Goal: Task Accomplishment & Management: Complete application form

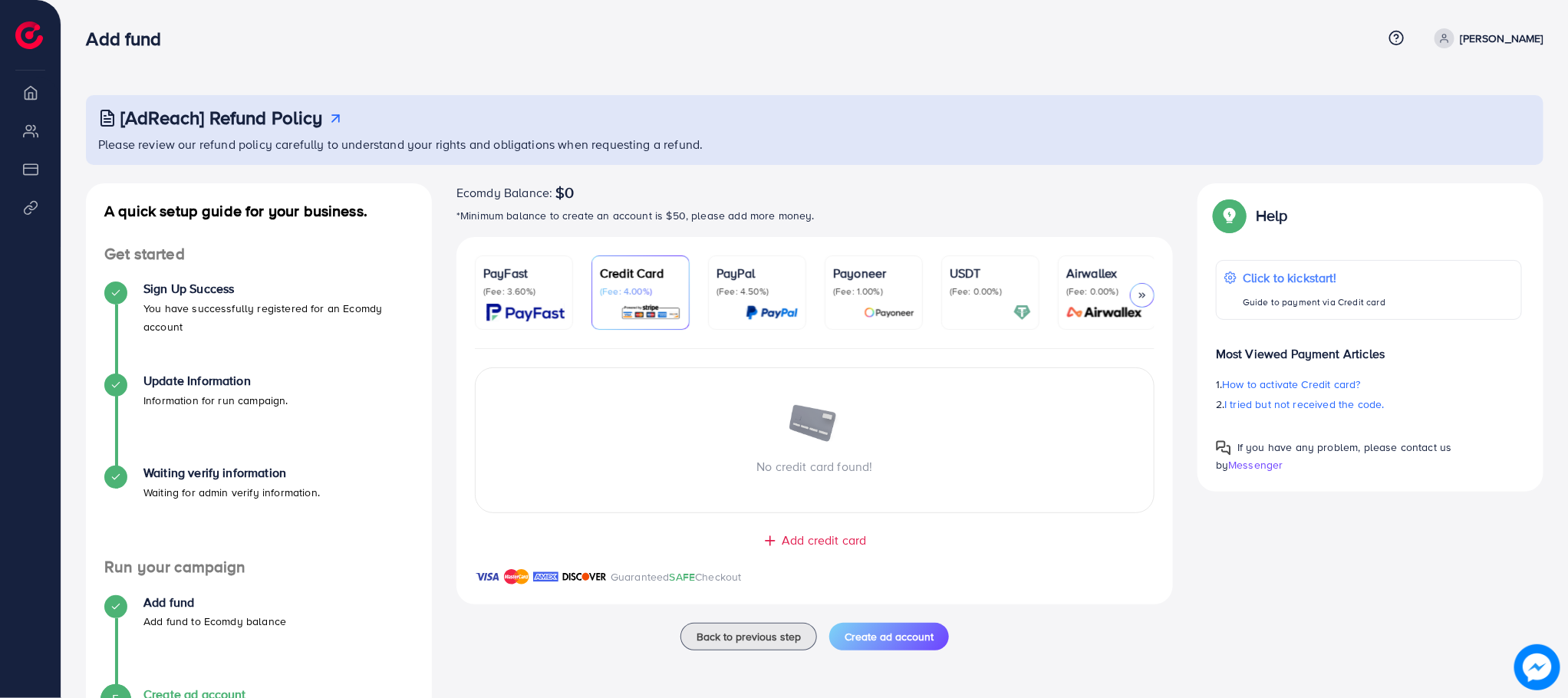
click at [1146, 300] on icon at bounding box center [1142, 295] width 11 height 11
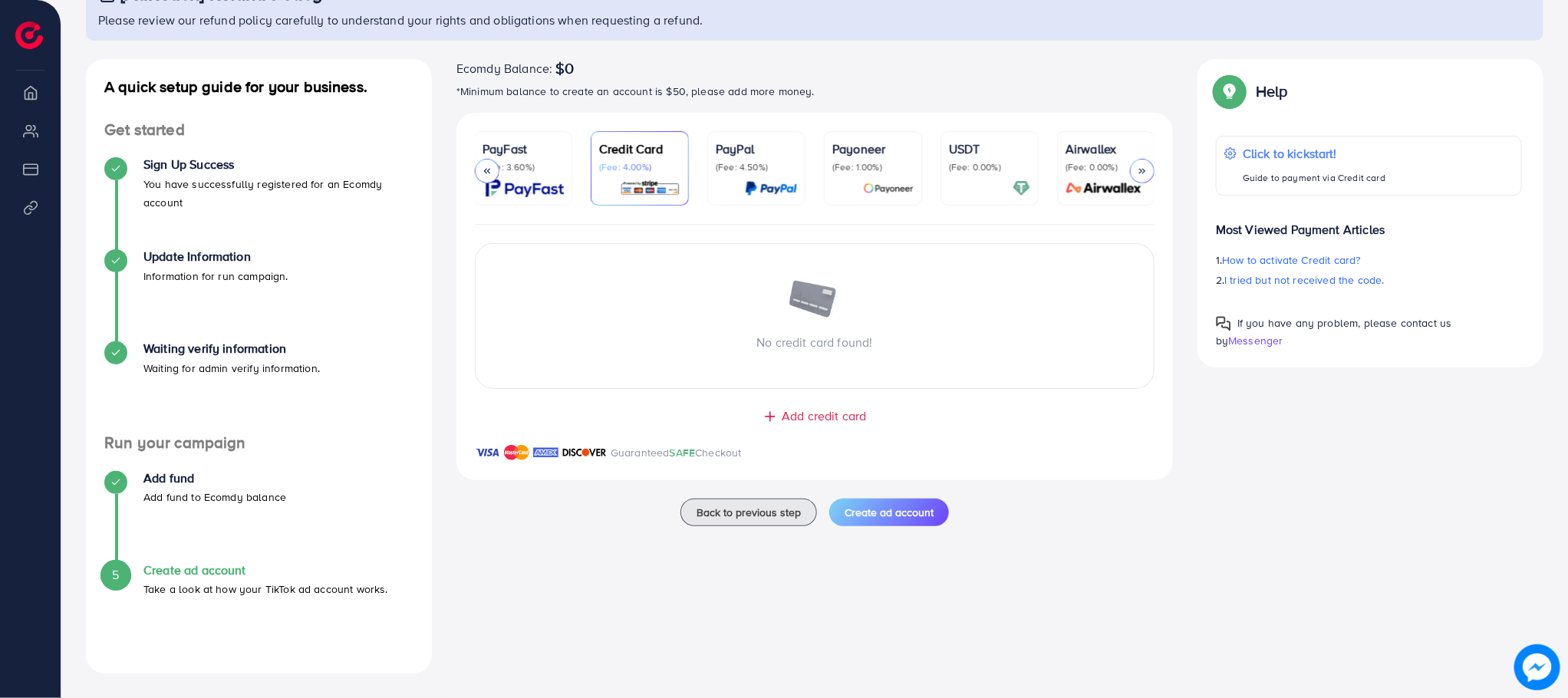
click at [803, 426] on span "Add credit card" at bounding box center [824, 416] width 84 height 18
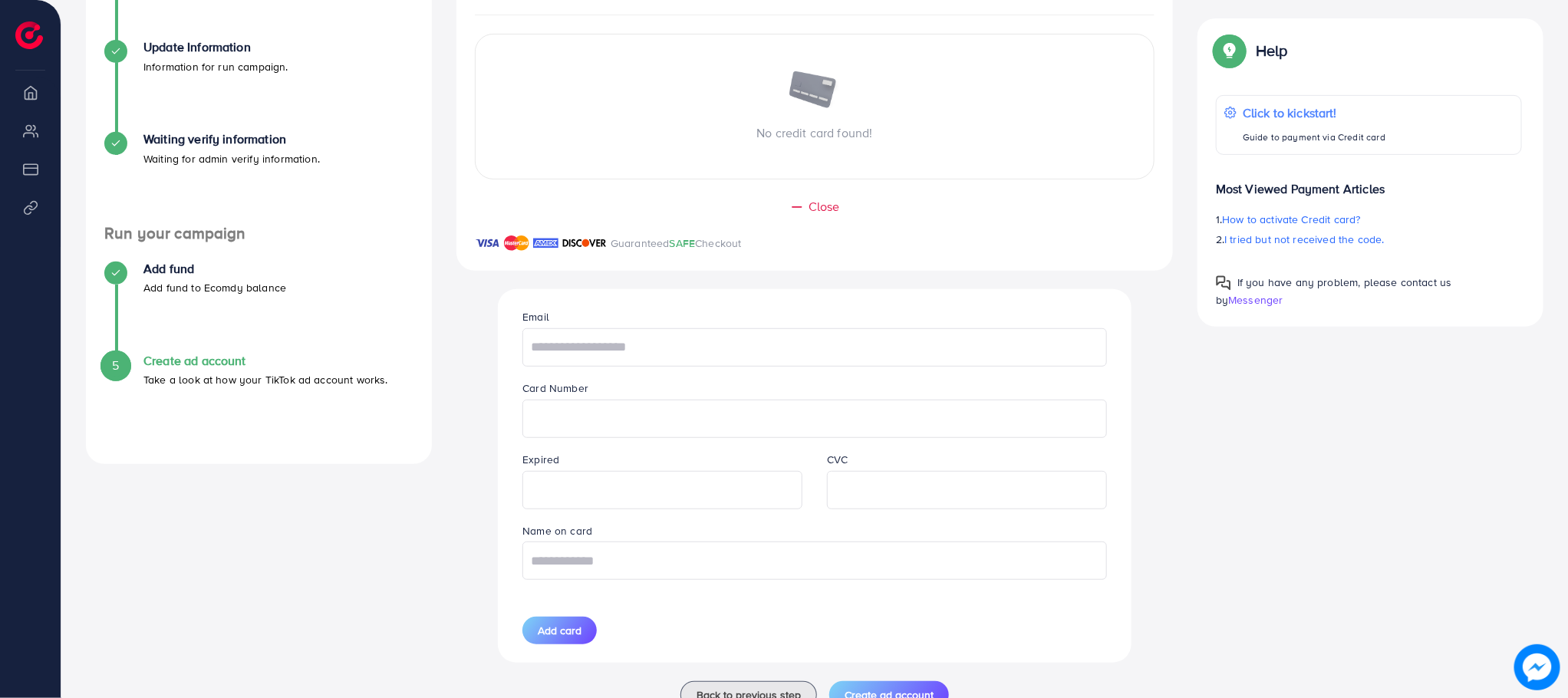
scroll to position [335, 0]
click at [585, 359] on input "text" at bounding box center [814, 347] width 583 height 38
click at [1234, 405] on div "A quick setup guide for your business. Get started Sign Up Success You have suc…" at bounding box center [814, 288] width 1482 height 879
click at [665, 349] on input "text" at bounding box center [814, 347] width 583 height 38
type input "**********"
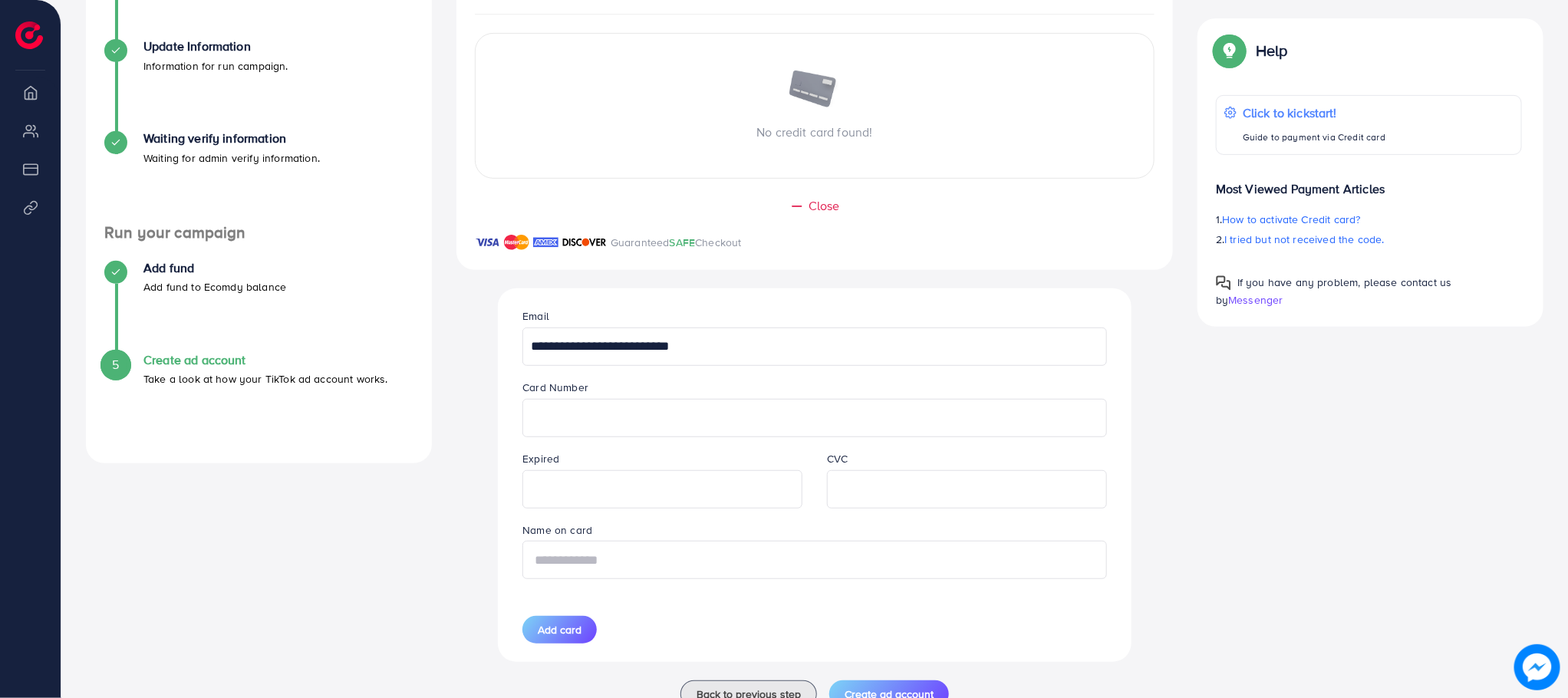
click at [548, 578] on input "text" at bounding box center [814, 559] width 583 height 38
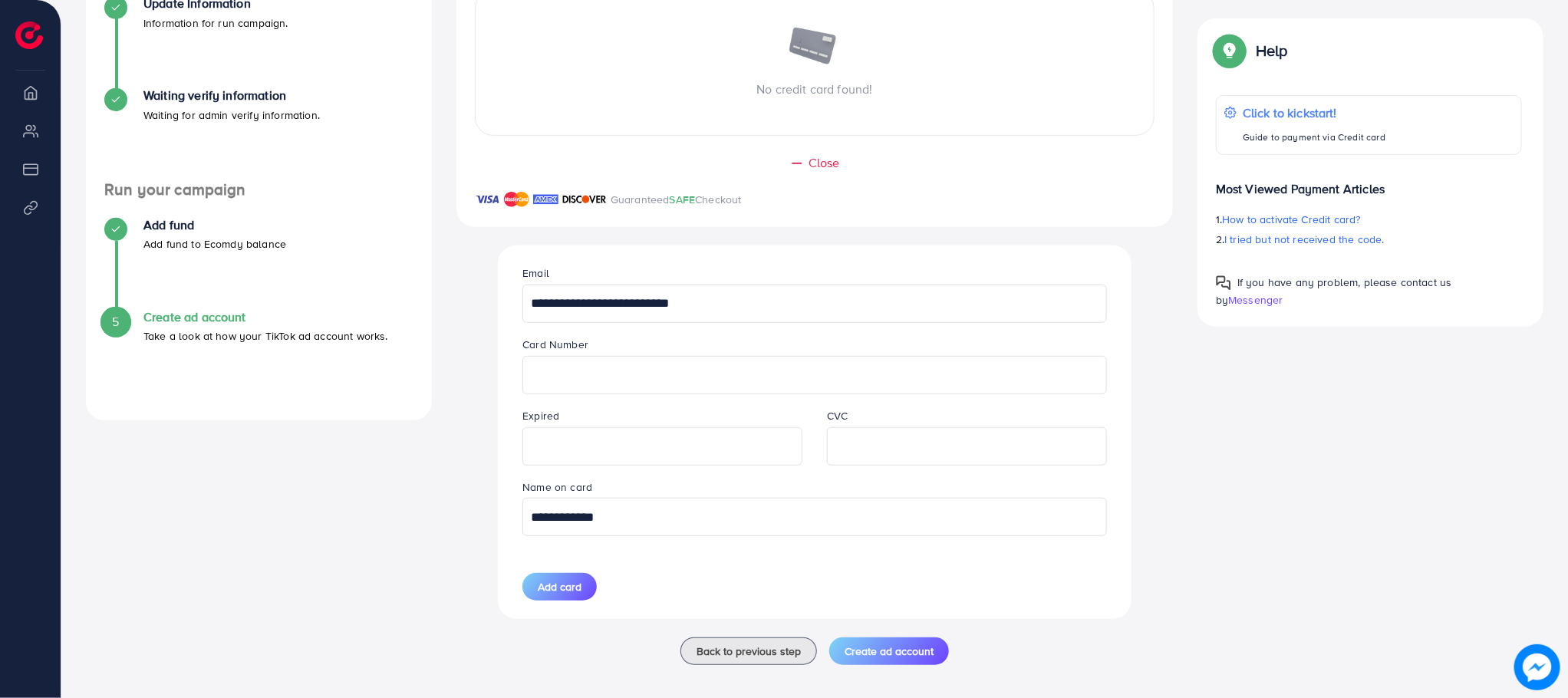
scroll to position [396, 0]
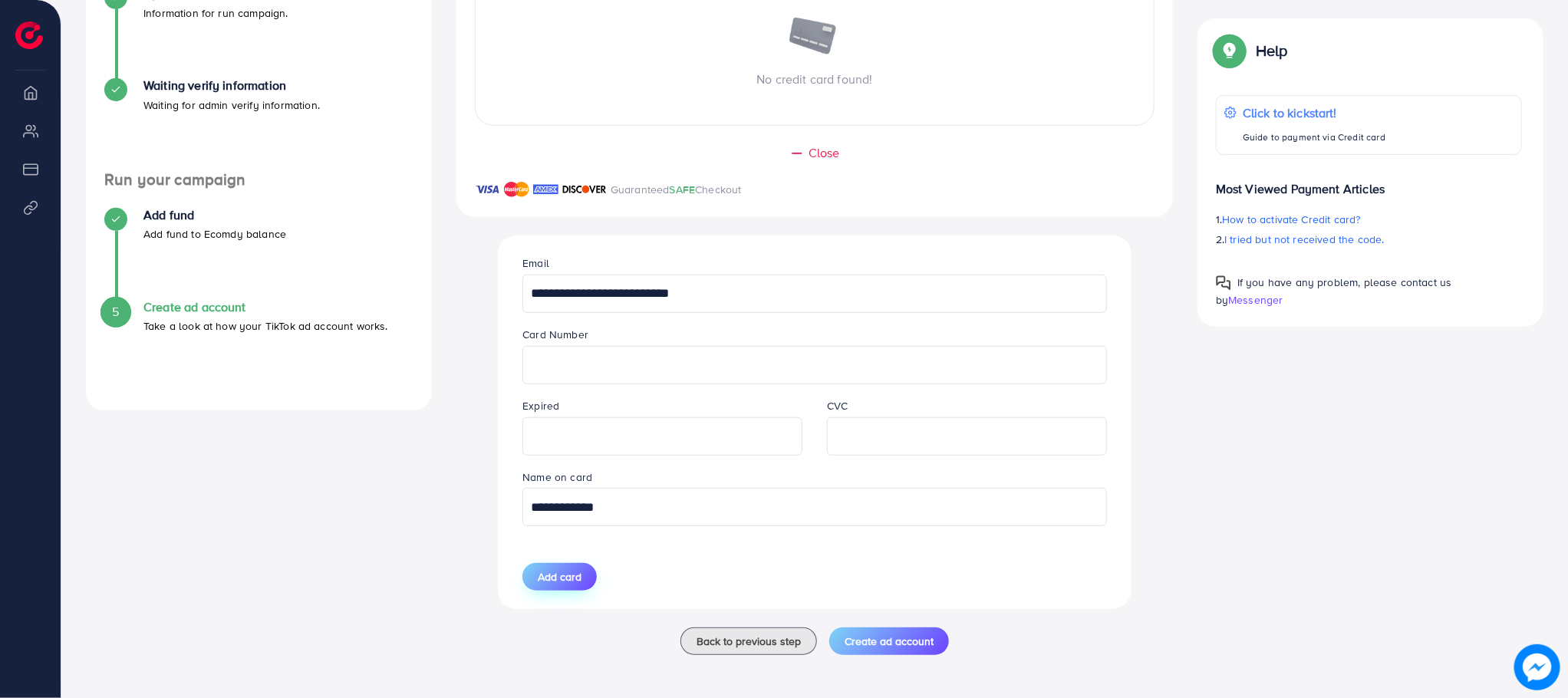
type input "**********"
click at [578, 574] on span "Add card" at bounding box center [559, 577] width 44 height 16
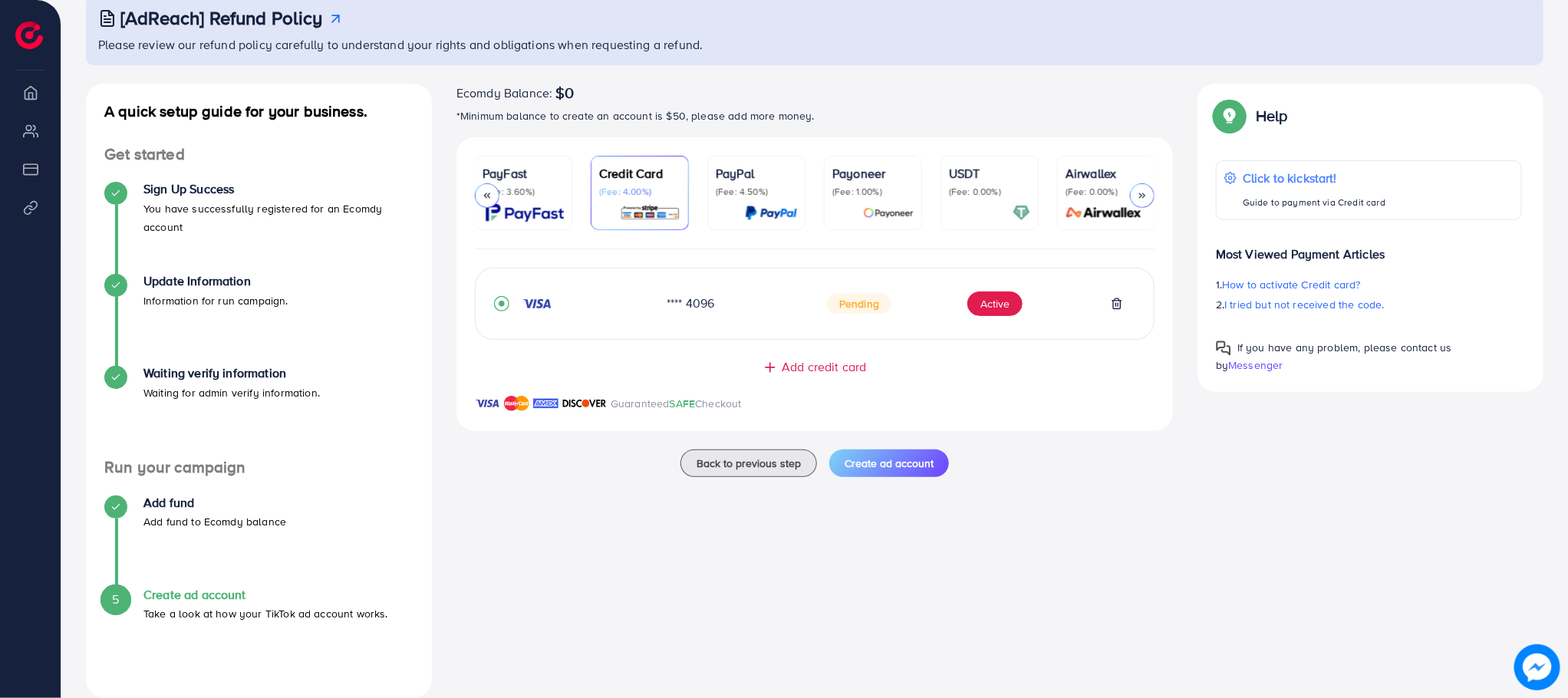
scroll to position [124, 0]
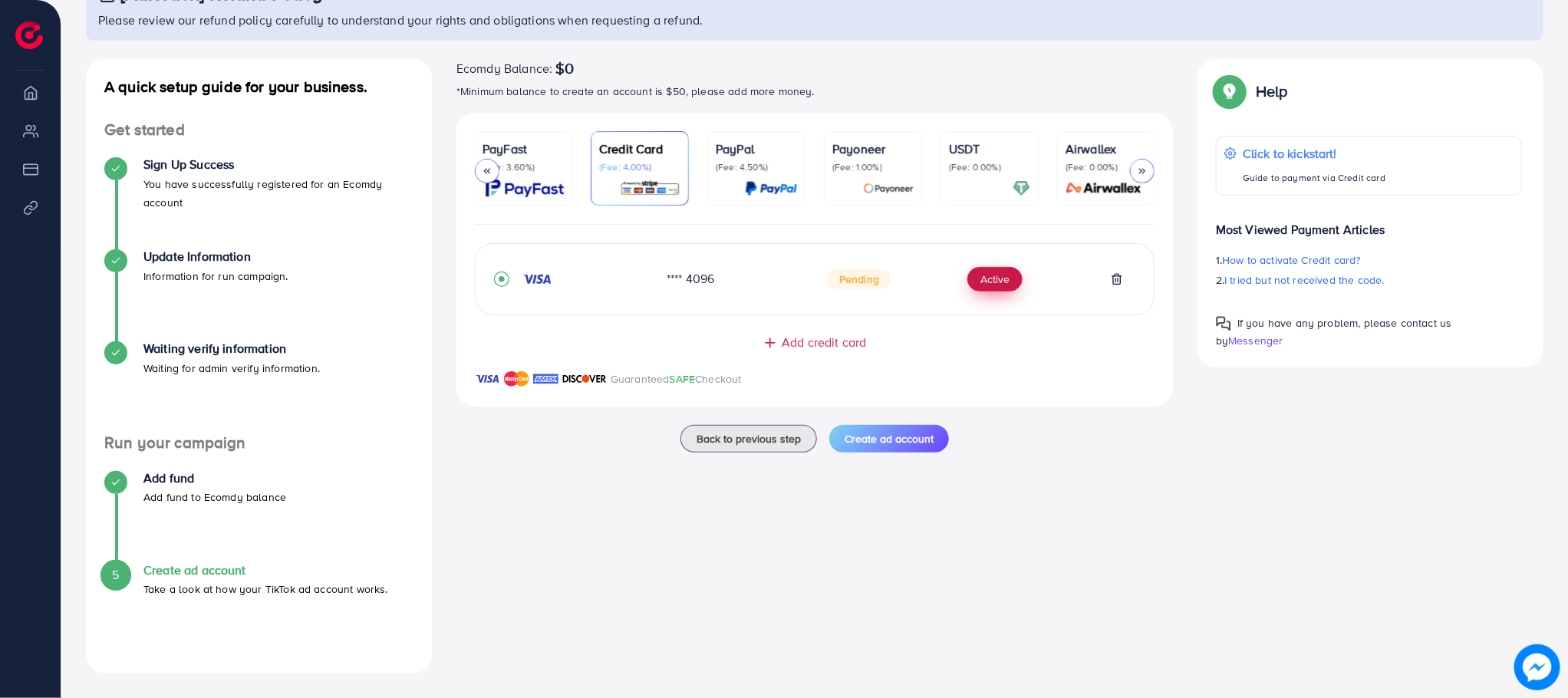
click at [990, 283] on button "Active" at bounding box center [994, 279] width 56 height 24
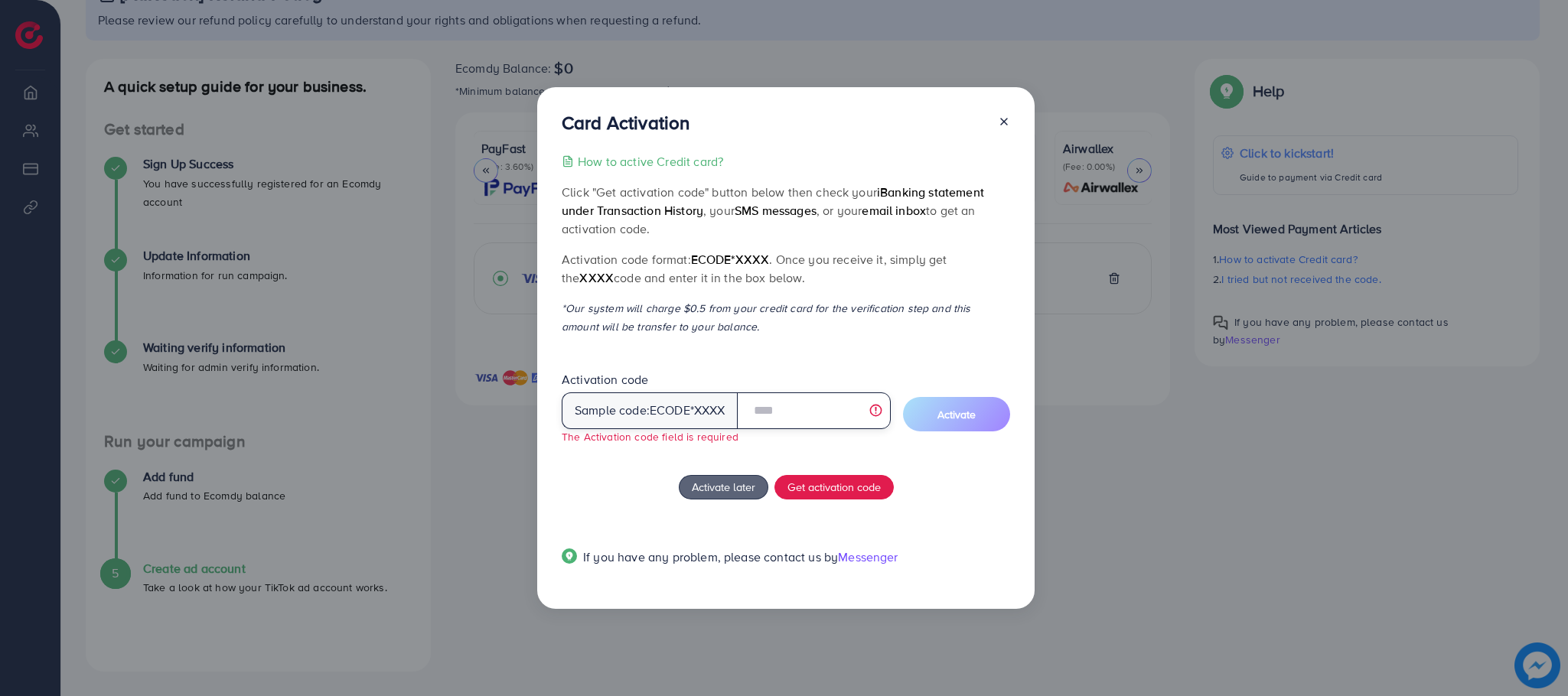
click at [783, 405] on input "text" at bounding box center [814, 411] width 154 height 37
type input "***"
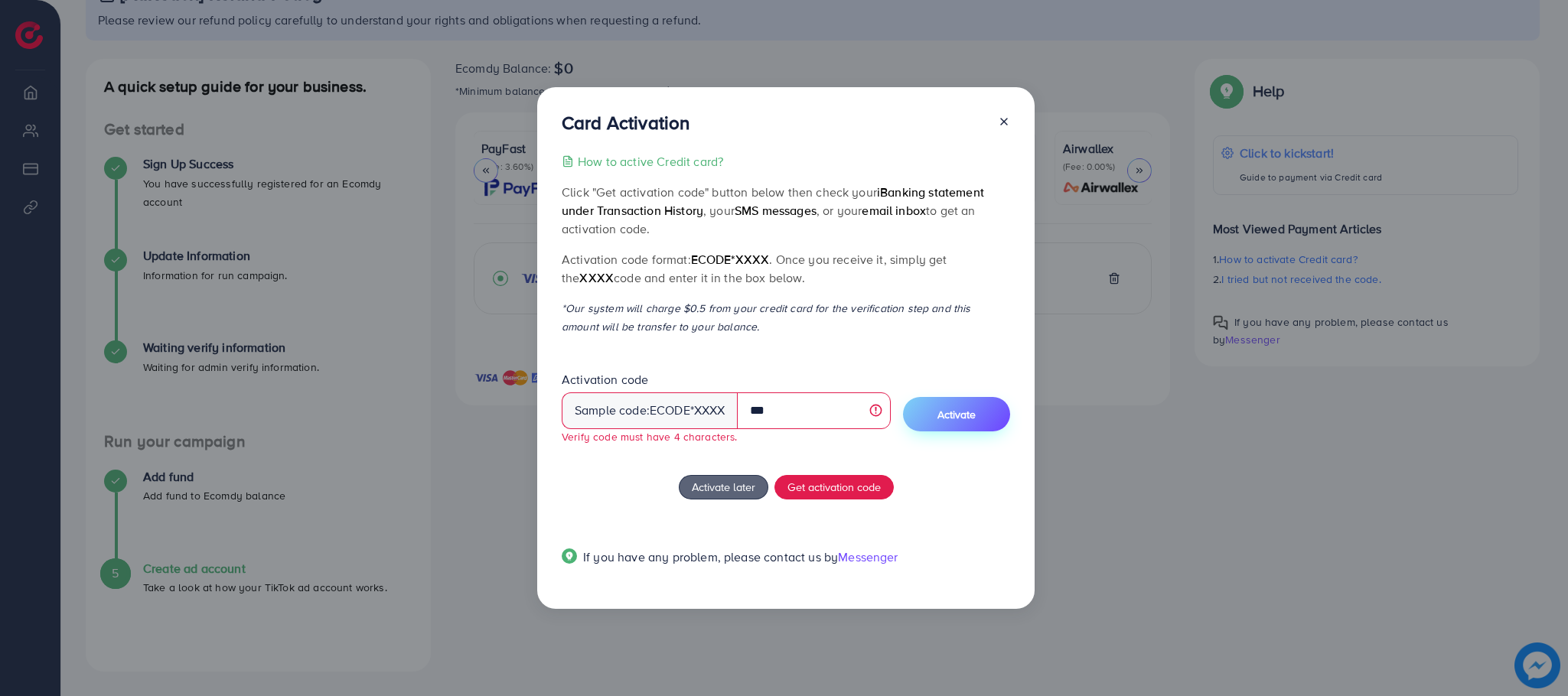
click at [954, 422] on button "Activate" at bounding box center [957, 414] width 107 height 34
click at [824, 479] on span "Get activation code" at bounding box center [834, 487] width 93 height 17
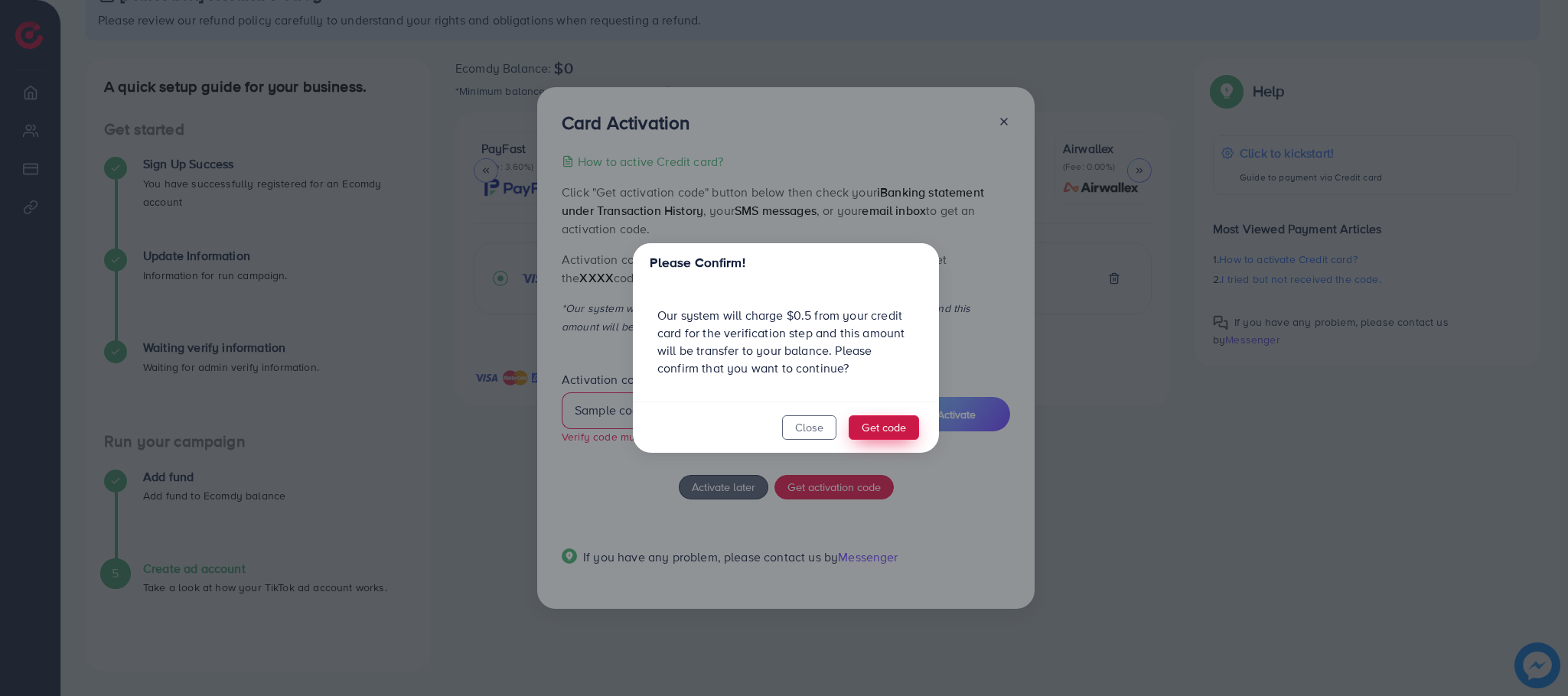
click at [878, 430] on button "Get code" at bounding box center [884, 427] width 70 height 24
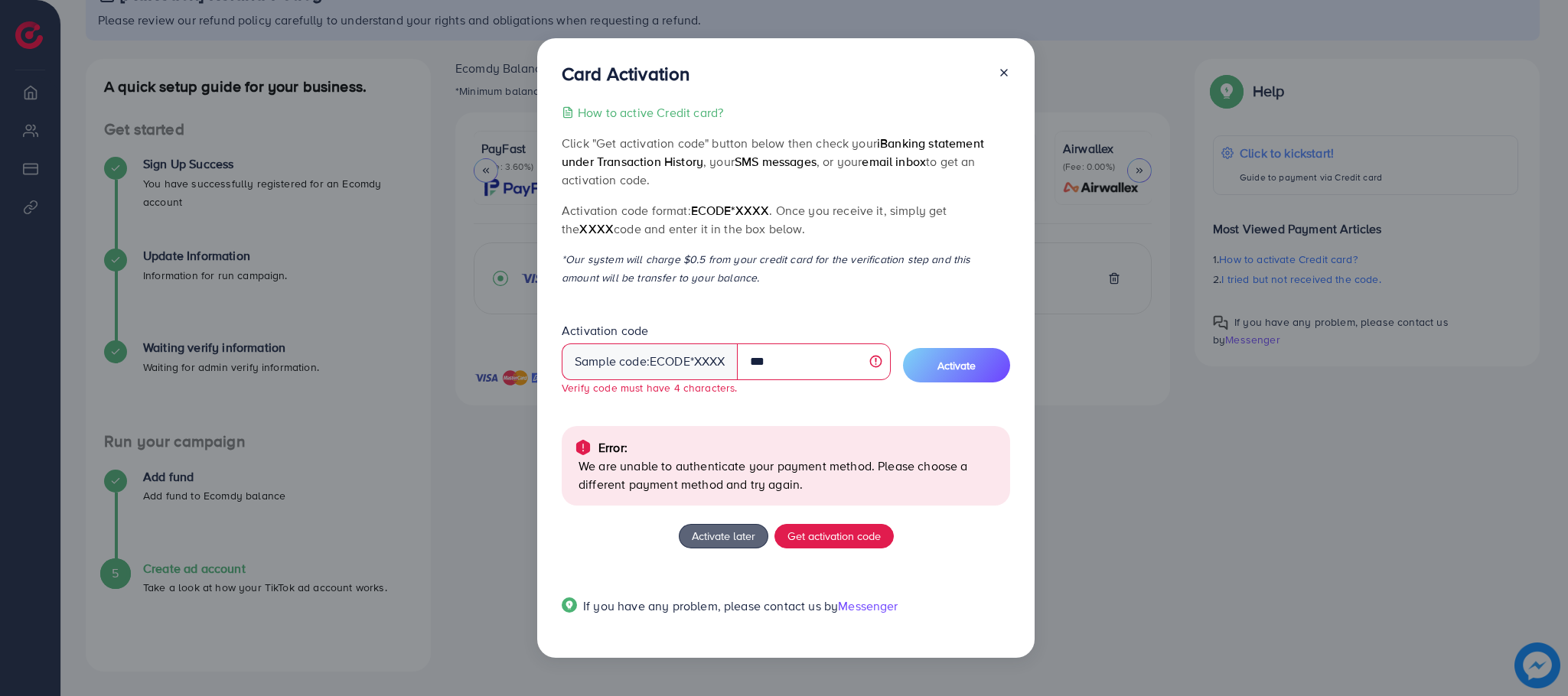
click at [1000, 76] on icon at bounding box center [1003, 72] width 13 height 13
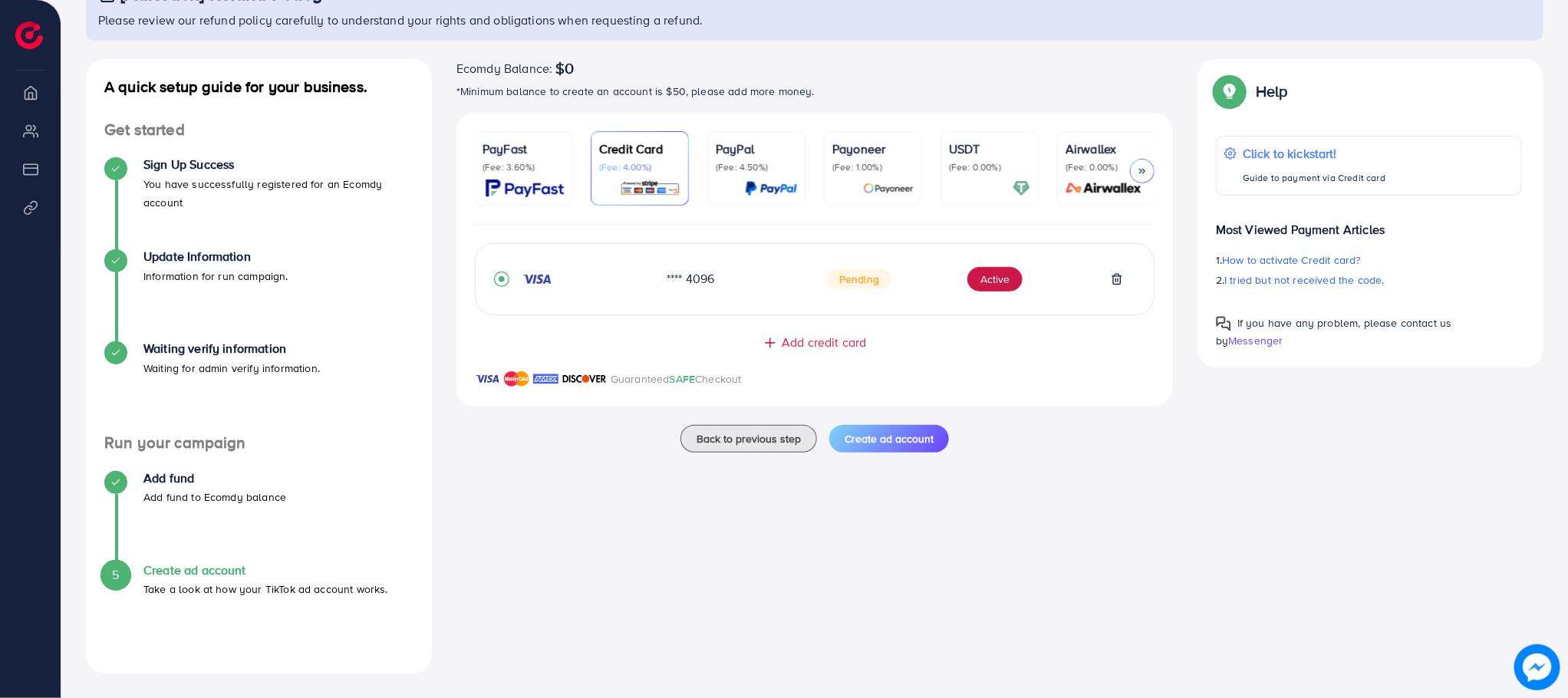
scroll to position [0, 0]
click at [1002, 274] on button "Active" at bounding box center [994, 279] width 56 height 24
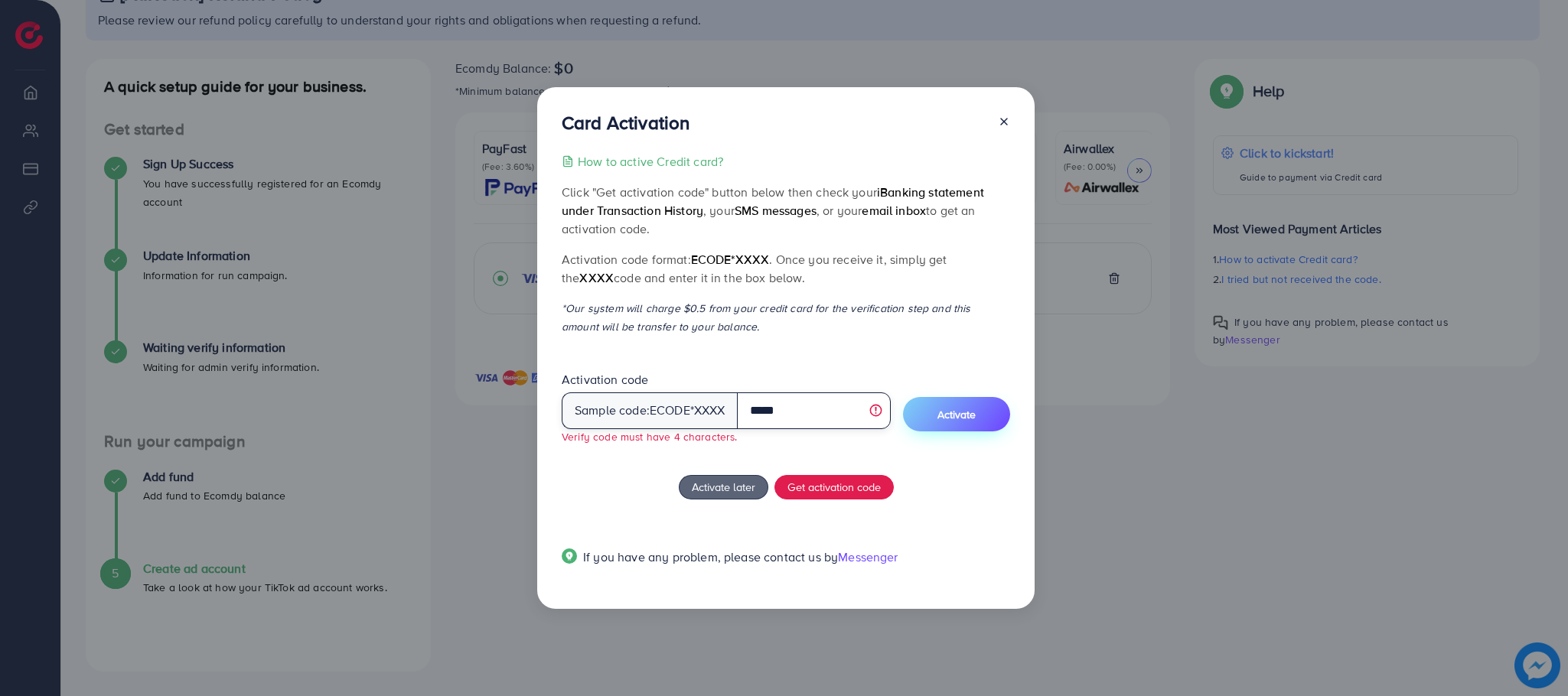
type input "*****"
click at [978, 418] on button "Activate" at bounding box center [957, 414] width 107 height 34
click at [953, 419] on span "Activate" at bounding box center [956, 415] width 38 height 16
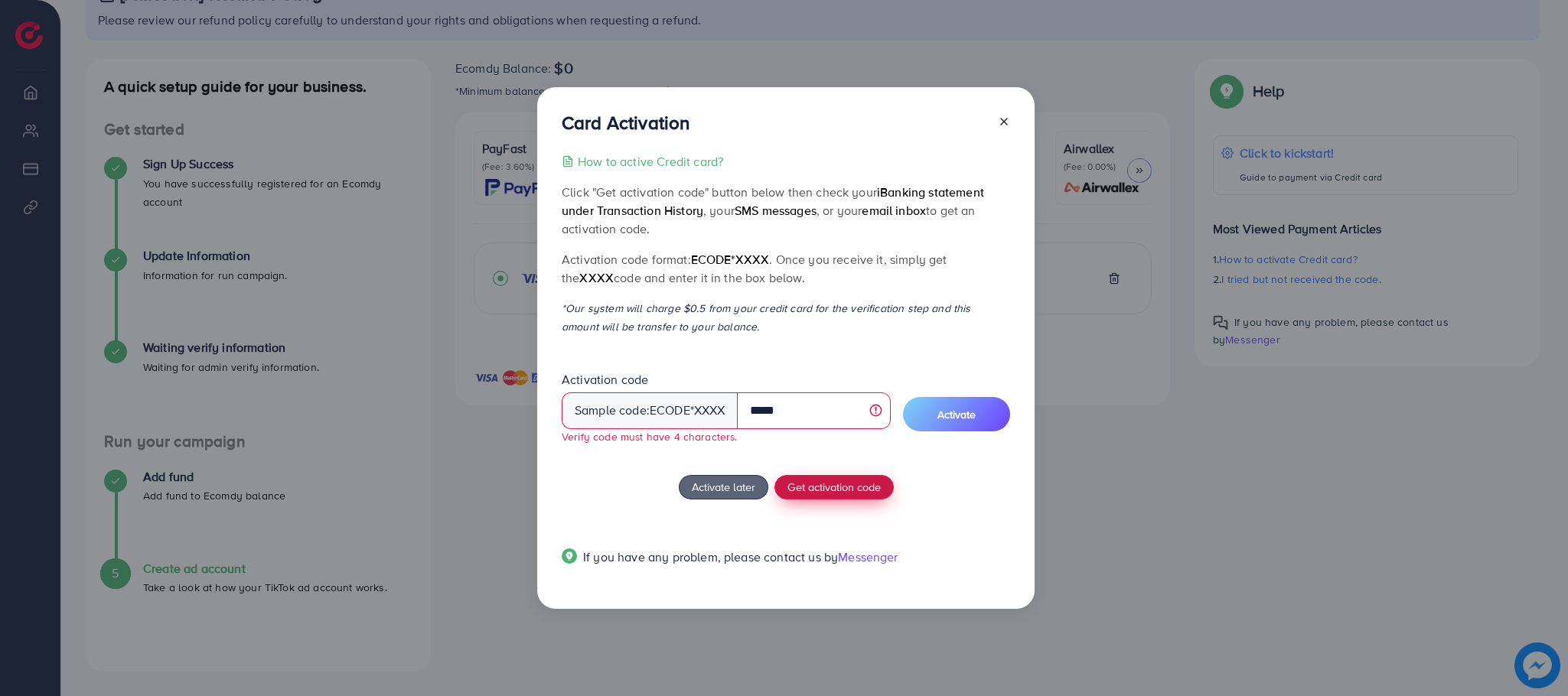
click at [824, 487] on span "Get activation code" at bounding box center [834, 487] width 93 height 17
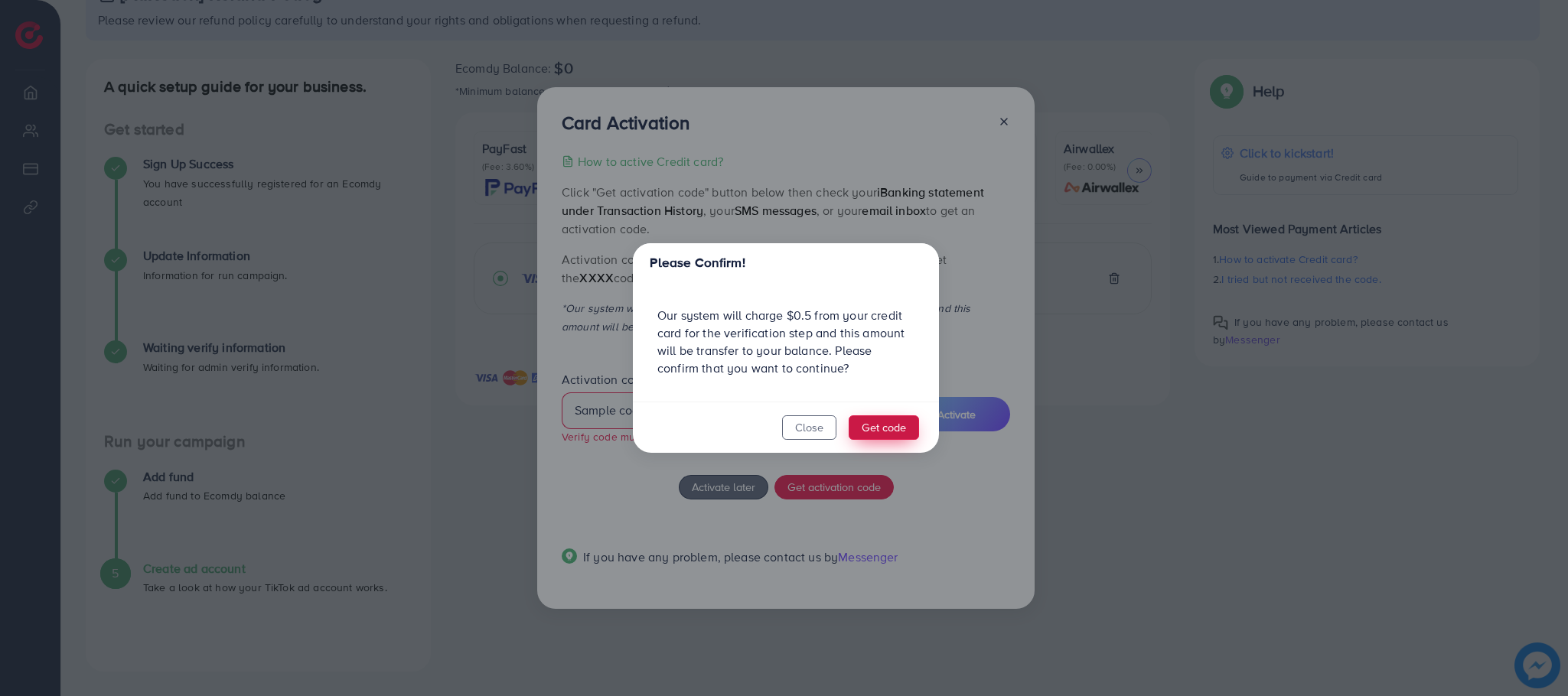
click at [863, 427] on button "Get code" at bounding box center [884, 427] width 70 height 24
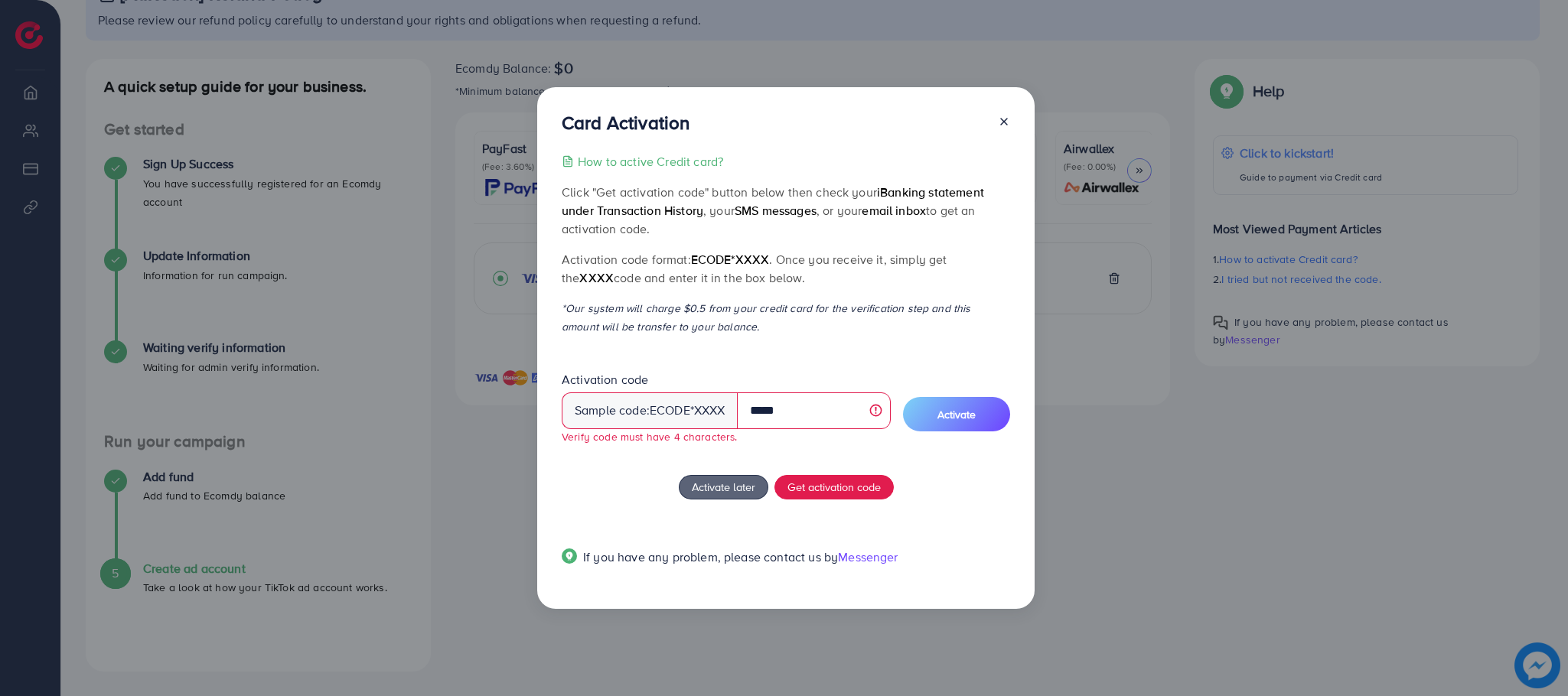
click at [1003, 124] on icon at bounding box center [1003, 122] width 13 height 13
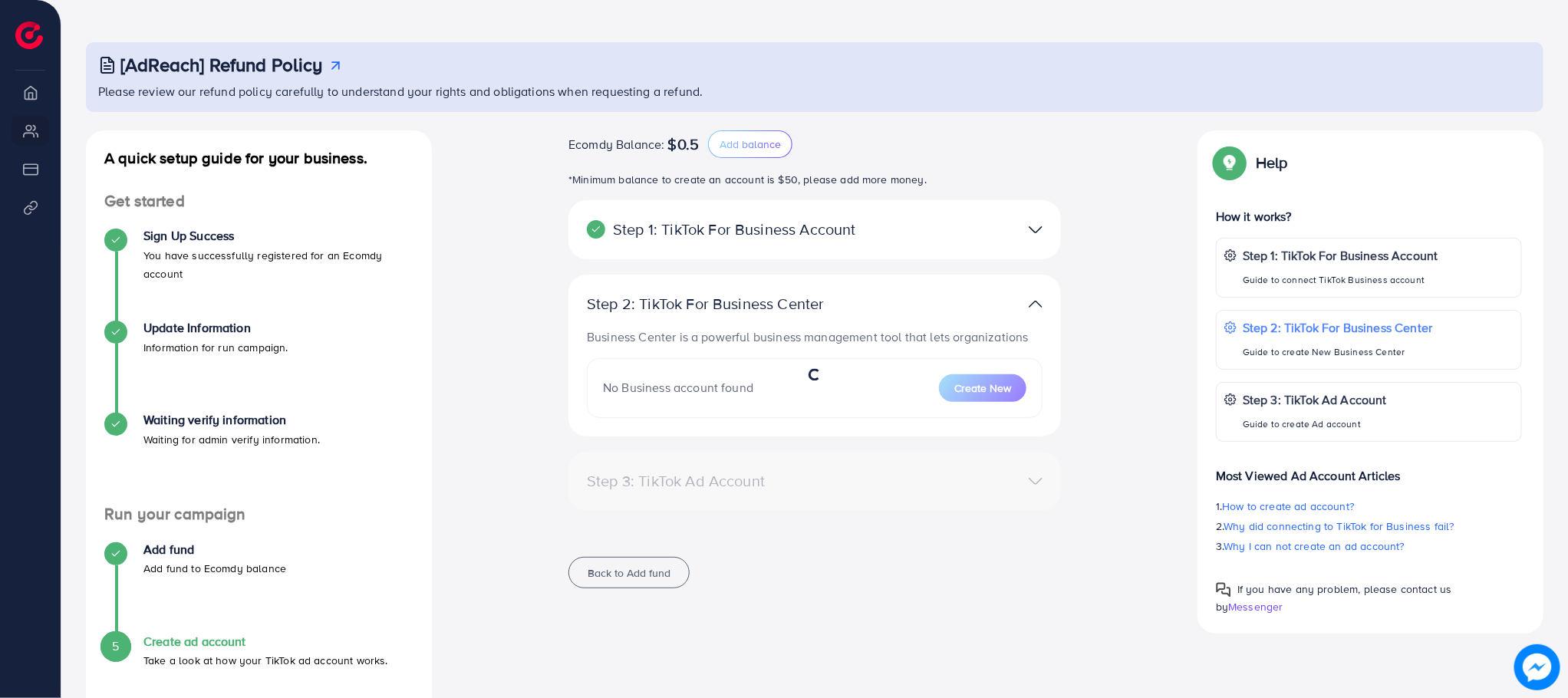
scroll to position [58, 0]
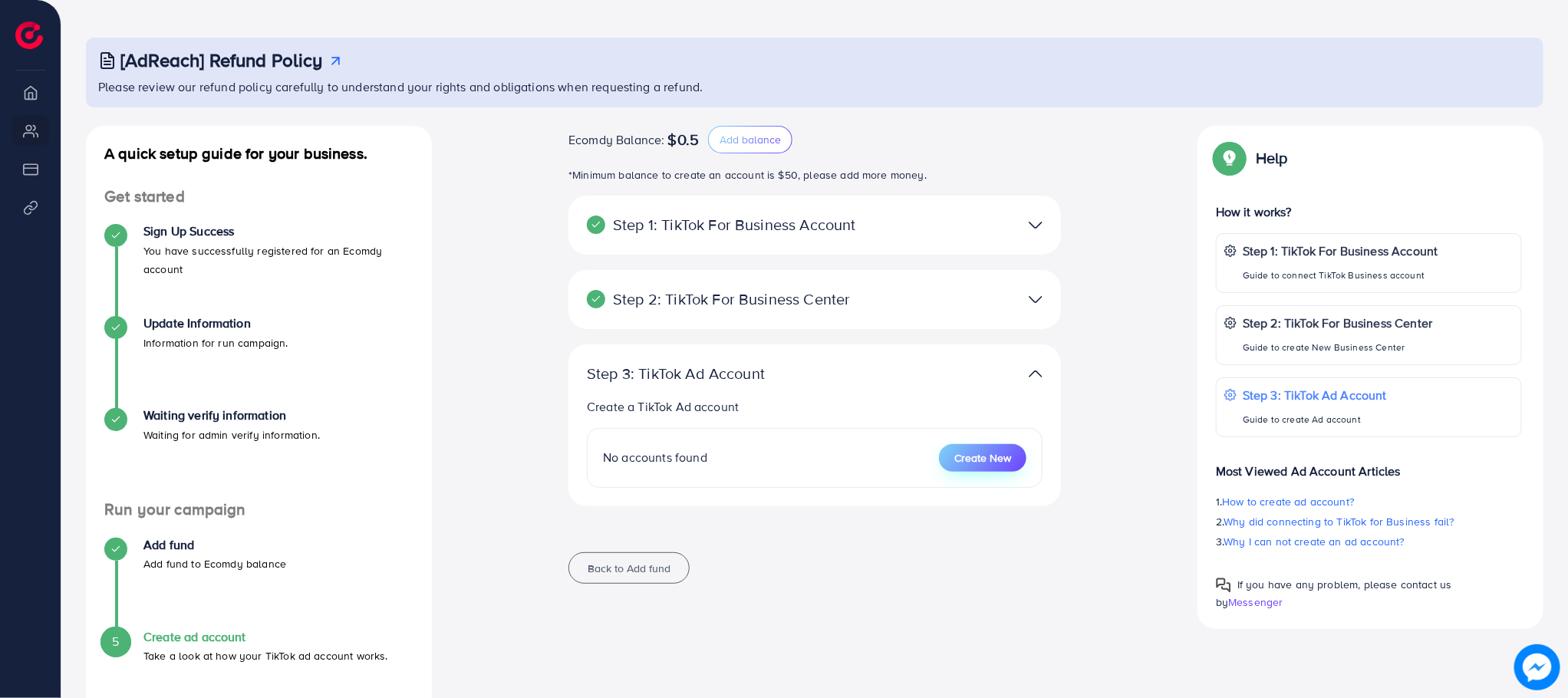
click at [978, 456] on span "Create New" at bounding box center [983, 458] width 57 height 16
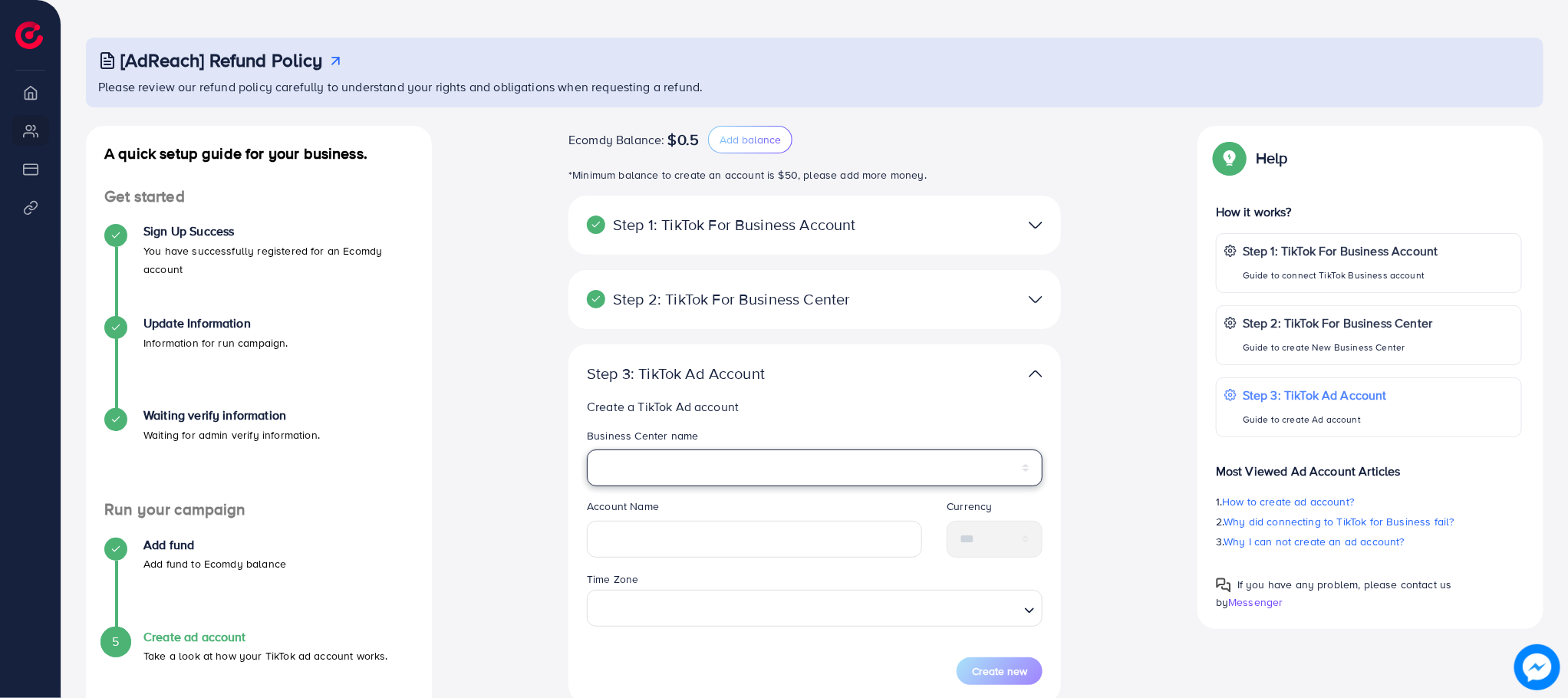
click at [674, 459] on select "**********" at bounding box center [814, 469] width 456 height 37
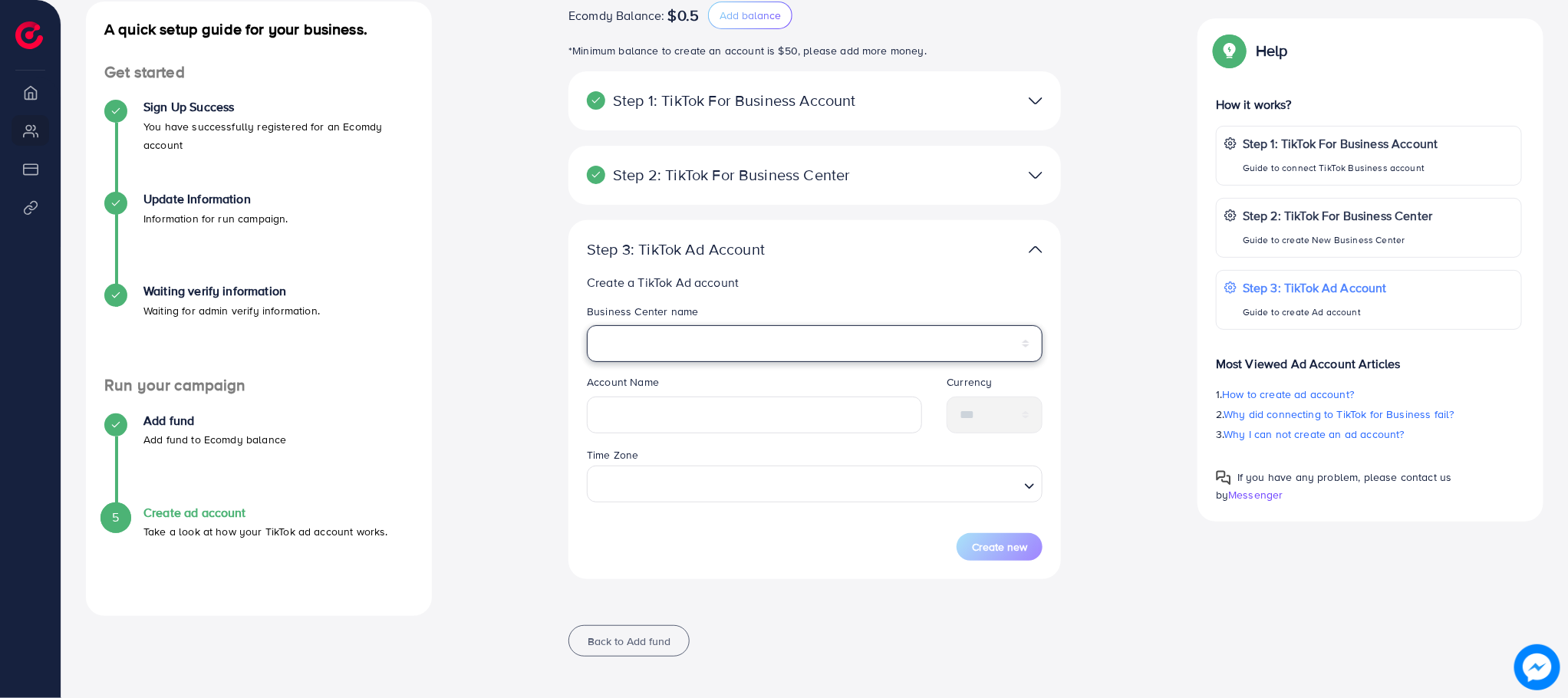
scroll to position [185, 0]
click at [663, 335] on select "**********" at bounding box center [814, 343] width 456 height 37
select select "**********"
click at [586, 324] on select "**********" at bounding box center [814, 343] width 456 height 37
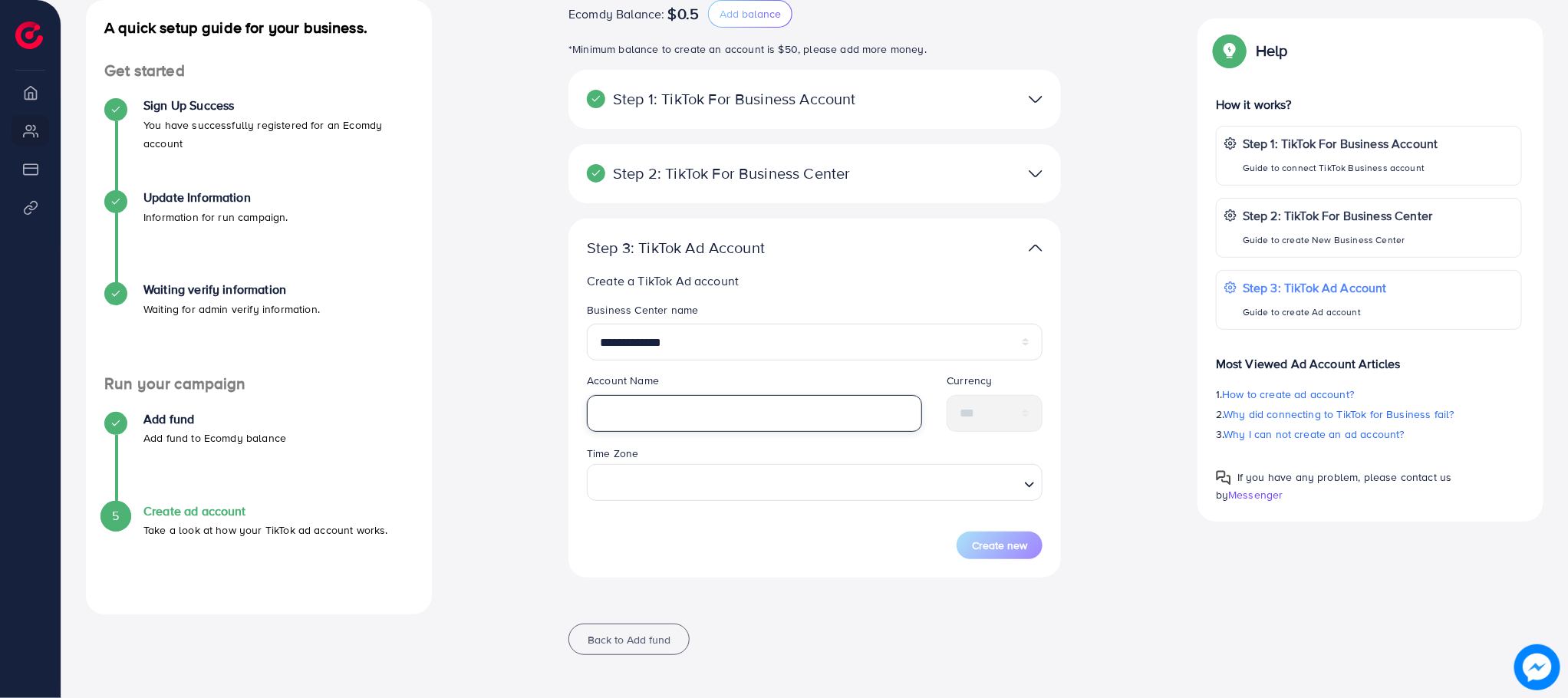
click at [657, 412] on input "text" at bounding box center [754, 414] width 336 height 37
type input "**********"
click at [676, 477] on input "Search for option" at bounding box center [805, 482] width 424 height 28
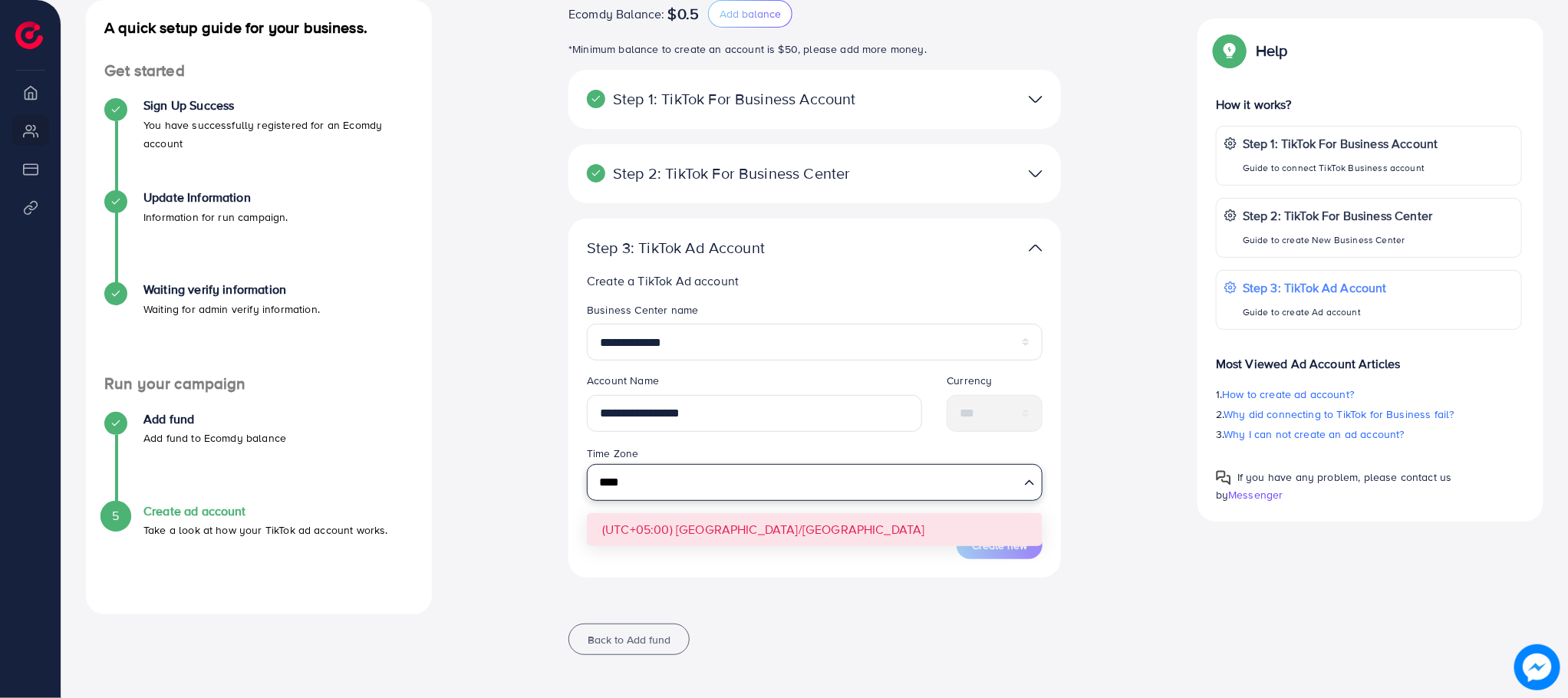
type input "****"
click at [698, 527] on form "**********" at bounding box center [814, 431] width 456 height 257
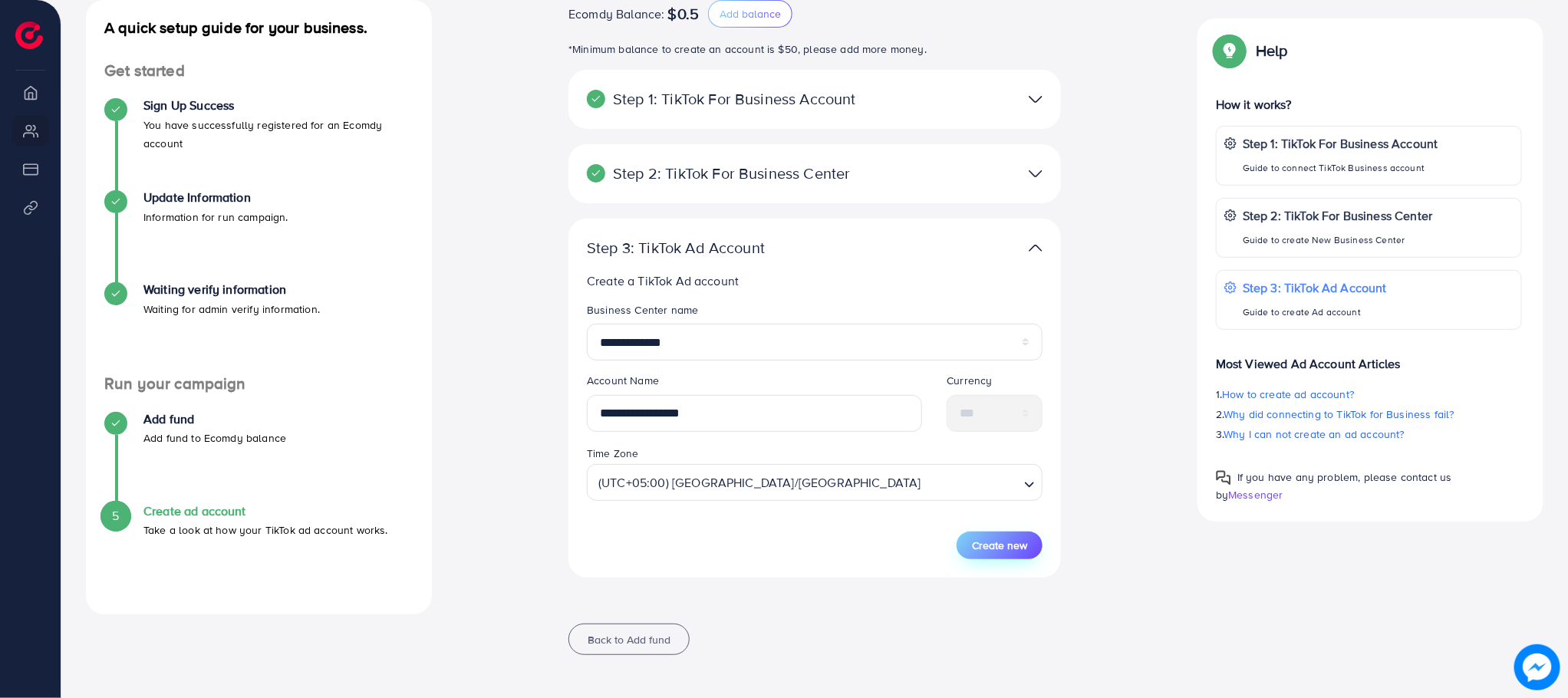
click at [979, 541] on span "Create new" at bounding box center [999, 546] width 56 height 16
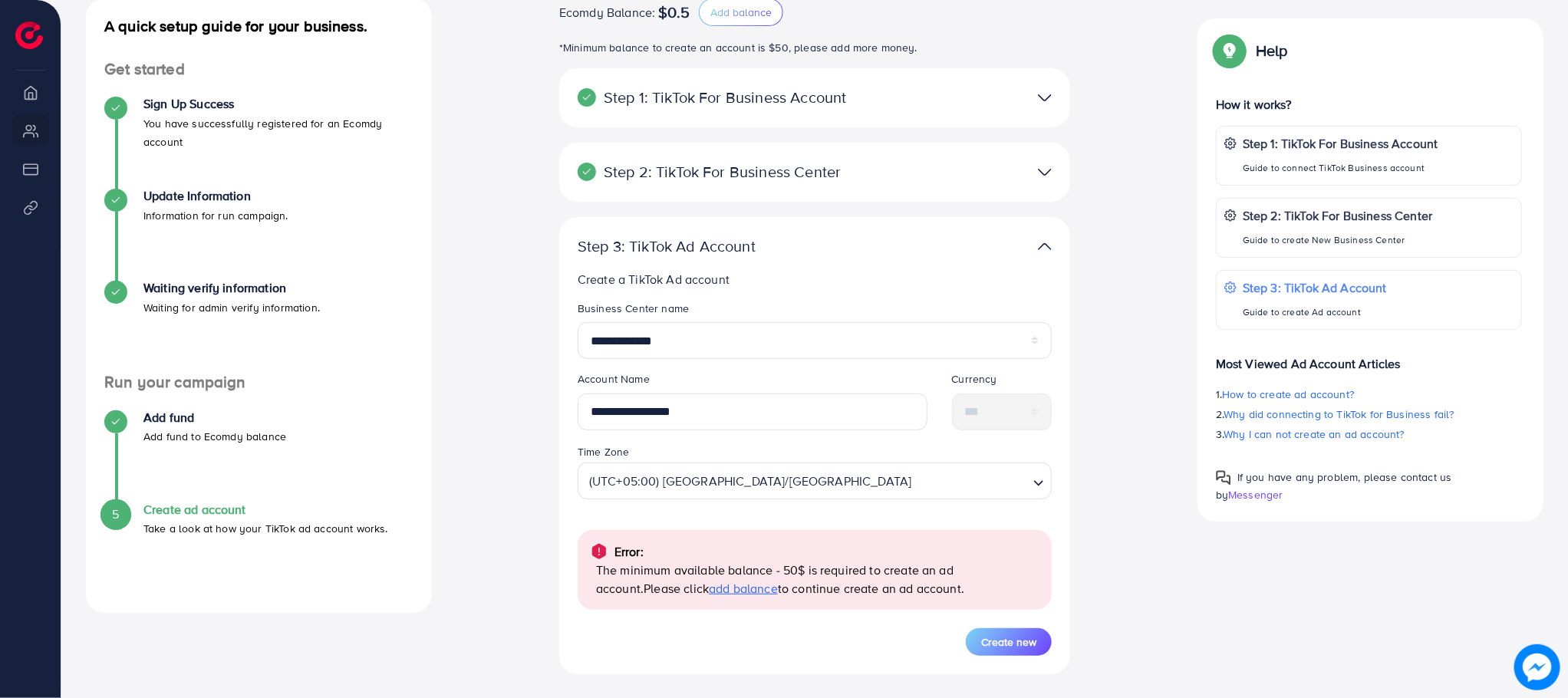
scroll to position [283, 0]
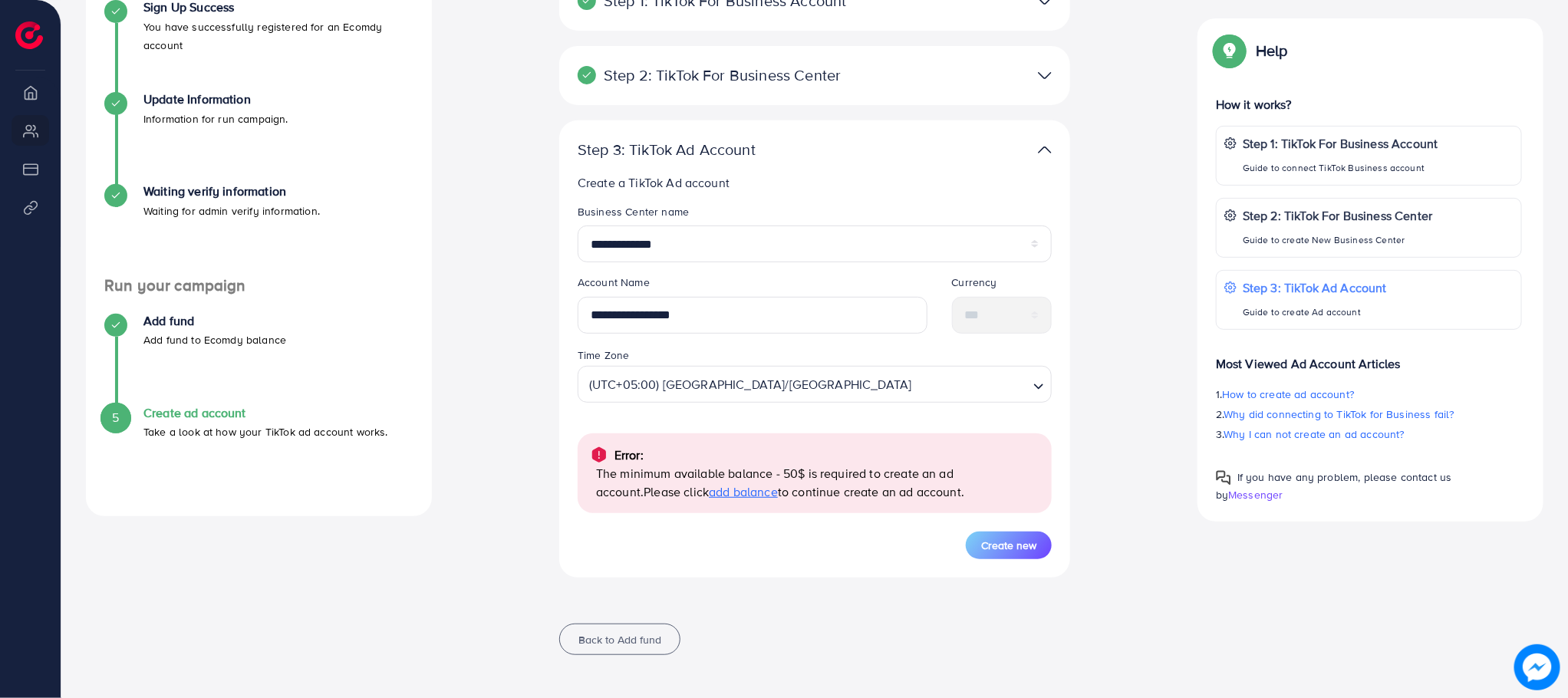
click at [708, 497] on span "add balance" at bounding box center [743, 491] width 69 height 17
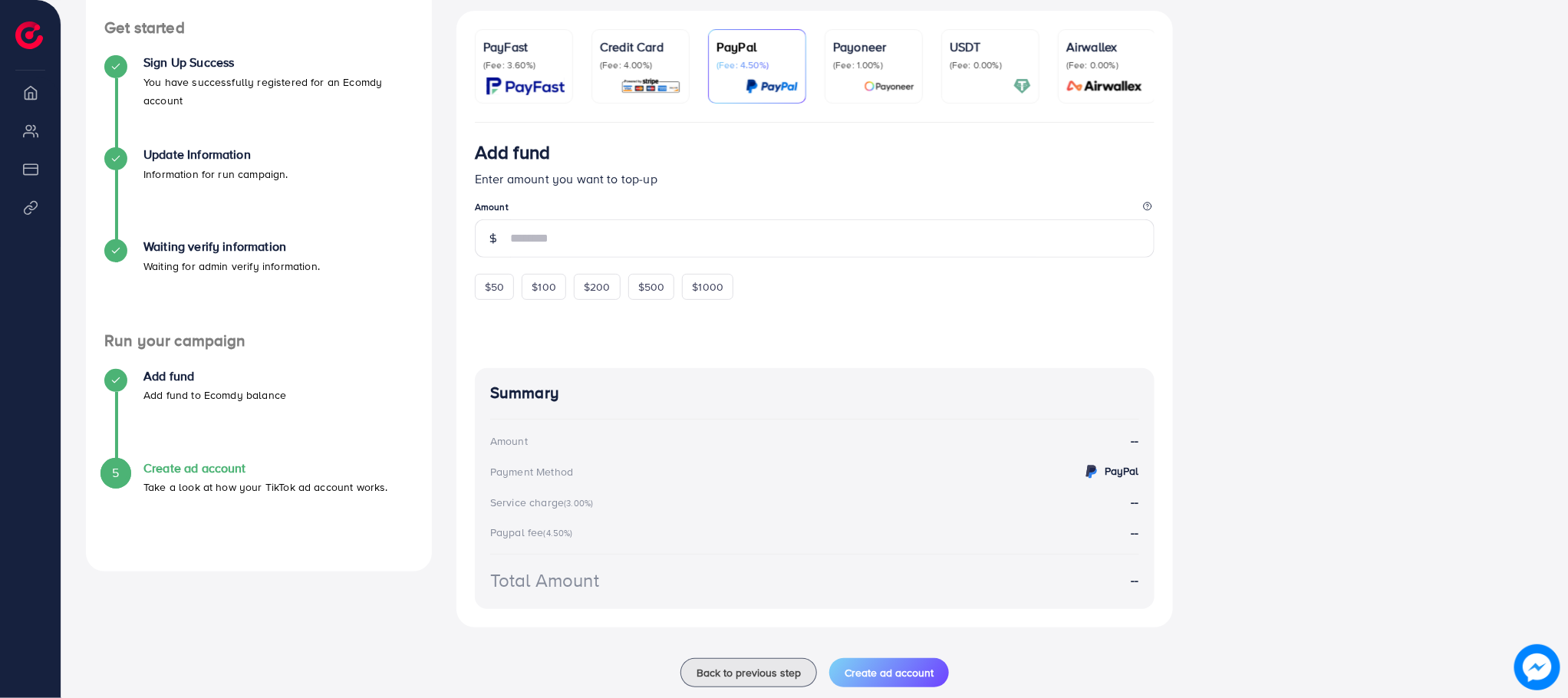
scroll to position [264, 0]
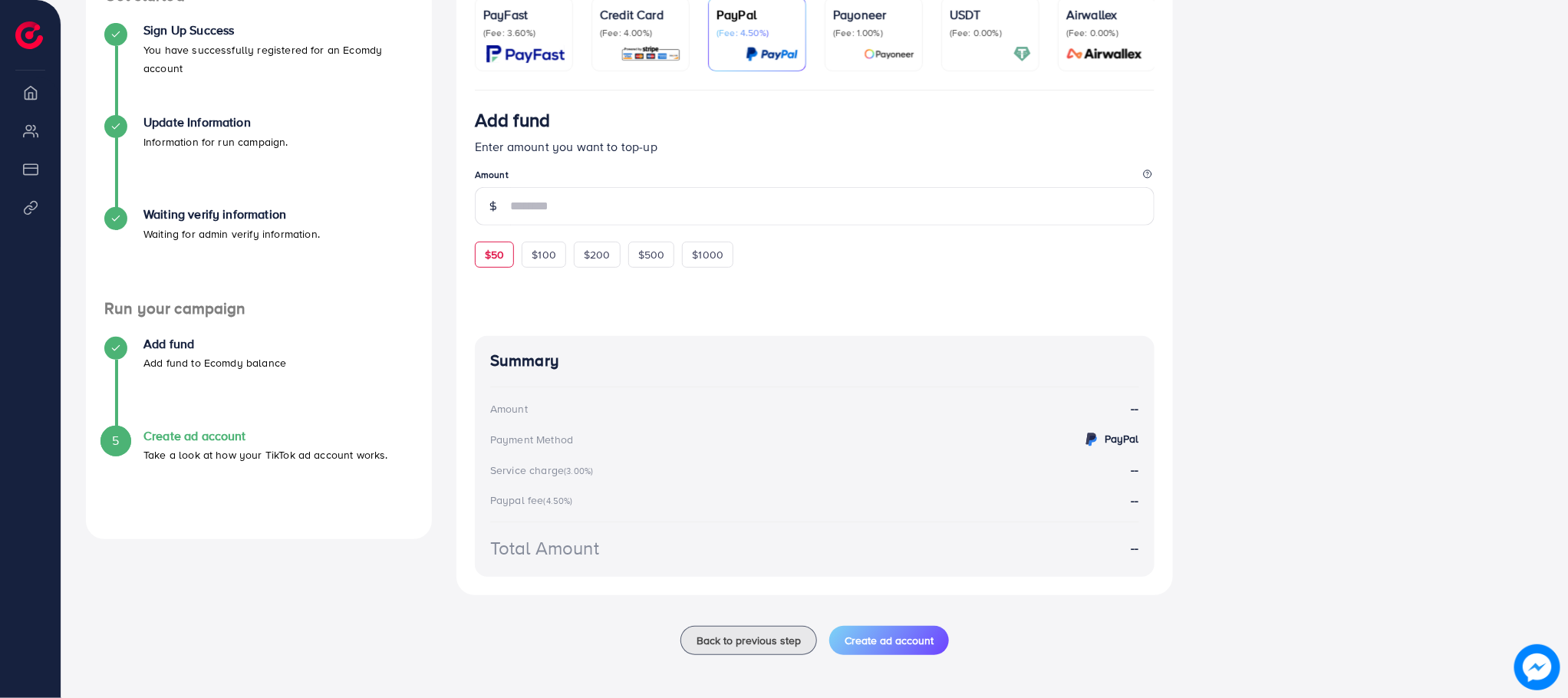
click at [493, 257] on span "$50" at bounding box center [495, 255] width 20 height 16
type input "**"
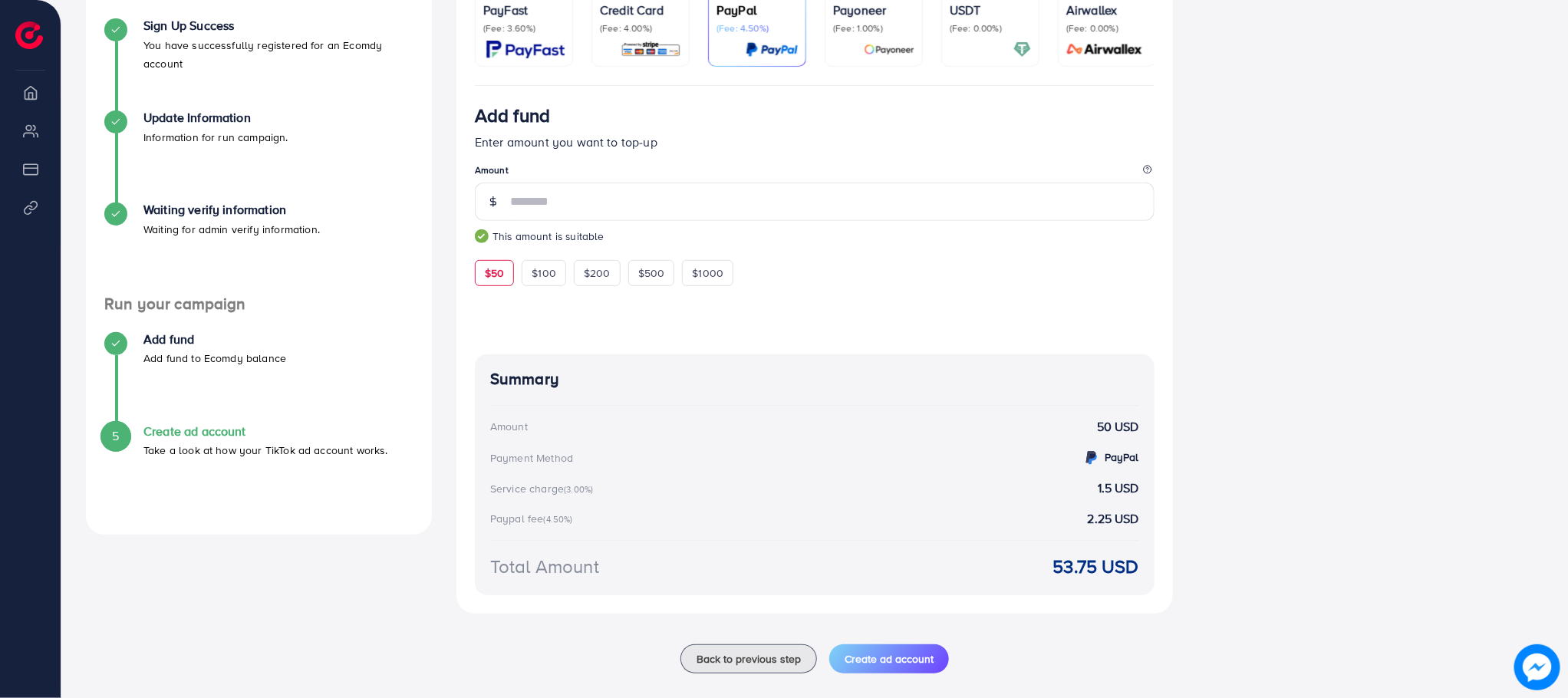
scroll to position [286, 0]
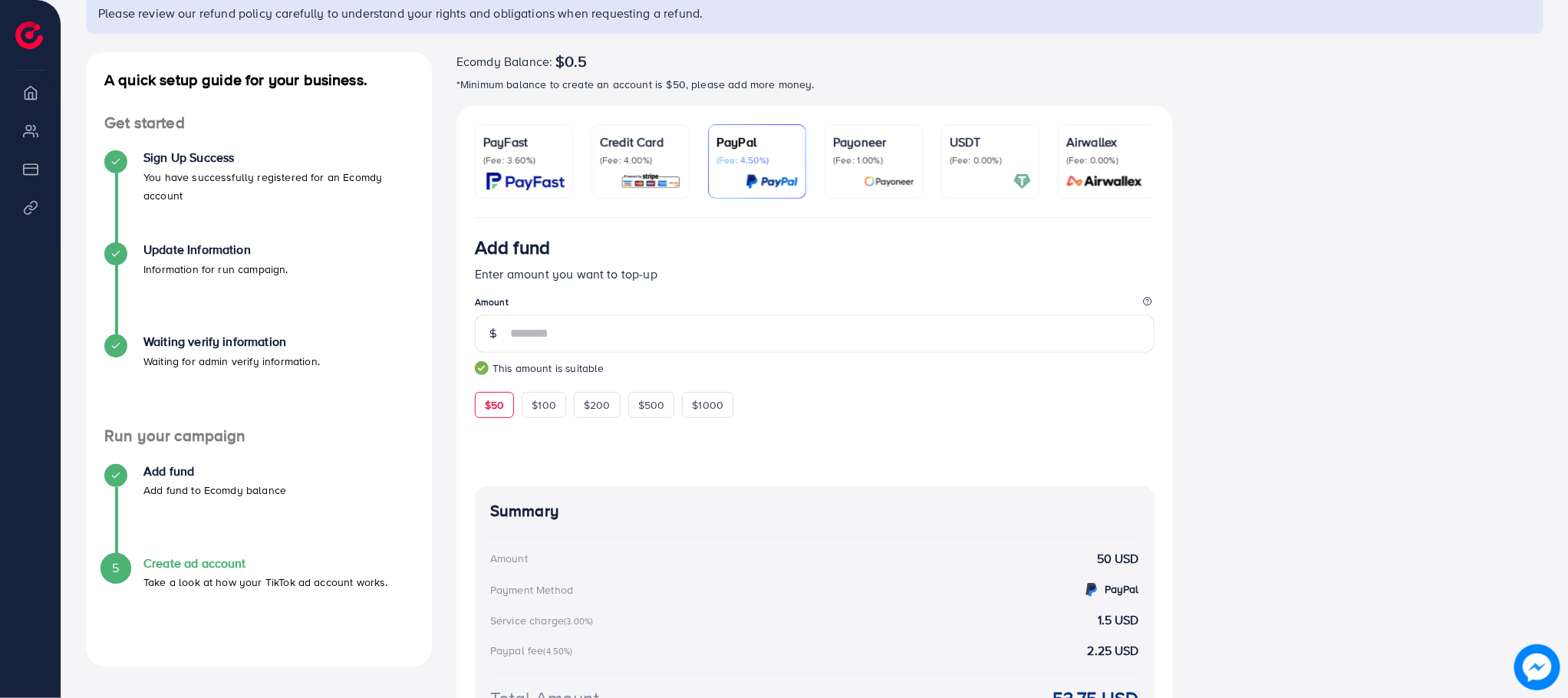
click at [624, 156] on p "(Fee: 4.00%)" at bounding box center [640, 160] width 81 height 13
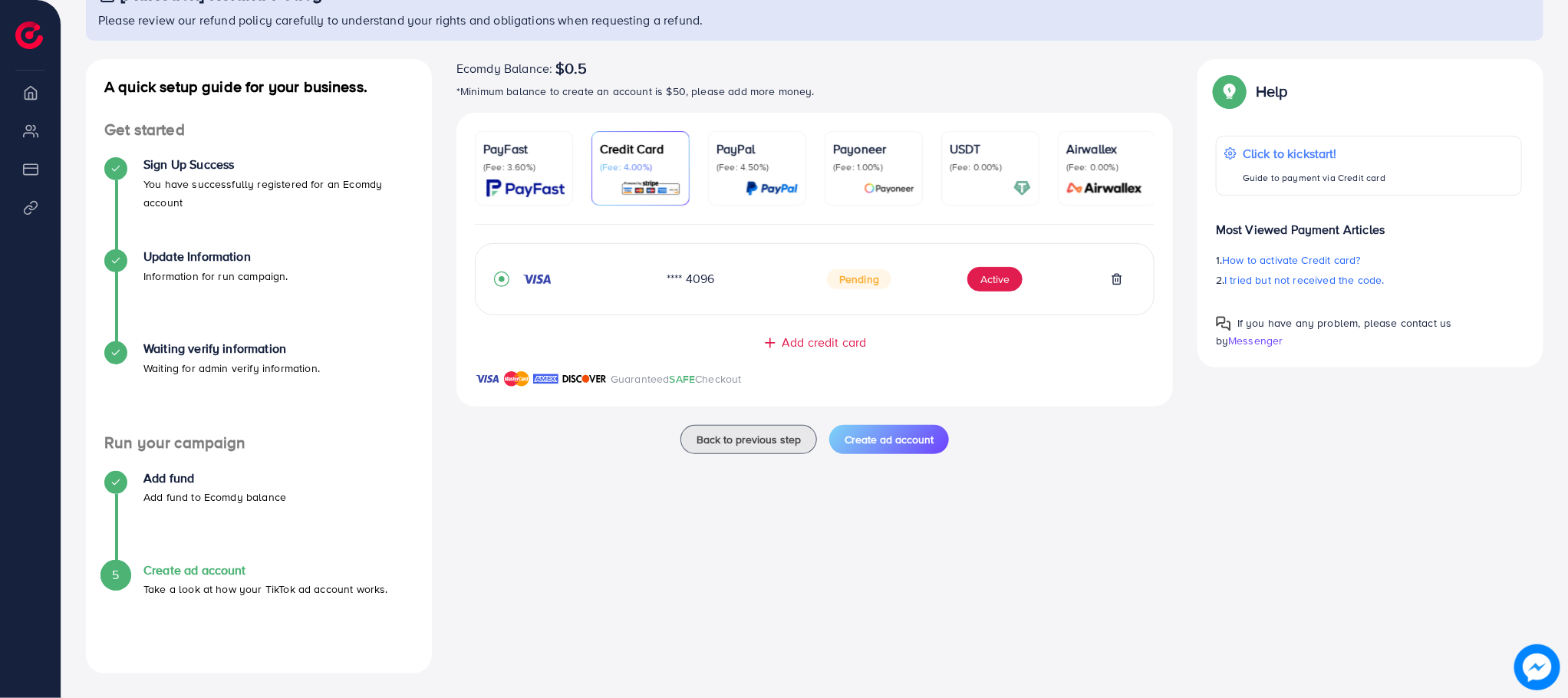
scroll to position [124, 0]
click at [997, 283] on button "Active" at bounding box center [994, 279] width 56 height 24
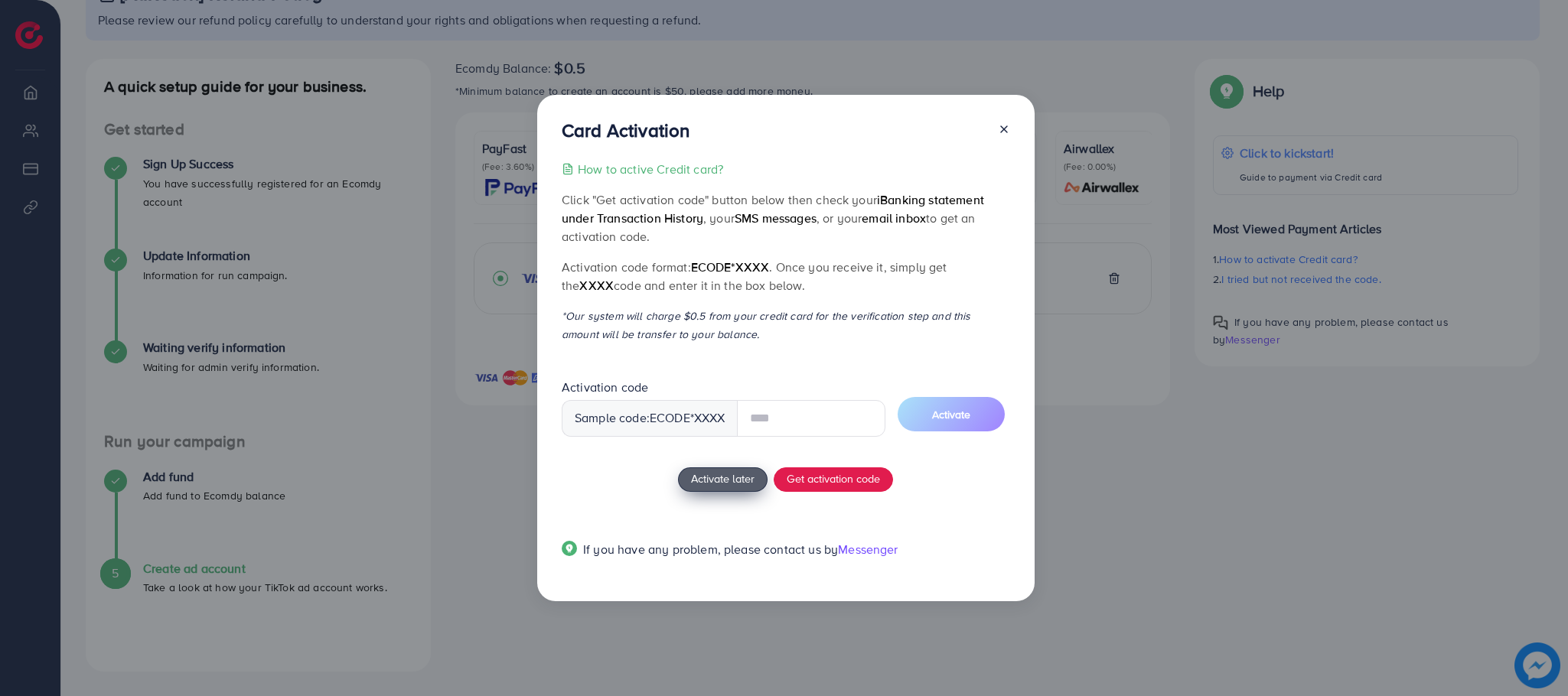
click at [711, 481] on span "Activate later" at bounding box center [722, 478] width 63 height 17
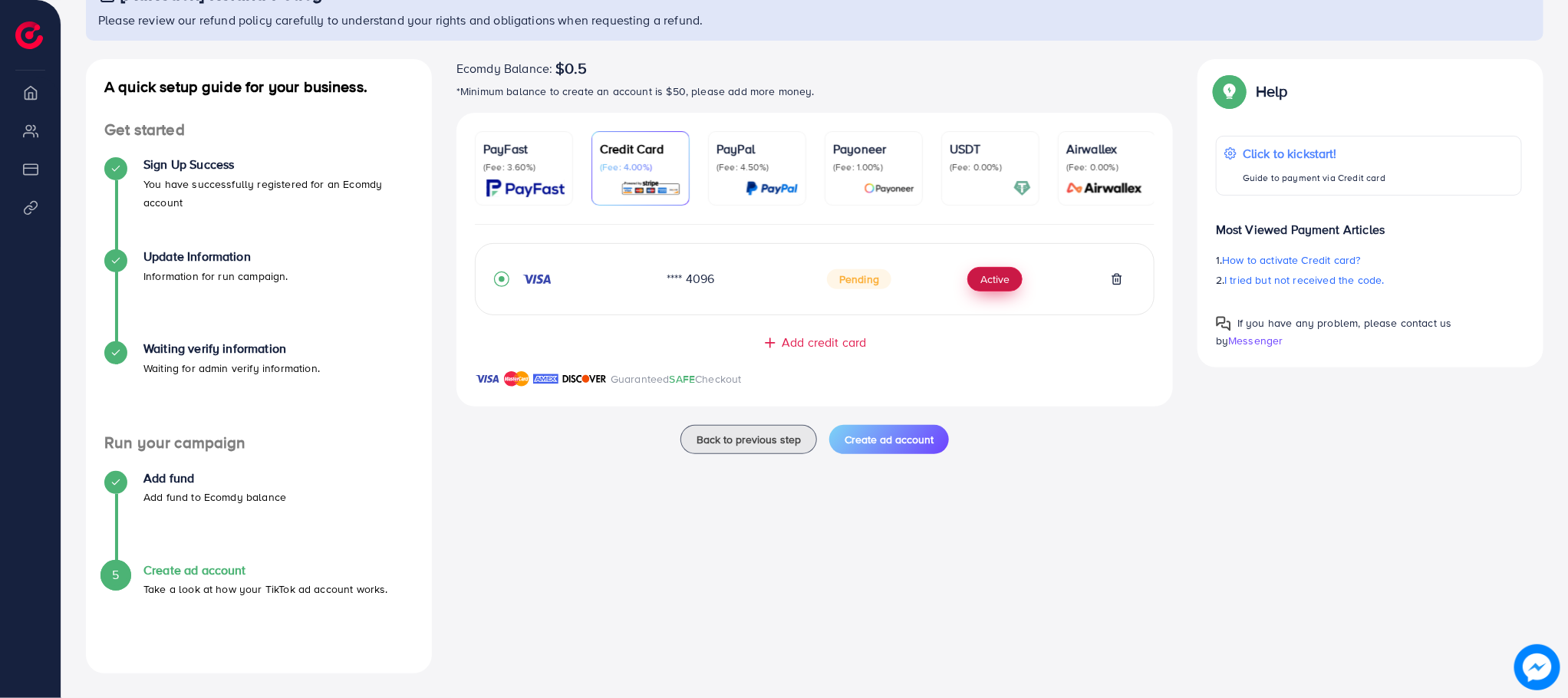
click at [978, 284] on button "Active" at bounding box center [994, 279] width 56 height 24
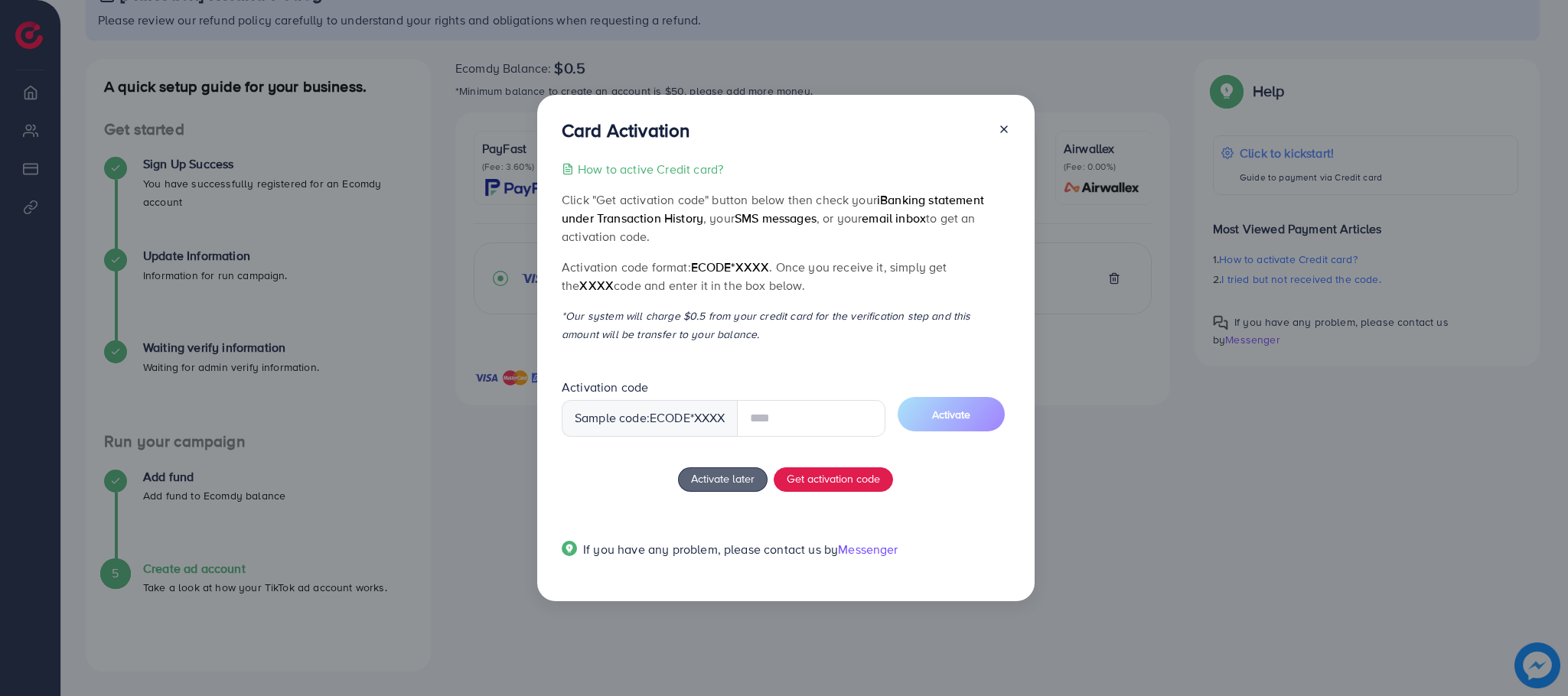
click at [1006, 130] on div at bounding box center [998, 133] width 24 height 28
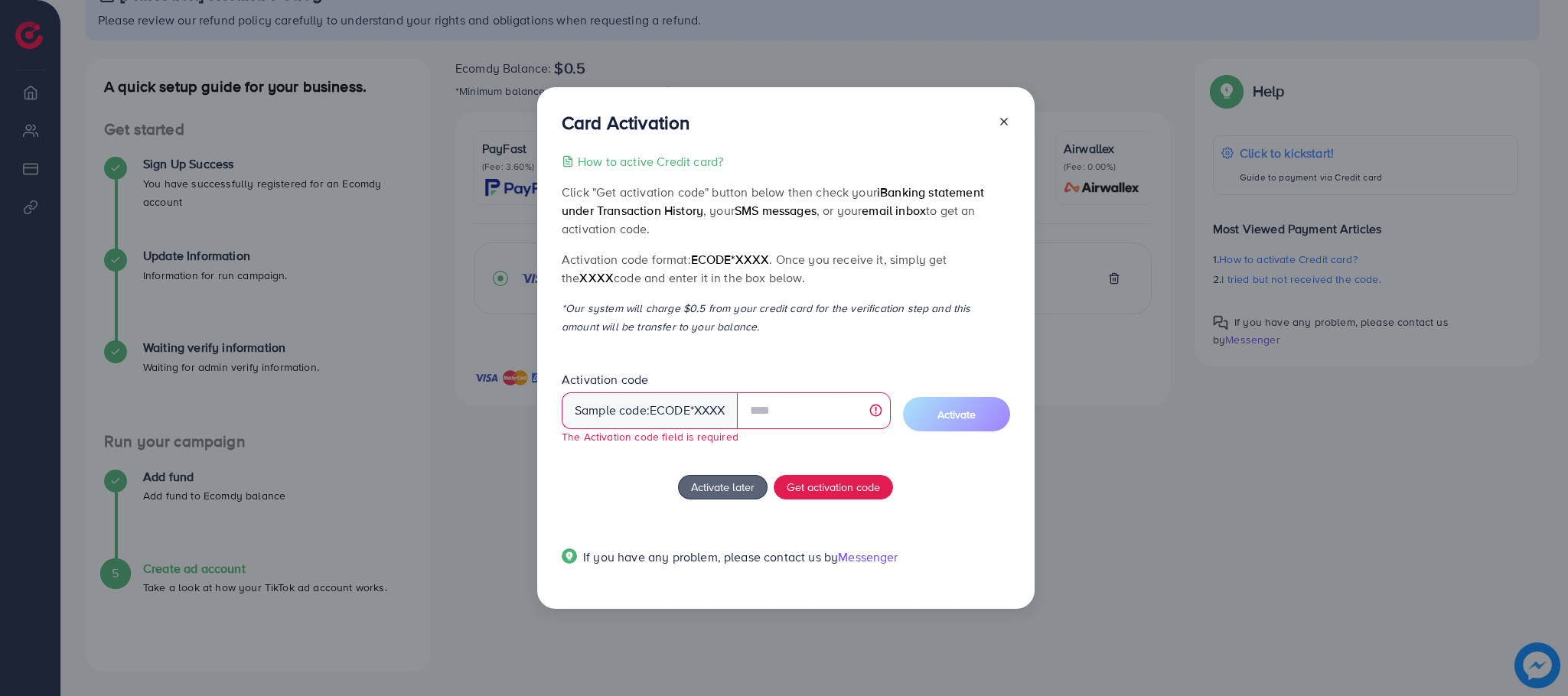
click at [1005, 118] on icon at bounding box center [1003, 122] width 13 height 13
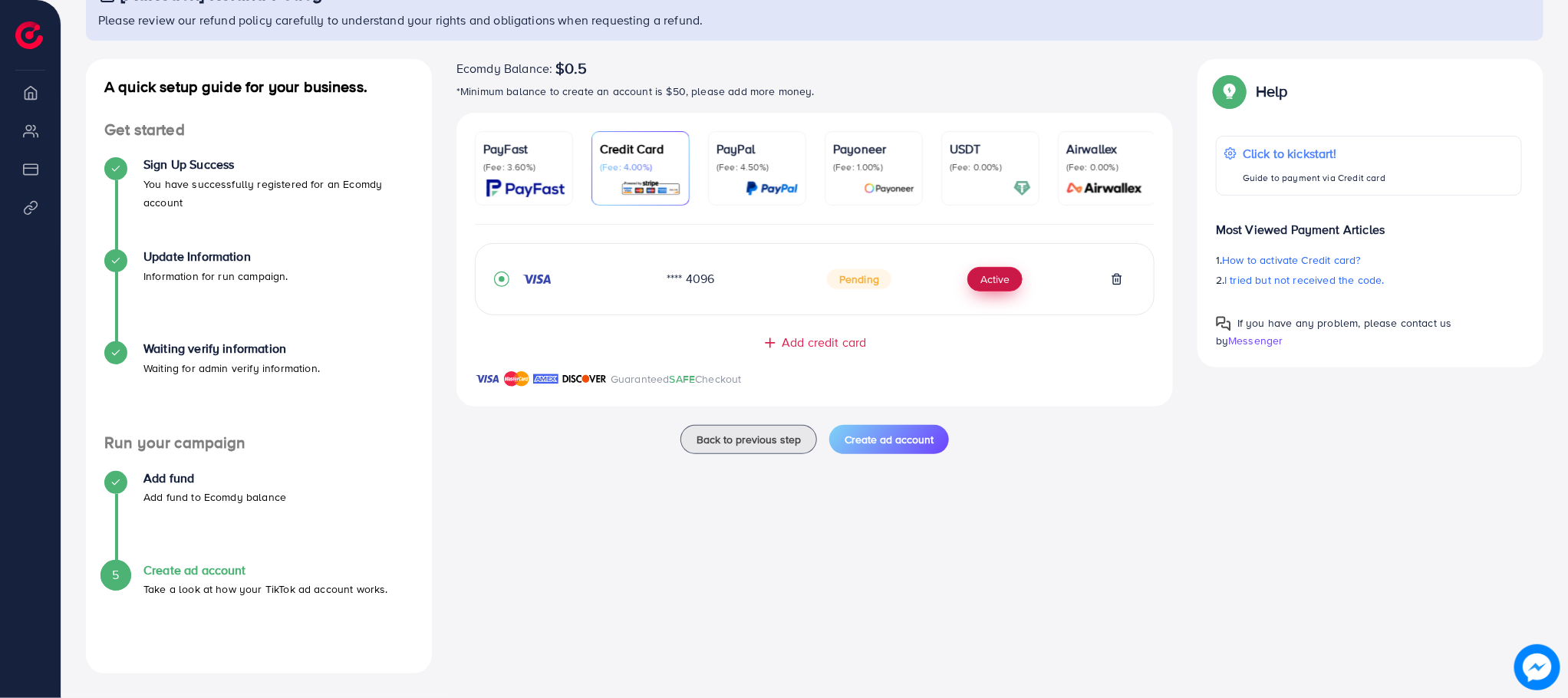
click at [1002, 289] on button "Active" at bounding box center [994, 279] width 56 height 24
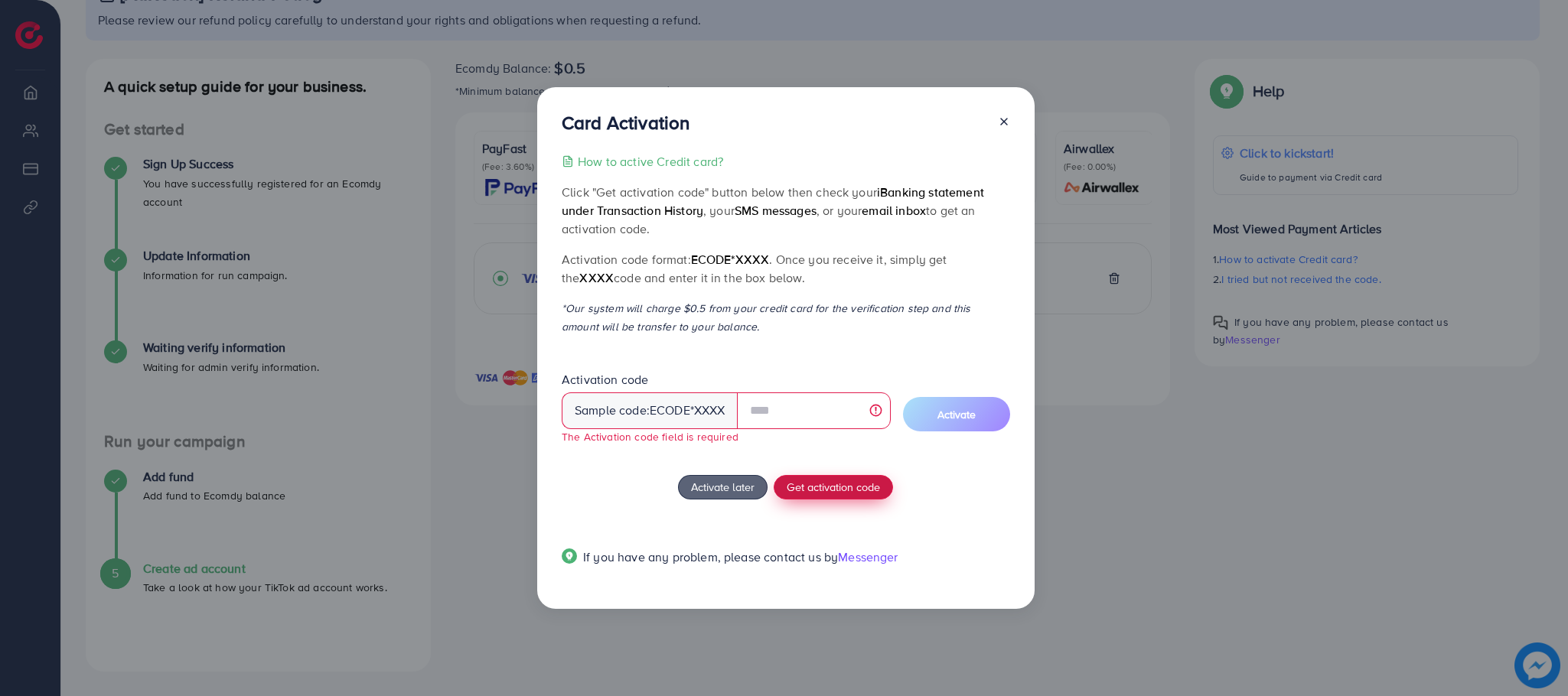
click at [822, 473] on div "How to active Credit card? Click "Get activation code" button below then check …" at bounding box center [785, 368] width 449 height 432
click at [822, 489] on span "Get activation code" at bounding box center [833, 487] width 93 height 17
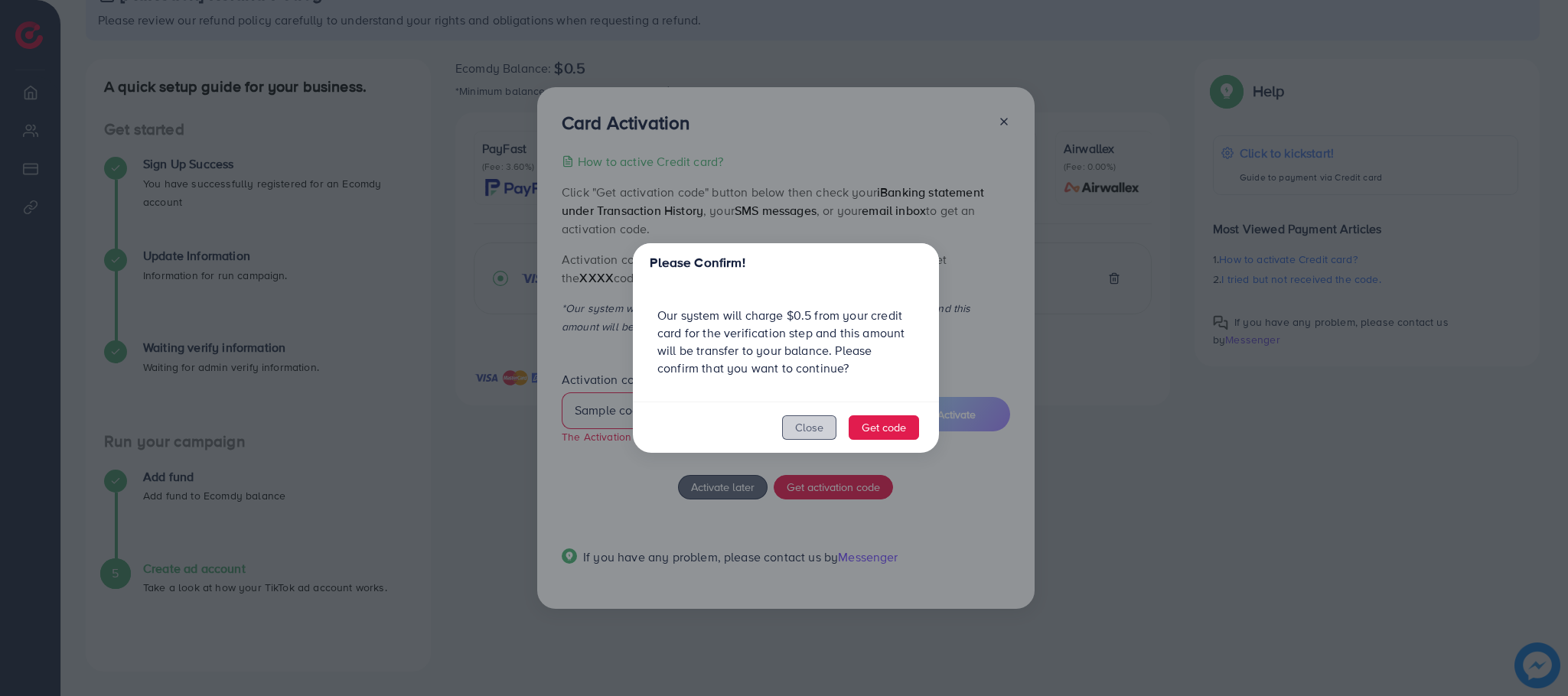
click at [815, 429] on button "Close" at bounding box center [809, 427] width 55 height 24
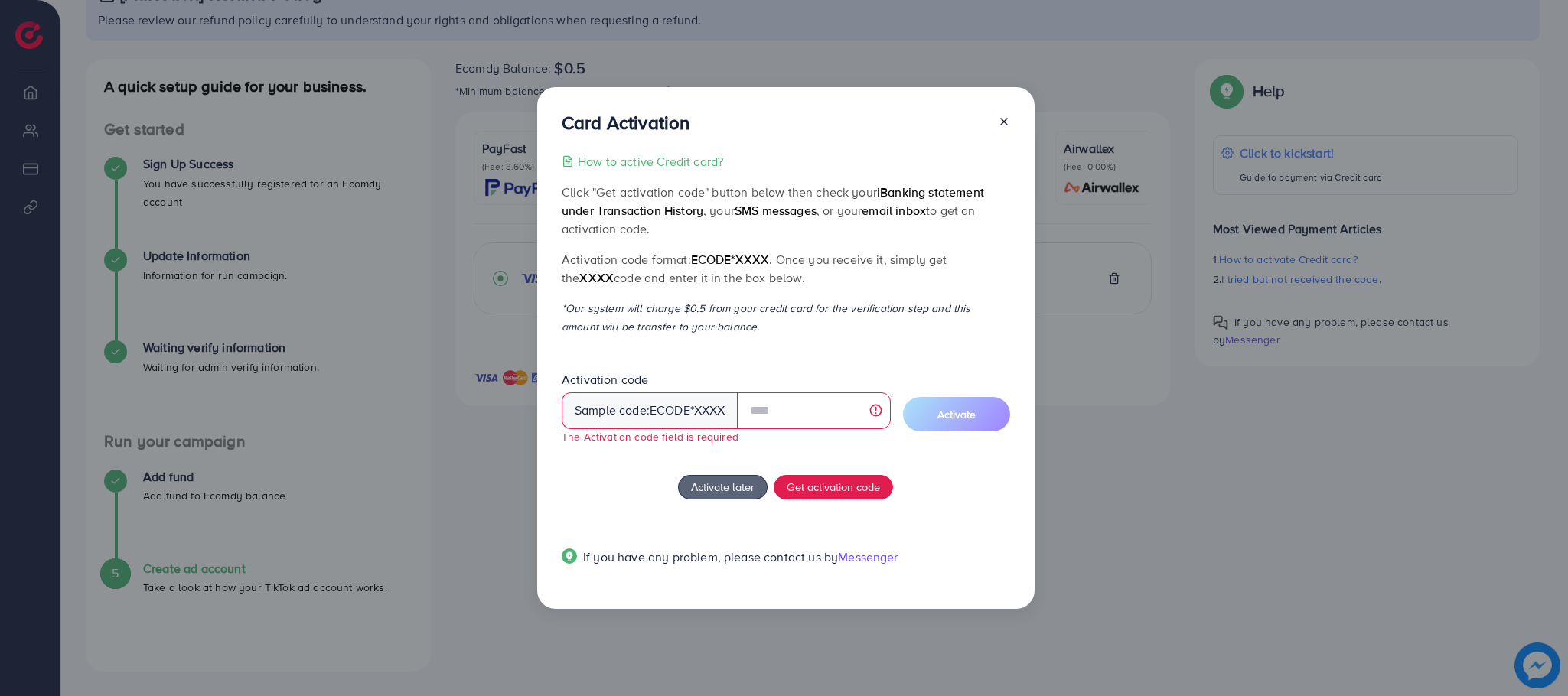
click at [1007, 118] on icon at bounding box center [1003, 122] width 13 height 13
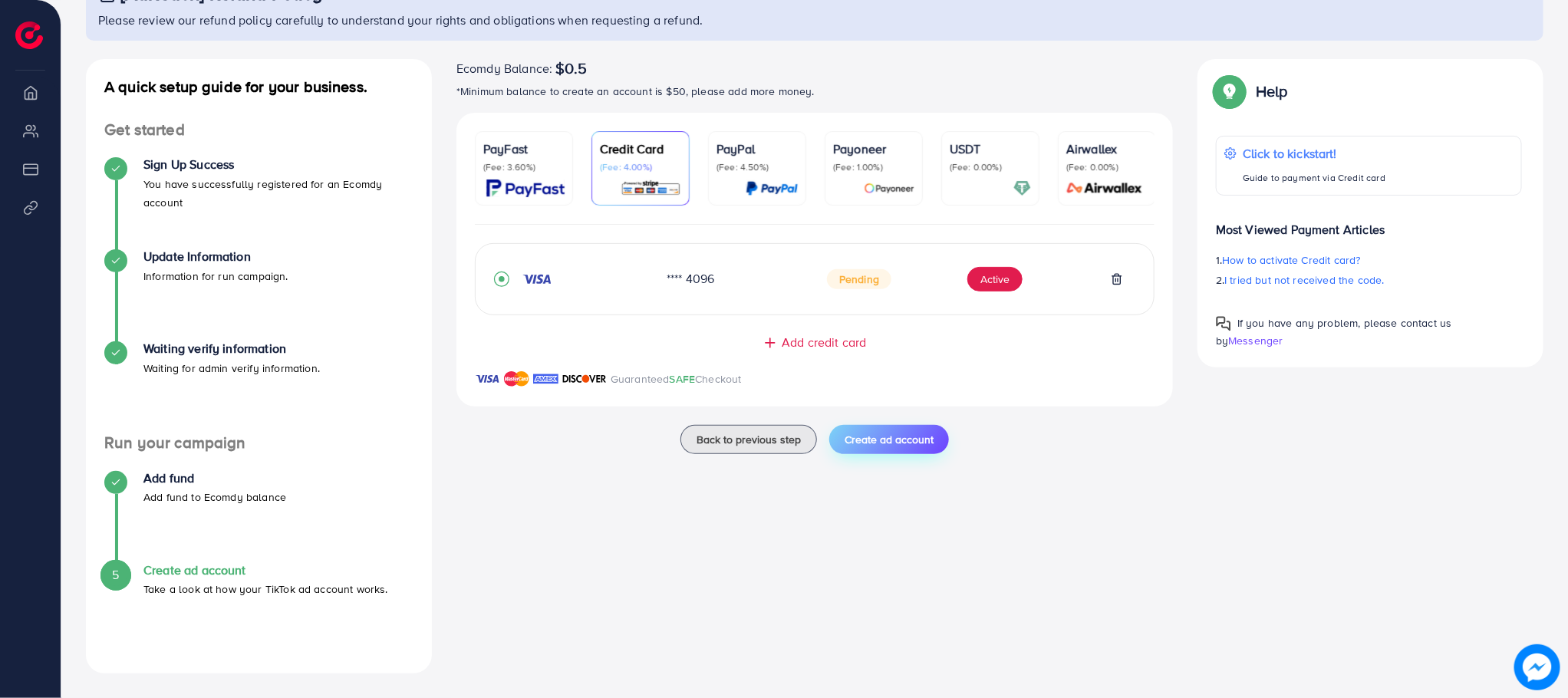
click at [870, 439] on span "Create ad account" at bounding box center [889, 440] width 89 height 16
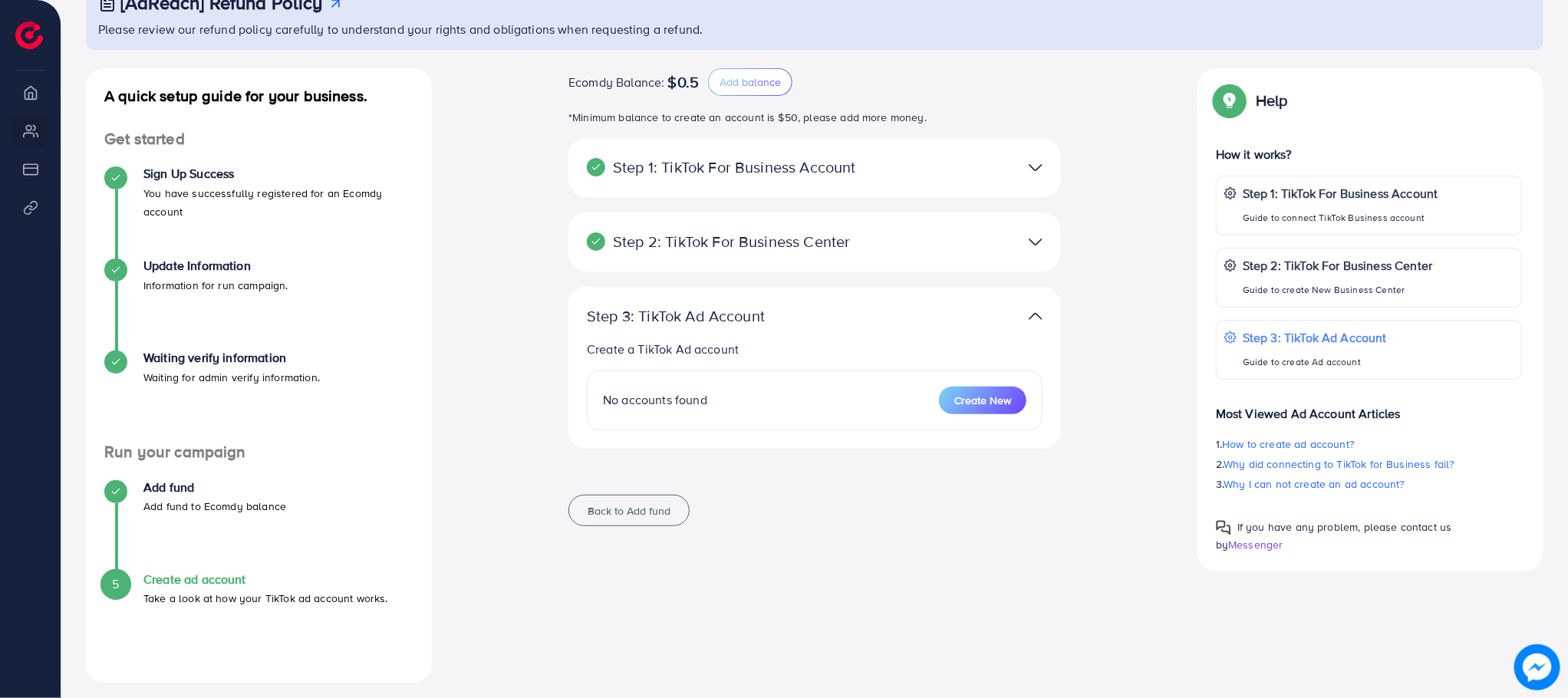
scroll to position [124, 0]
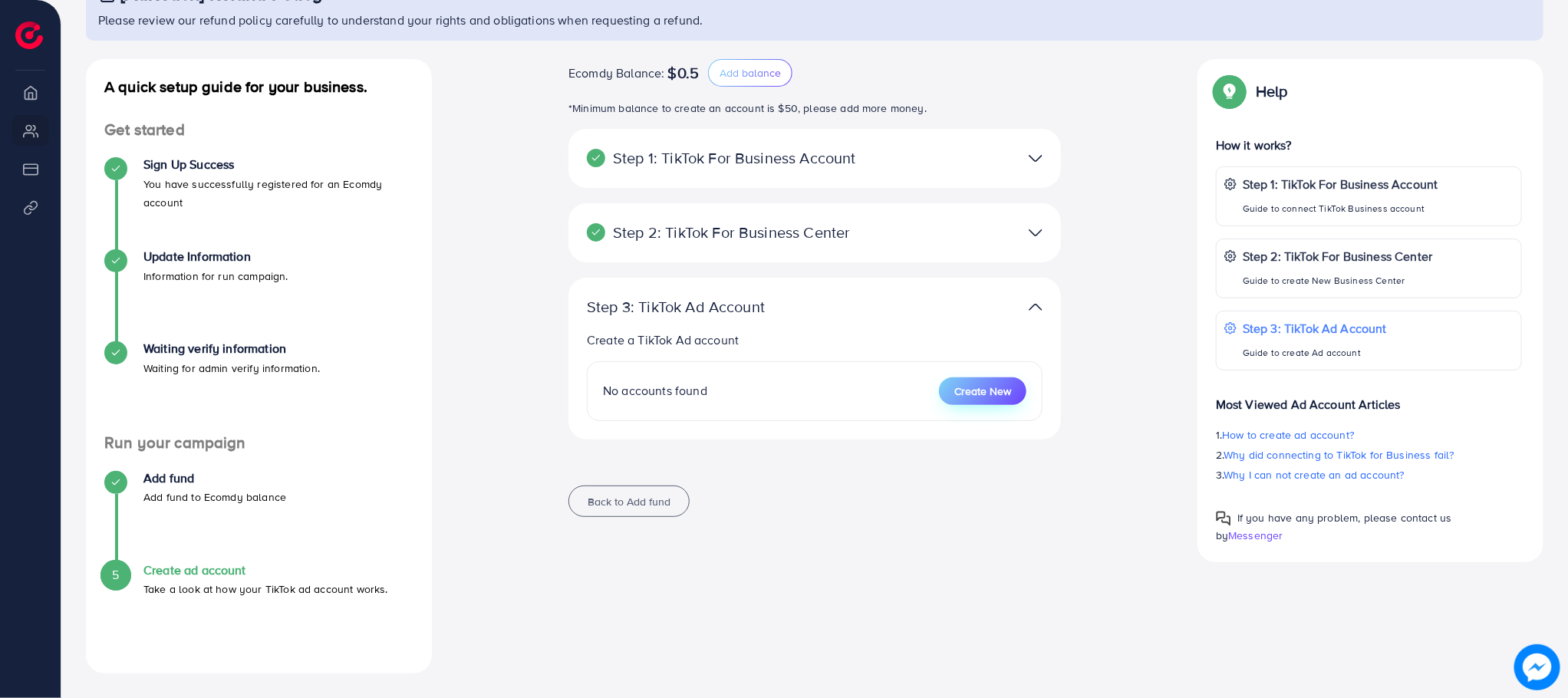
click at [1001, 396] on span "Create New" at bounding box center [983, 391] width 57 height 16
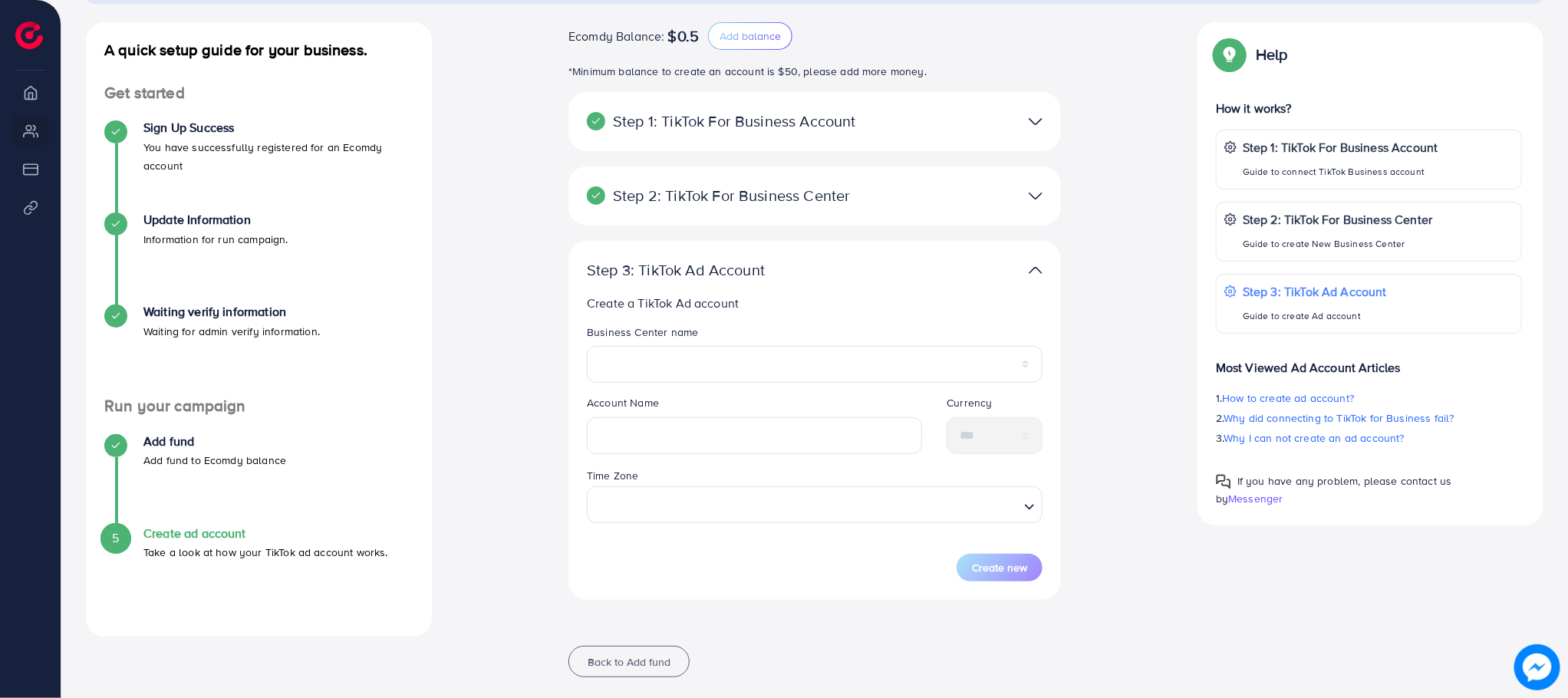
scroll to position [185, 0]
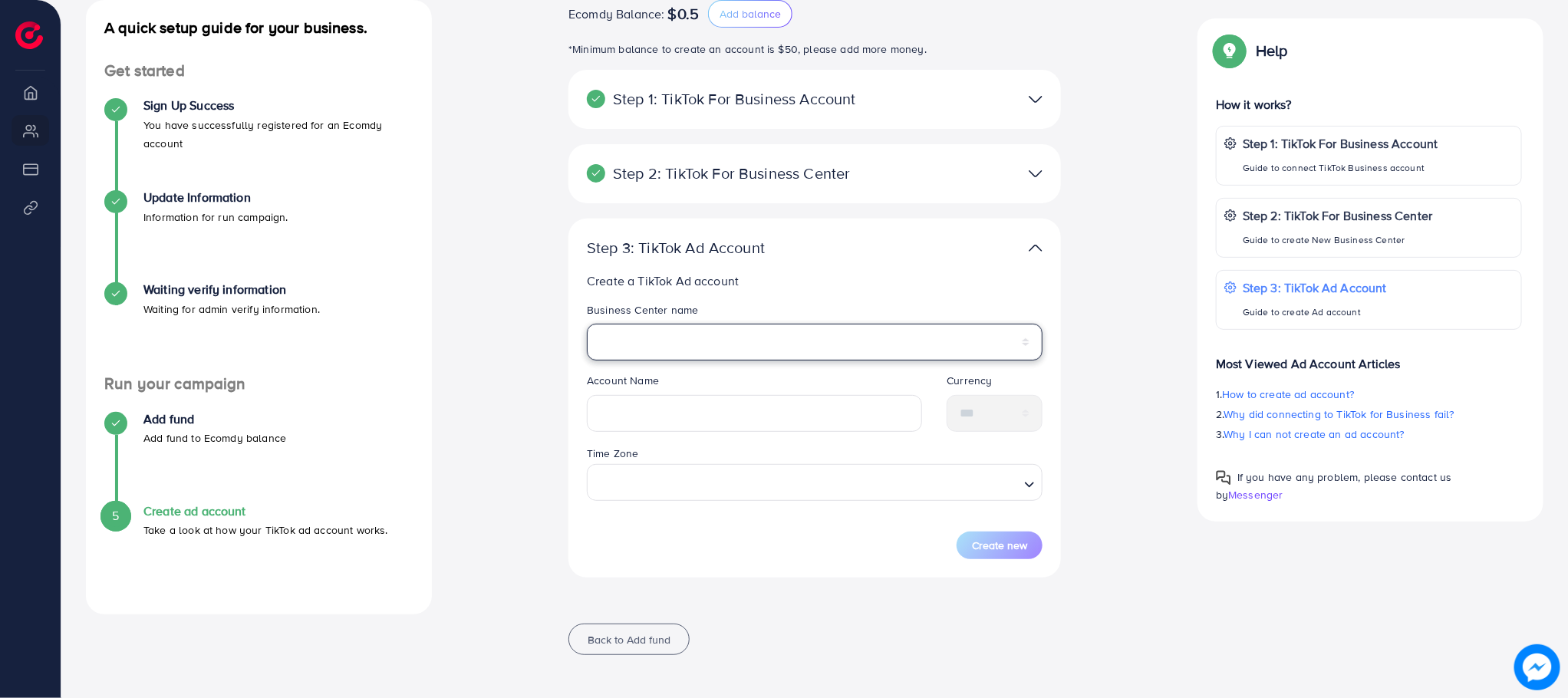
click at [688, 337] on select "**********" at bounding box center [814, 343] width 456 height 37
select select "**********"
click at [586, 324] on select "**********" at bounding box center [814, 343] width 456 height 37
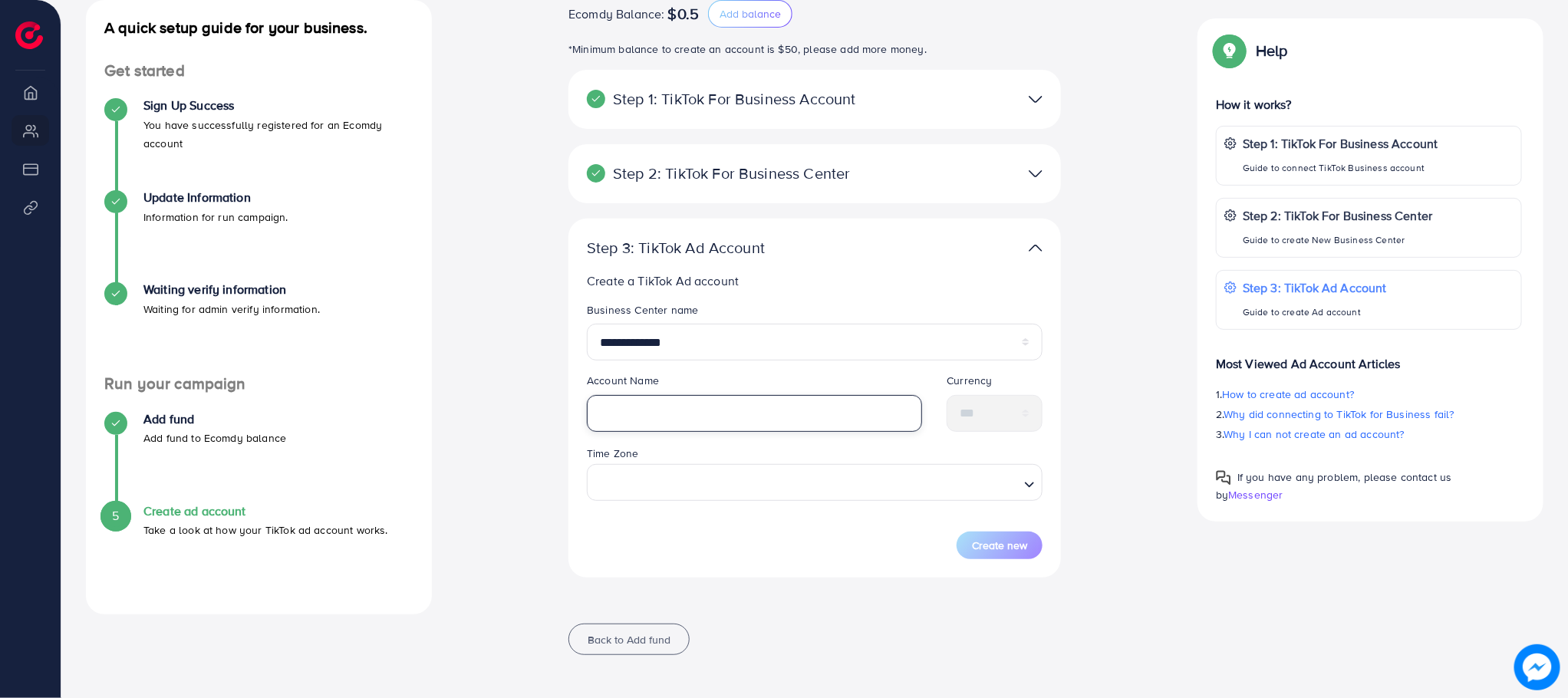
click at [657, 406] on input "text" at bounding box center [754, 414] width 336 height 37
type input "**********"
click at [648, 490] on input "Search for option" at bounding box center [805, 482] width 424 height 28
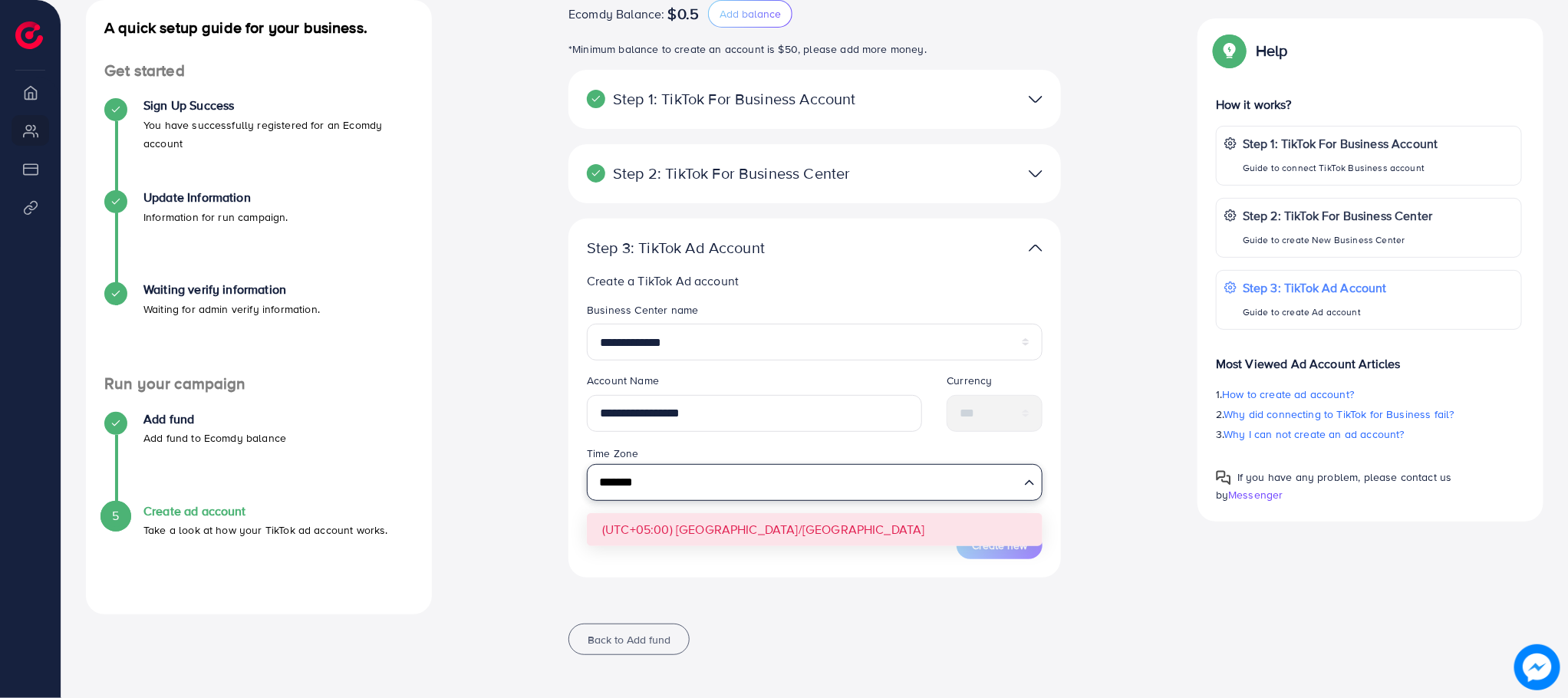
type input "*******"
click at [714, 530] on form "**********" at bounding box center [814, 431] width 456 height 257
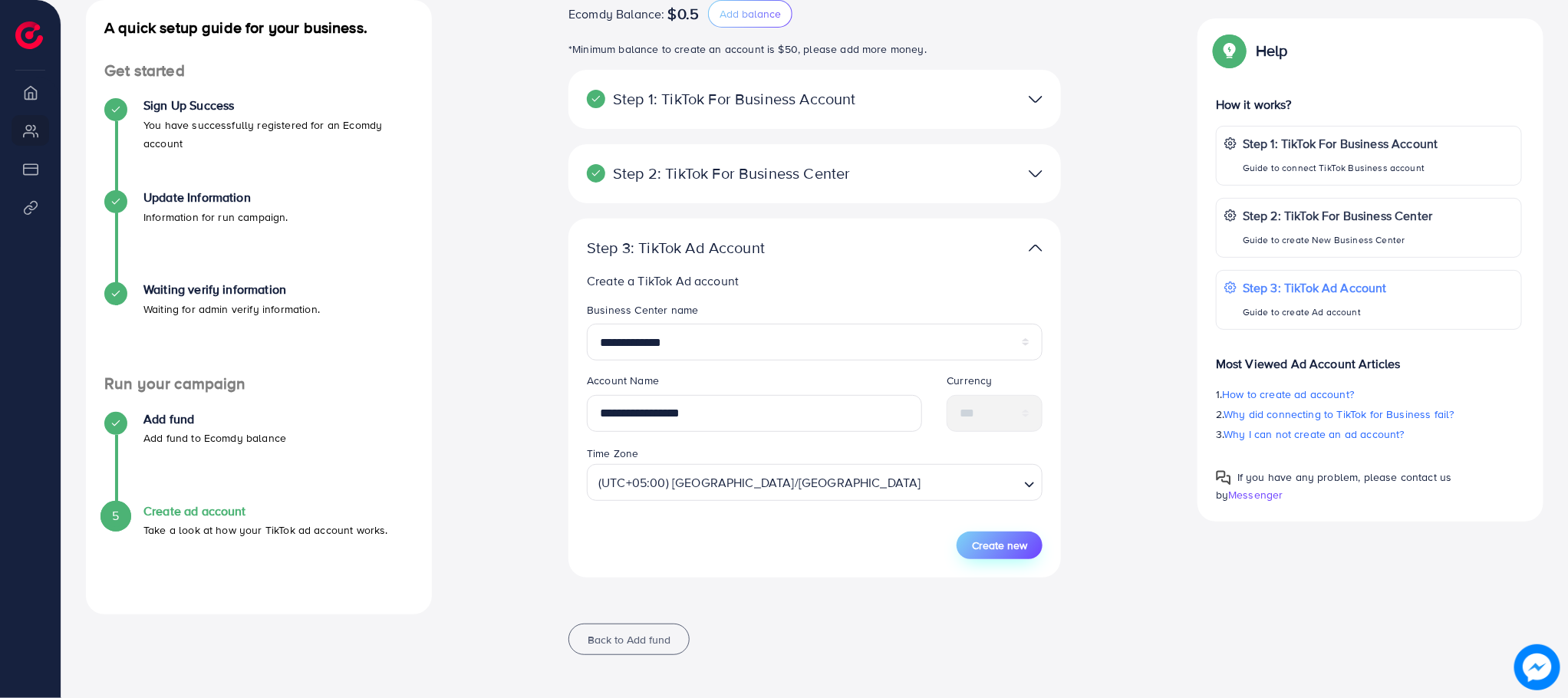
click at [992, 547] on span "Create new" at bounding box center [999, 546] width 56 height 16
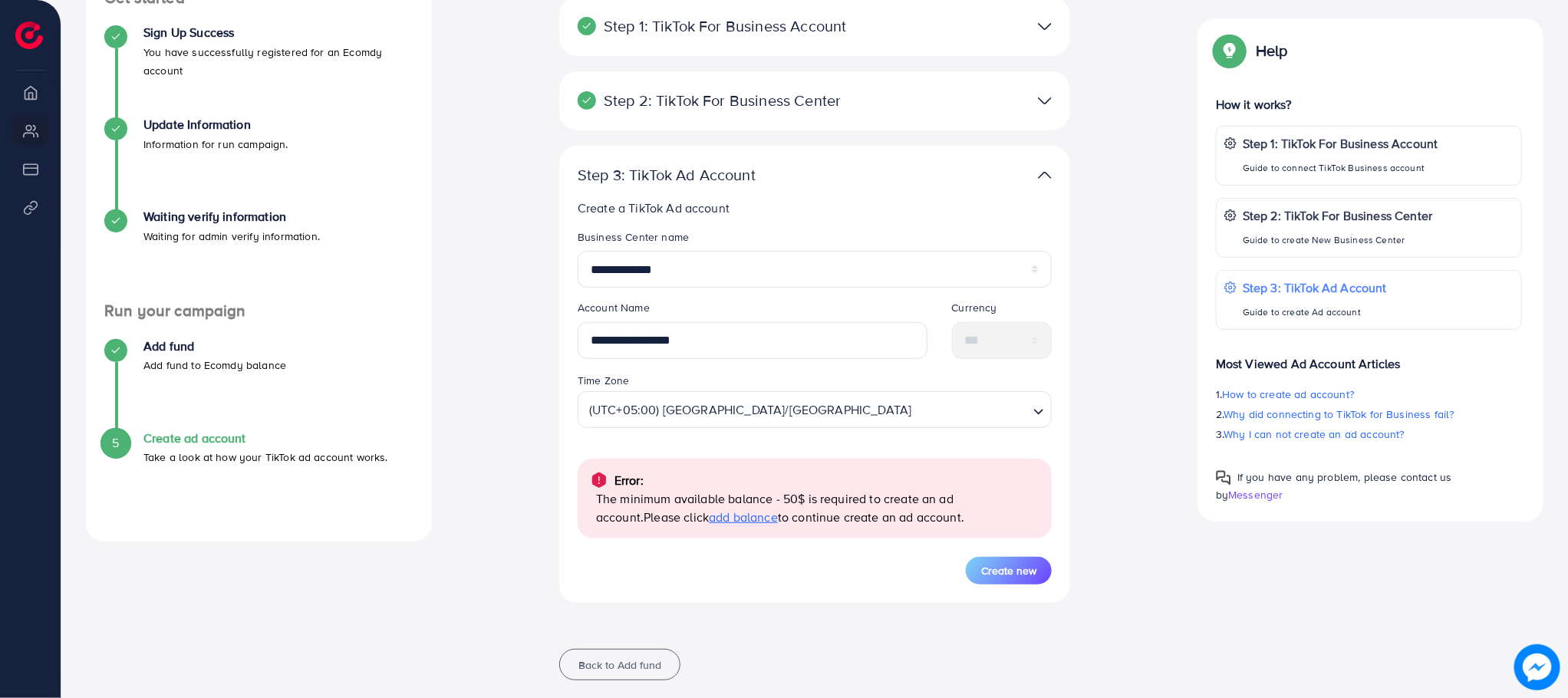
scroll to position [283, 0]
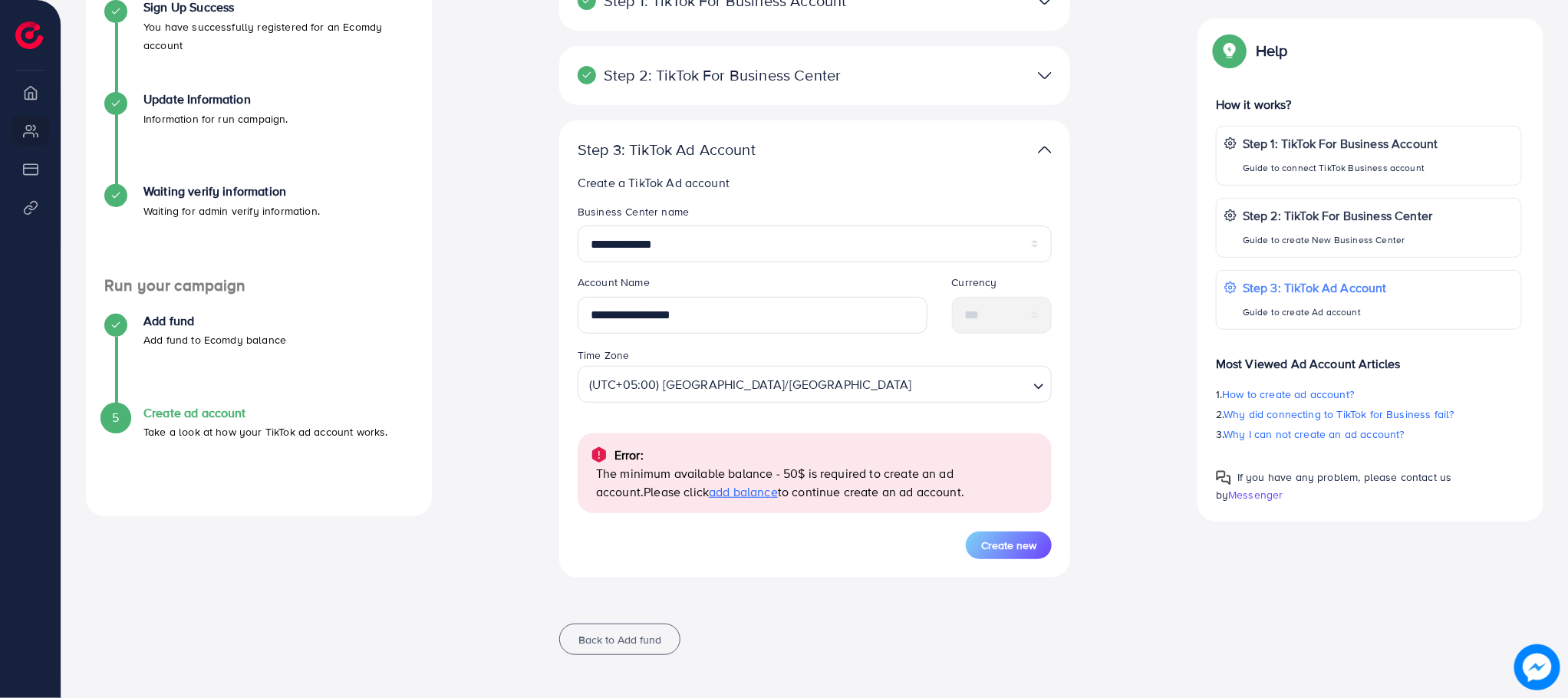
click at [708, 491] on span "add balance" at bounding box center [743, 491] width 69 height 17
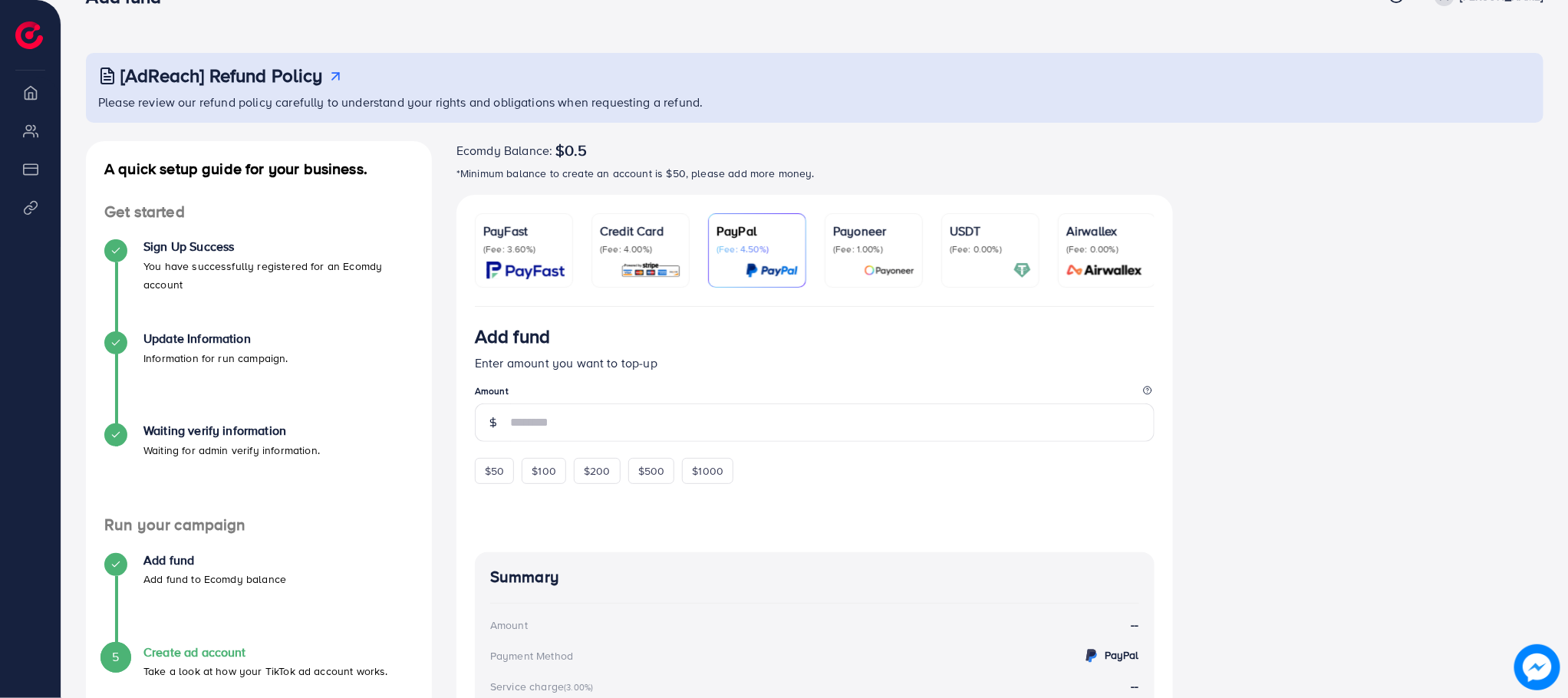
scroll to position [58, 0]
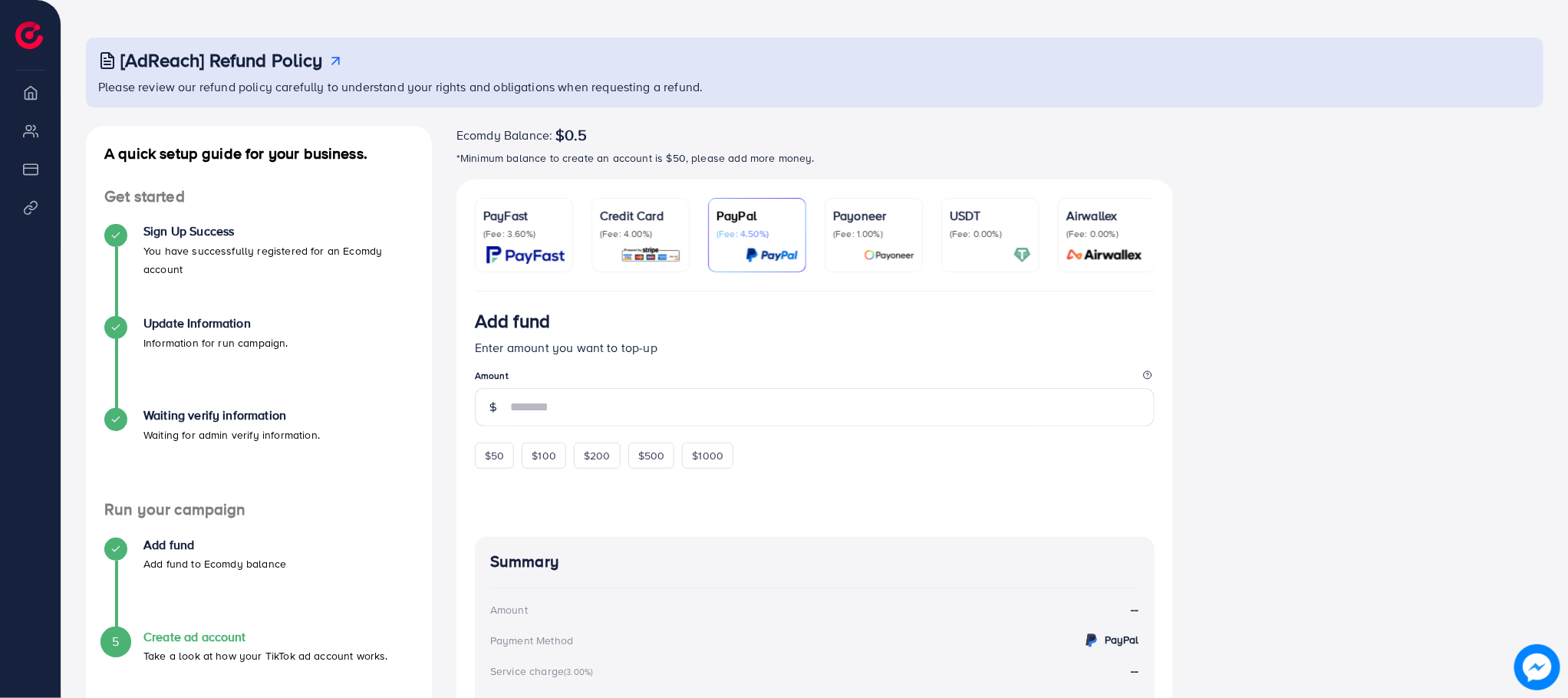
click at [631, 225] on p "Credit Card" at bounding box center [640, 215] width 81 height 19
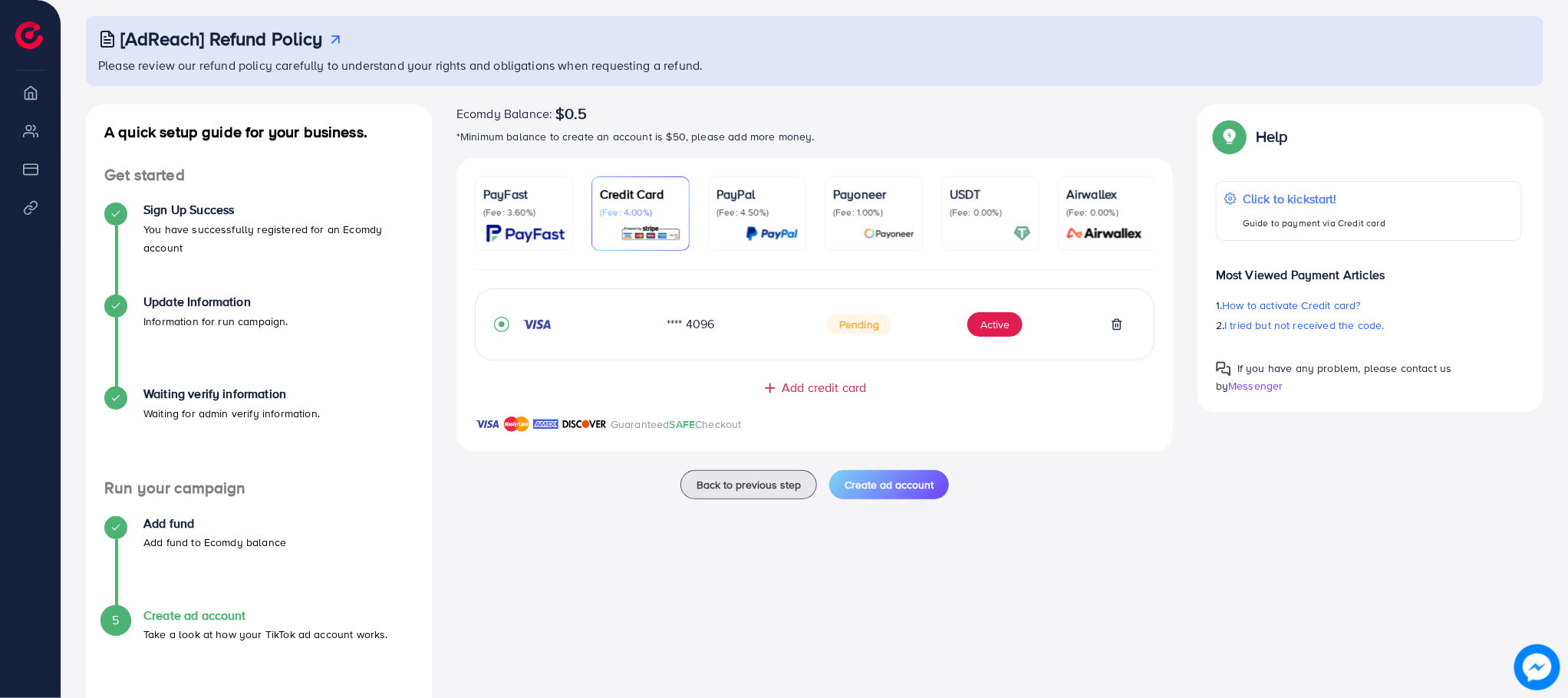
scroll to position [88, 0]
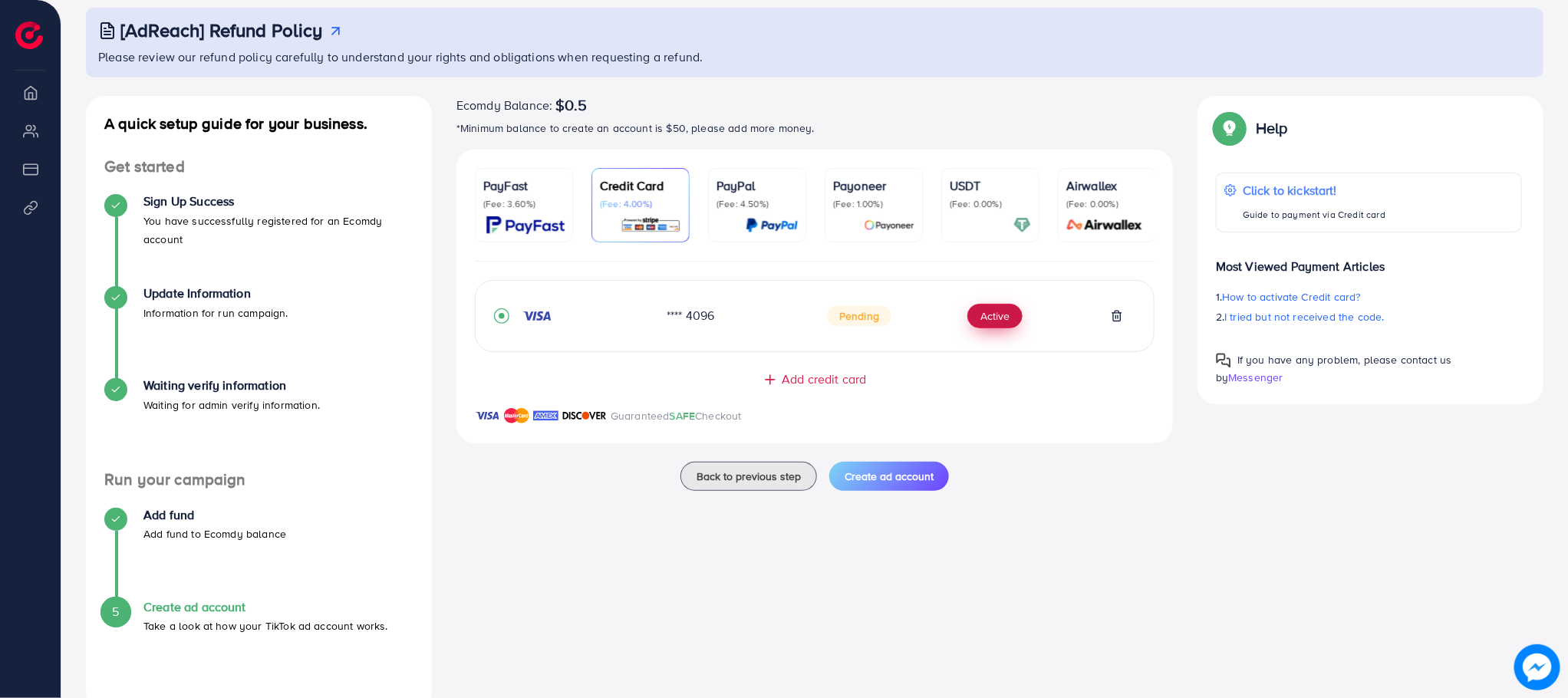
click at [999, 323] on button "Active" at bounding box center [994, 315] width 56 height 24
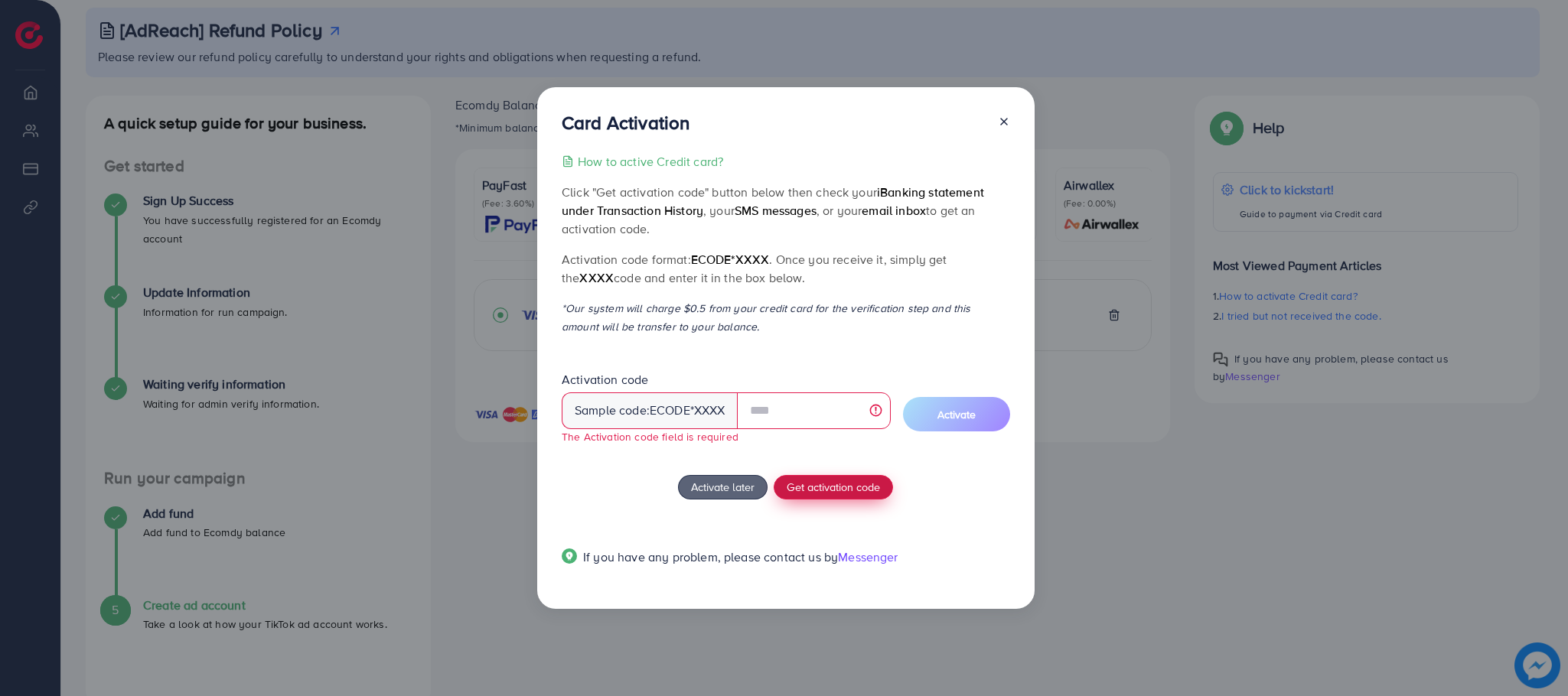
click at [840, 481] on span "Get activation code" at bounding box center [833, 487] width 93 height 17
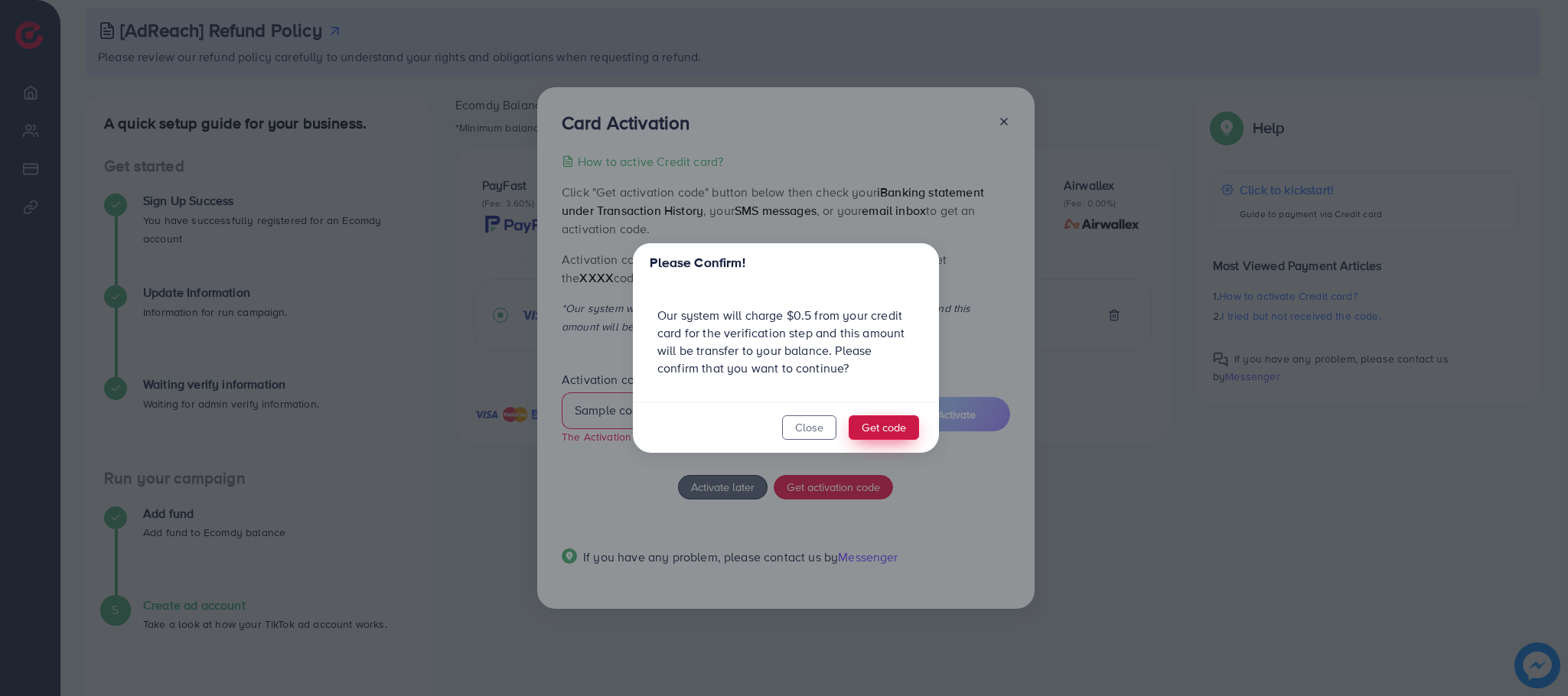
click at [875, 425] on button "Get code" at bounding box center [884, 427] width 70 height 24
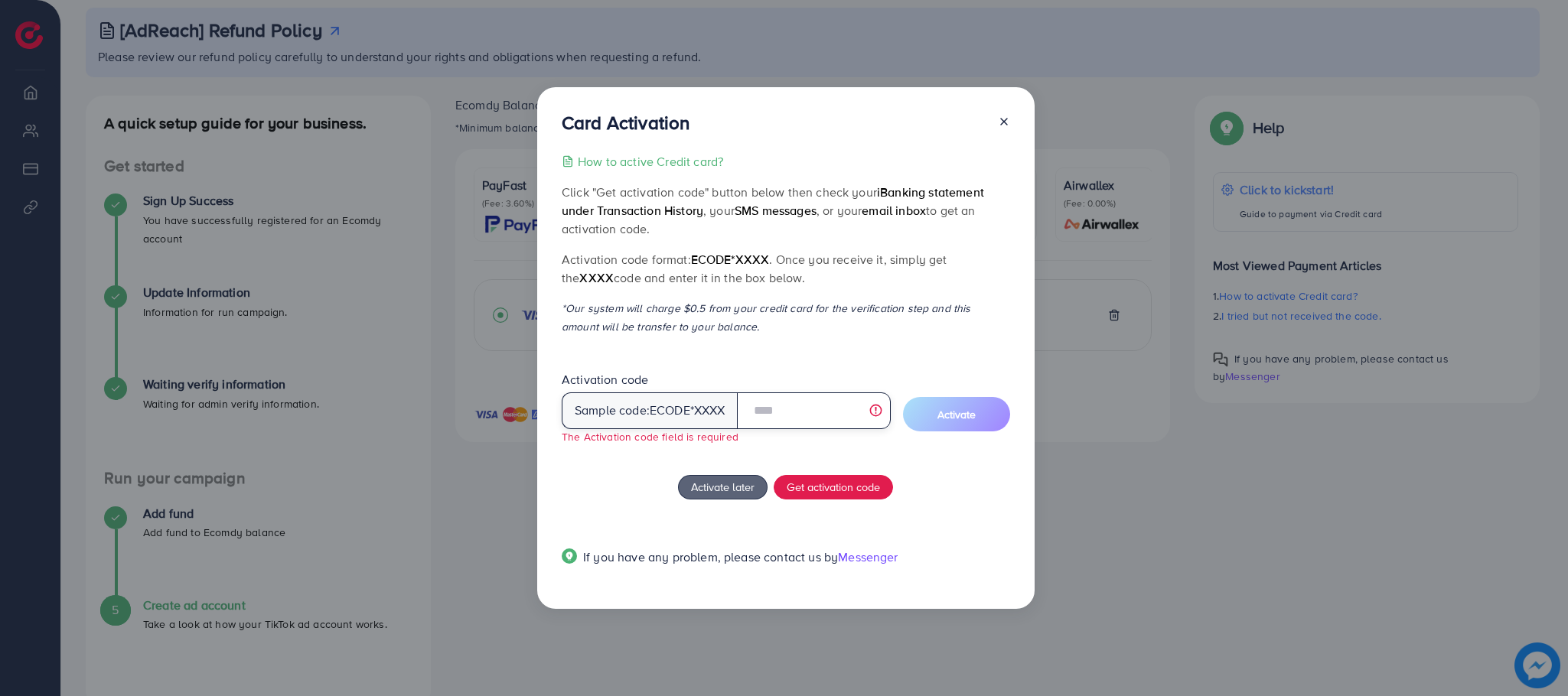
click at [785, 410] on input "text" at bounding box center [814, 411] width 154 height 37
type input "******"
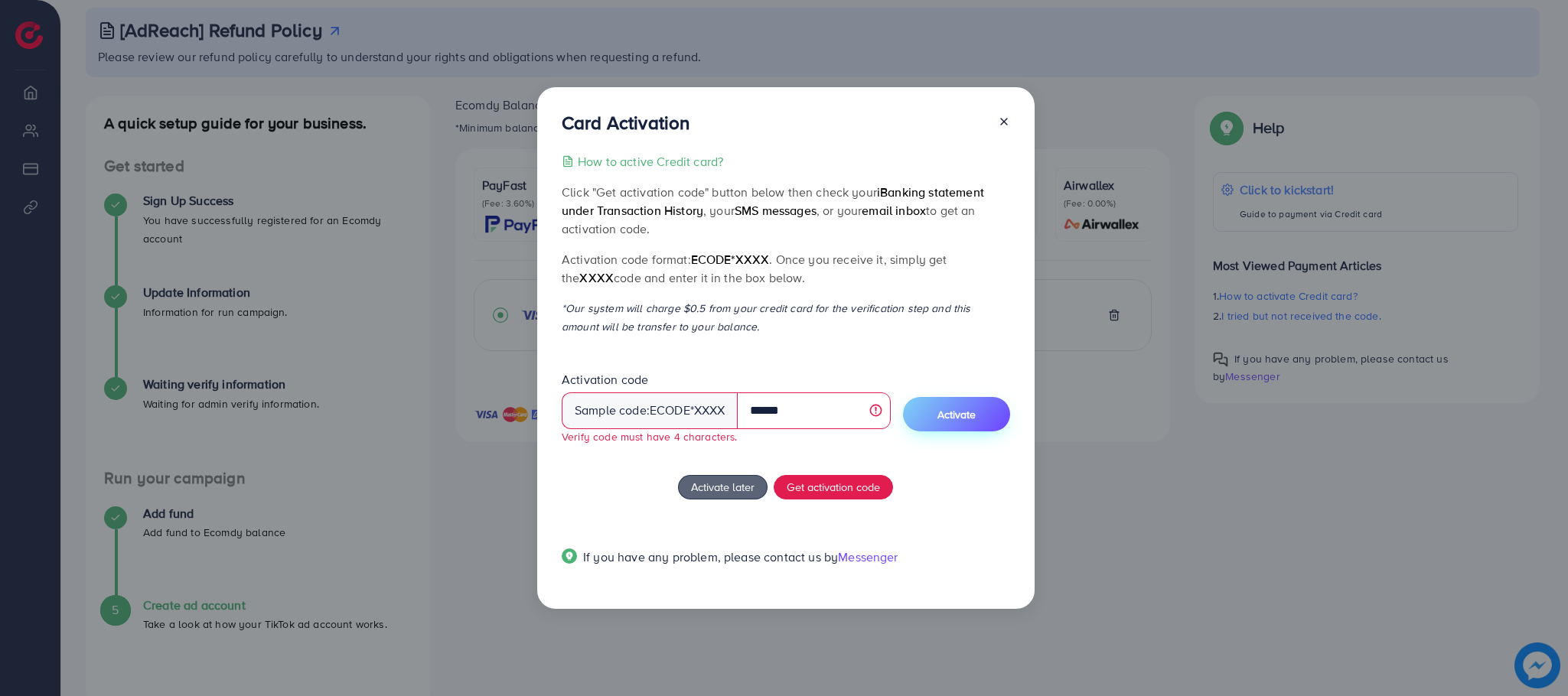
click at [932, 417] on button "Activate" at bounding box center [957, 414] width 107 height 34
click at [950, 414] on span "Activate" at bounding box center [956, 415] width 38 height 16
click at [949, 418] on span "Activate" at bounding box center [956, 415] width 38 height 16
click at [1003, 120] on icon at bounding box center [1003, 122] width 13 height 13
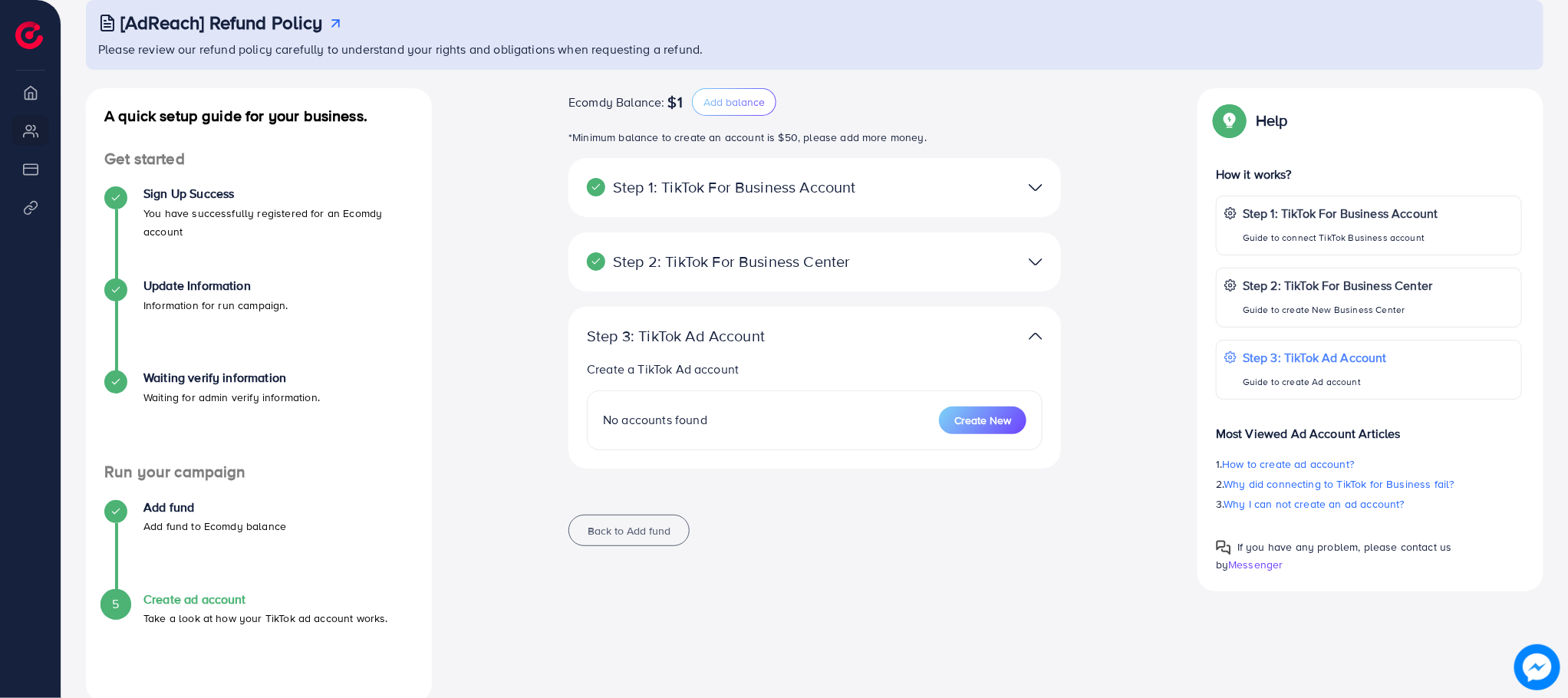
scroll to position [109, 0]
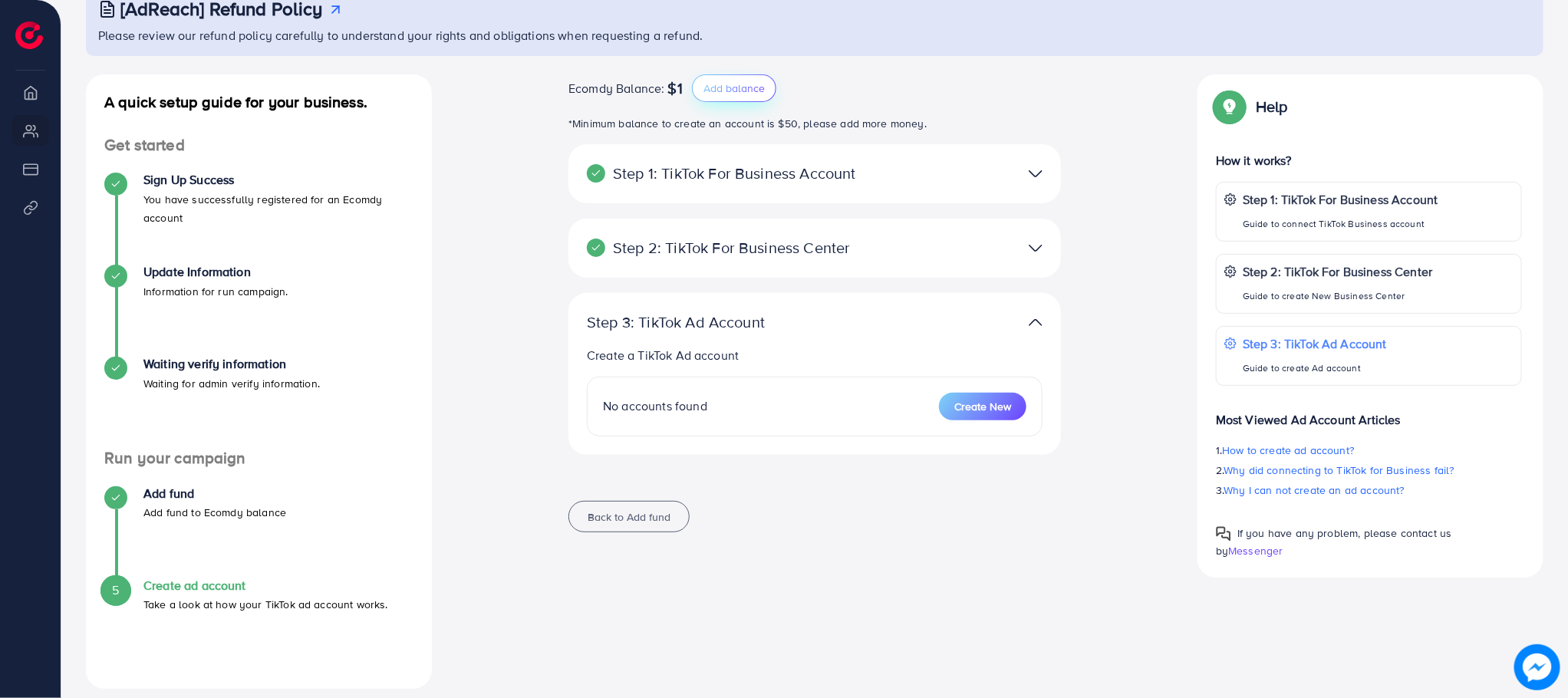
click at [746, 84] on span "Add balance" at bounding box center [734, 89] width 61 height 16
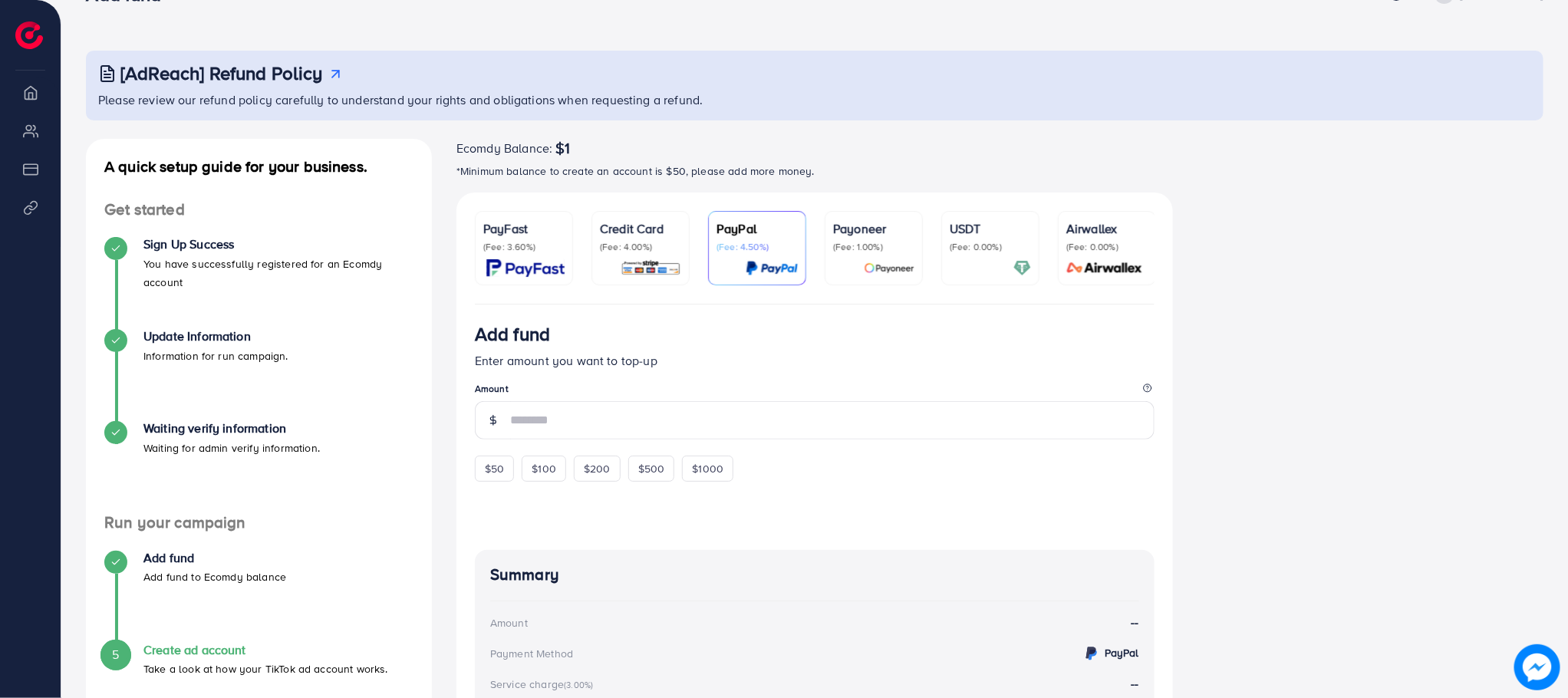
scroll to position [56, 0]
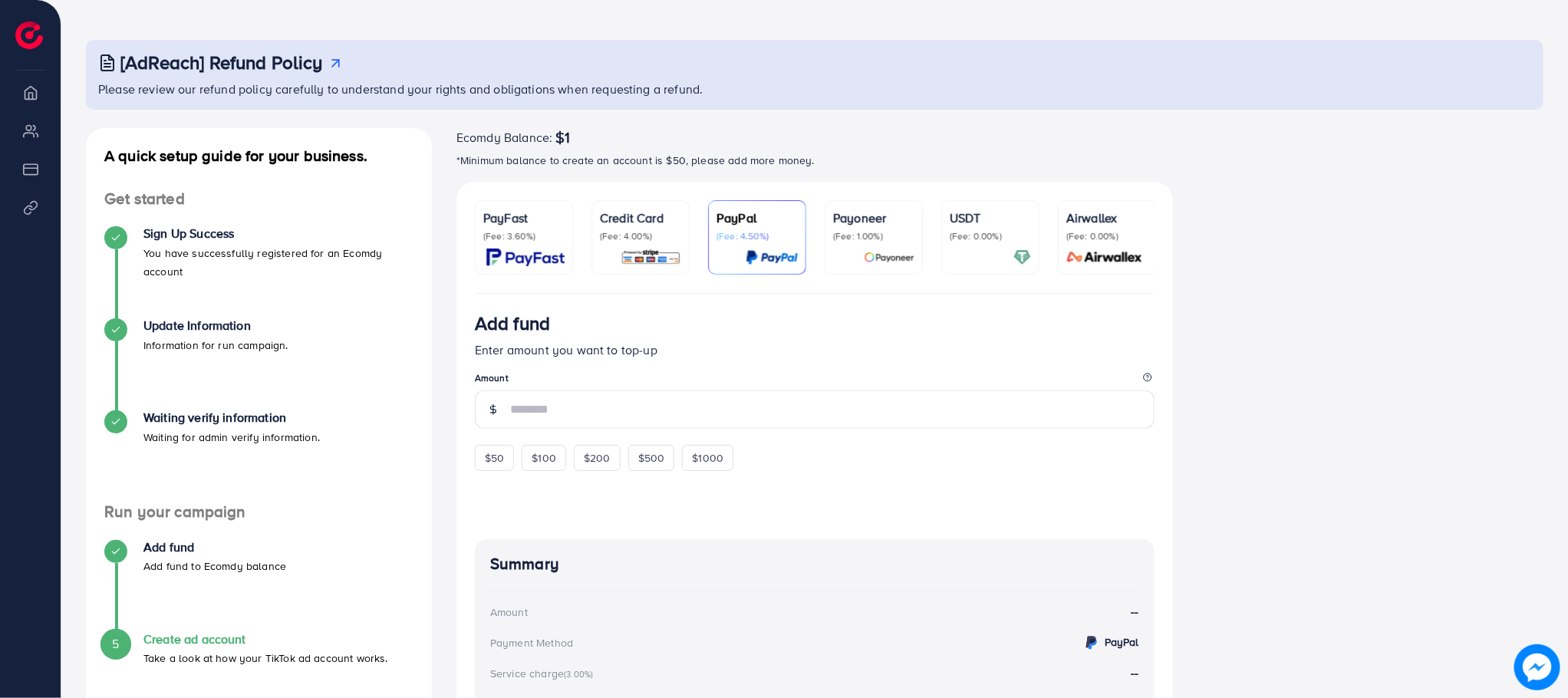
click at [636, 235] on p "(Fee: 4.00%)" at bounding box center [640, 236] width 81 height 13
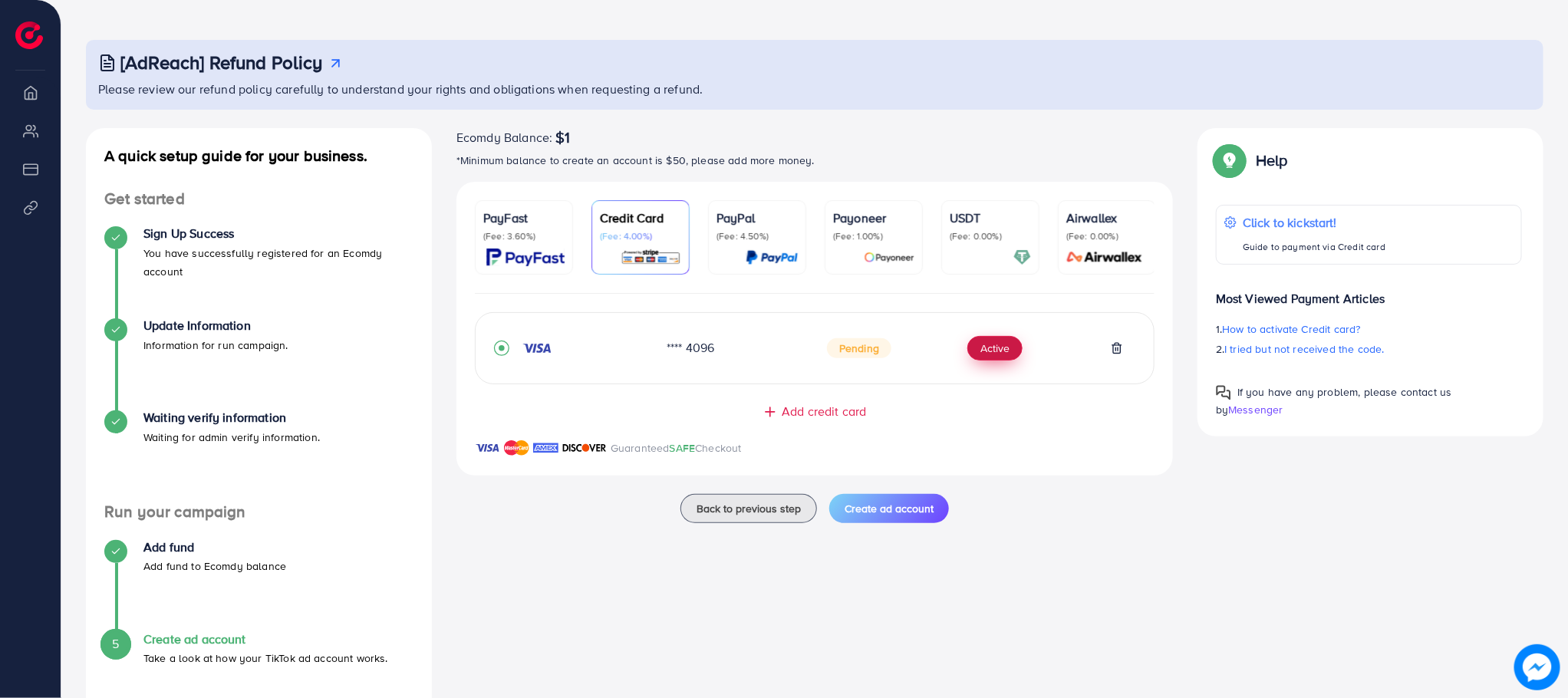
click at [999, 349] on button "Active" at bounding box center [994, 348] width 56 height 24
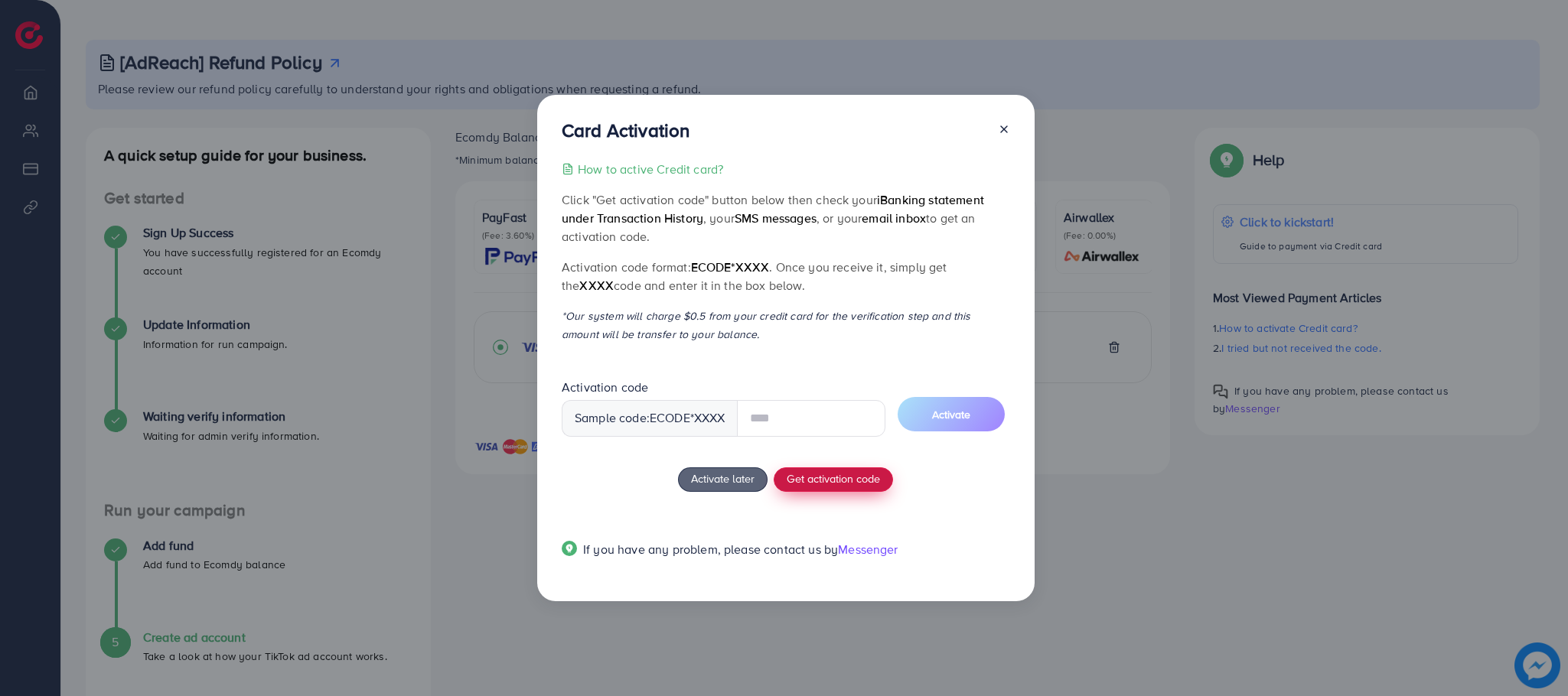
click at [834, 483] on span "Get activation code" at bounding box center [833, 478] width 93 height 17
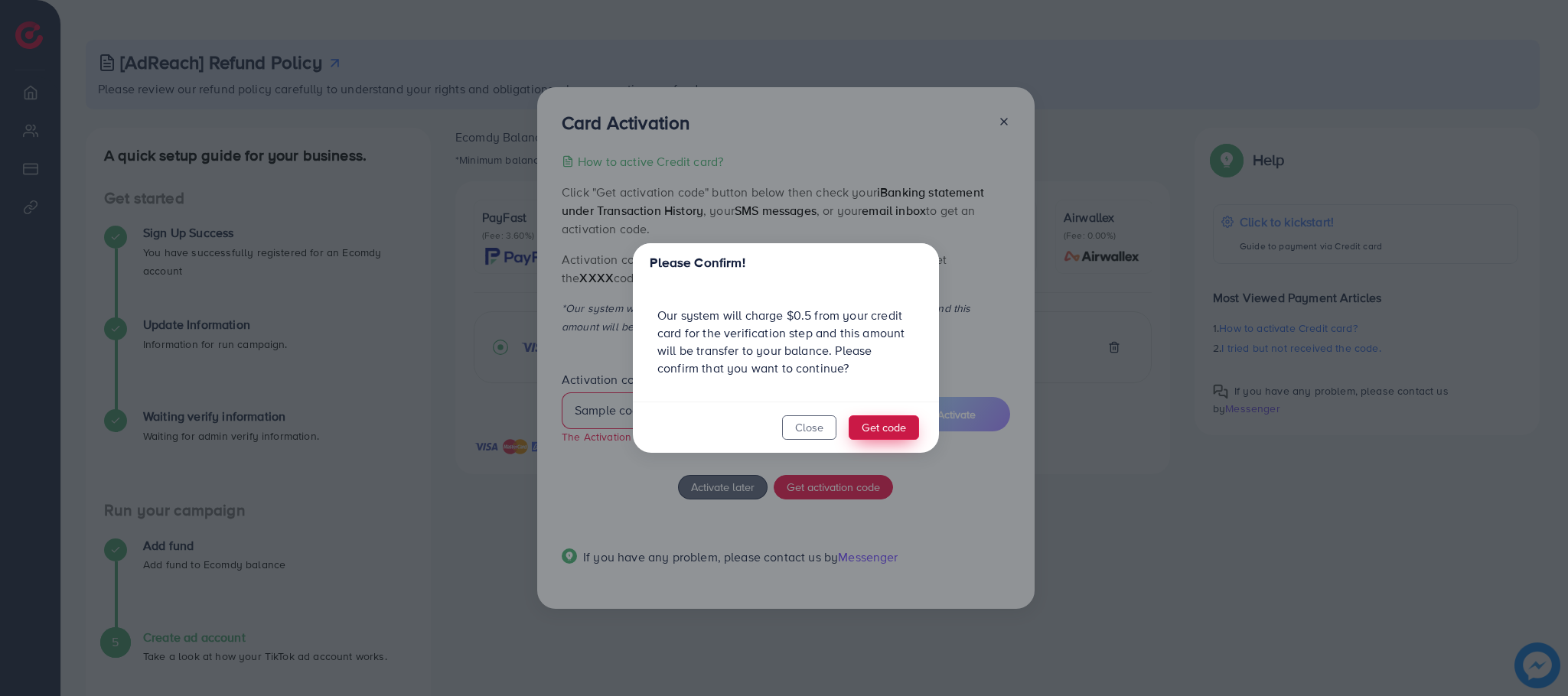
click at [878, 419] on button "Get code" at bounding box center [884, 427] width 70 height 24
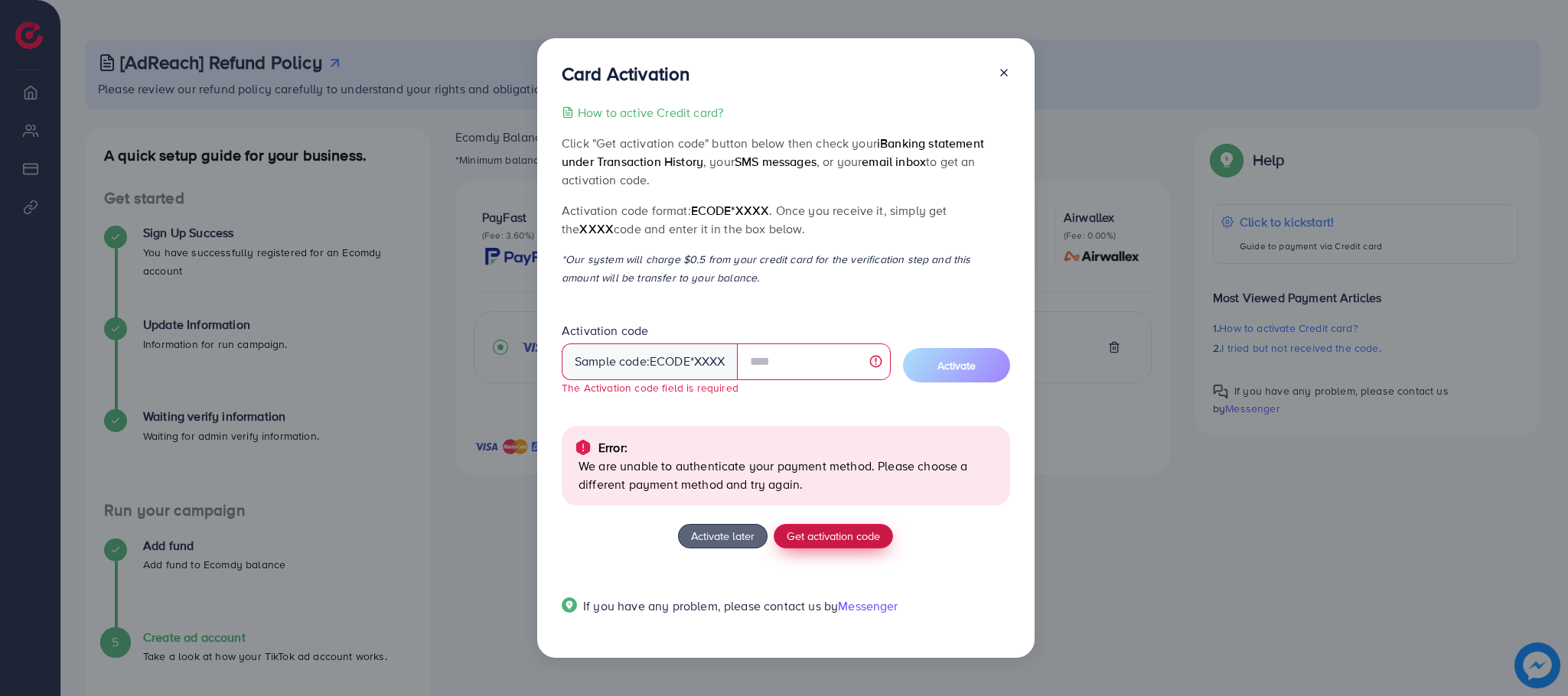
click at [833, 540] on span "Get activation code" at bounding box center [833, 535] width 93 height 17
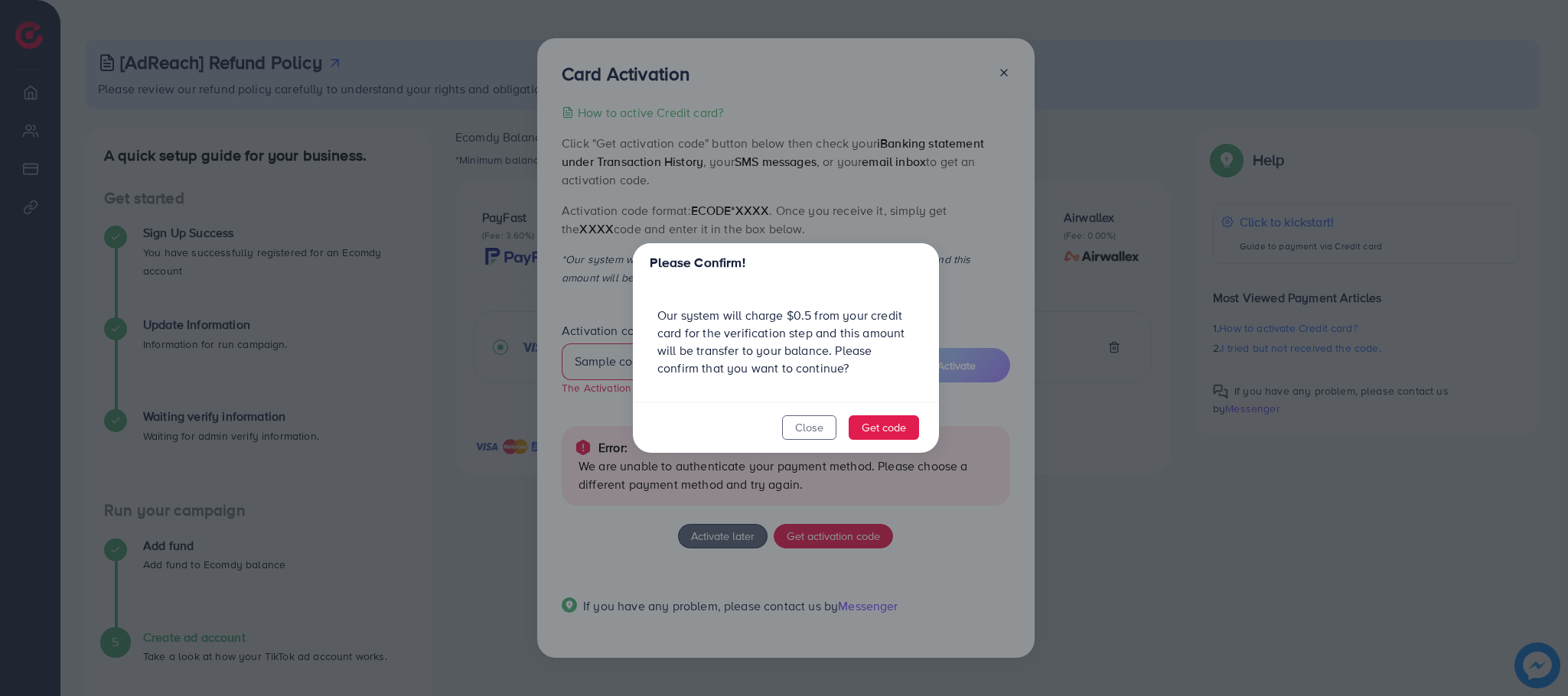
click at [870, 414] on footer "Close Get code" at bounding box center [785, 427] width 306 height 52
click at [870, 427] on button "Get code" at bounding box center [884, 427] width 70 height 24
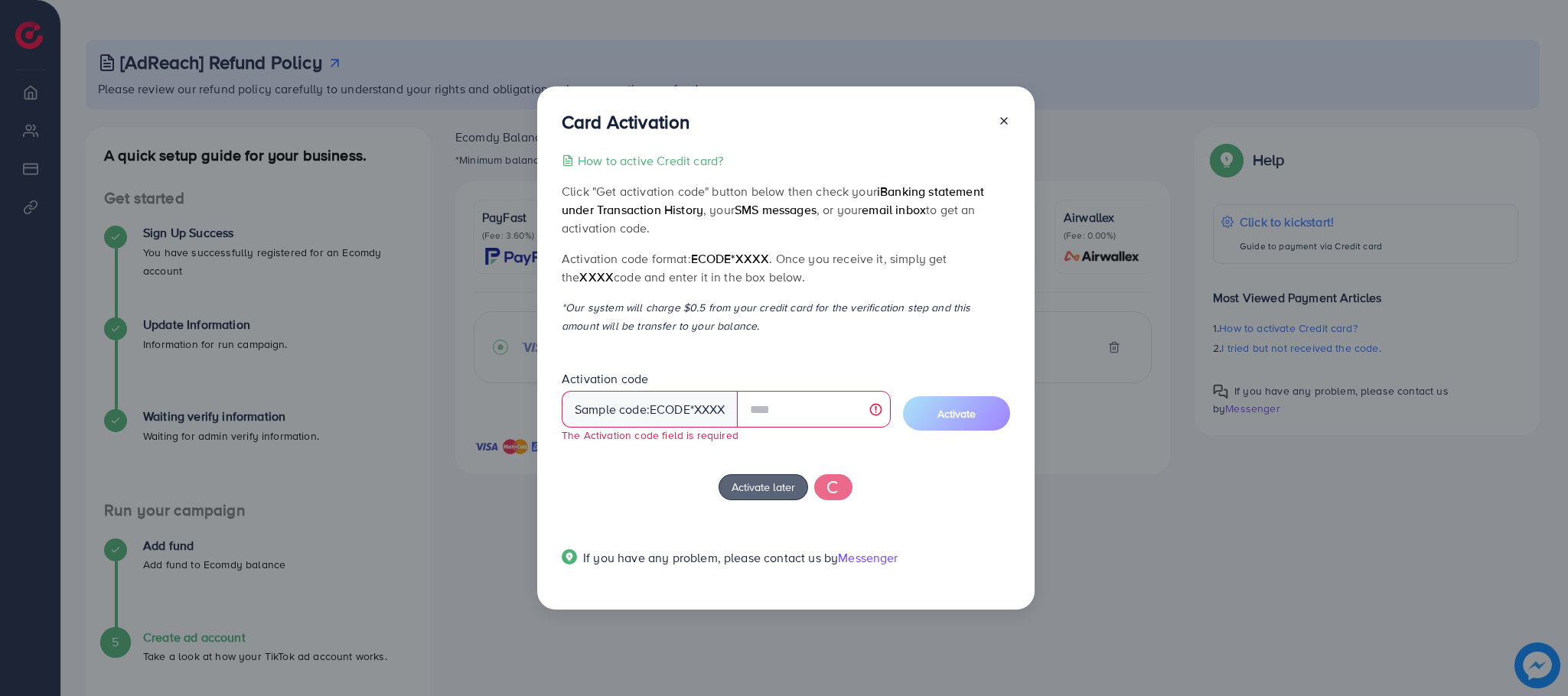
click at [653, 407] on span "ecode" at bounding box center [670, 410] width 41 height 18
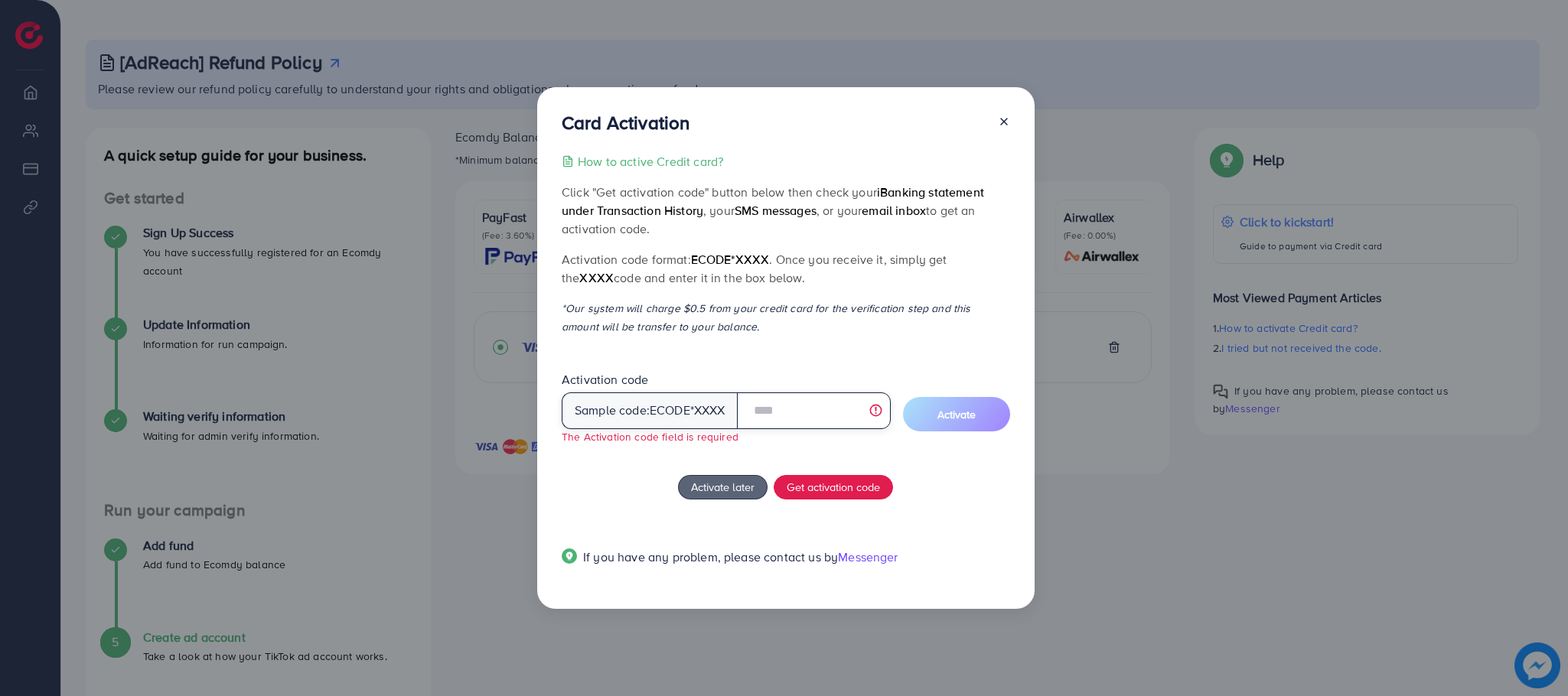
click at [783, 404] on input "text" at bounding box center [814, 411] width 154 height 37
type input "******"
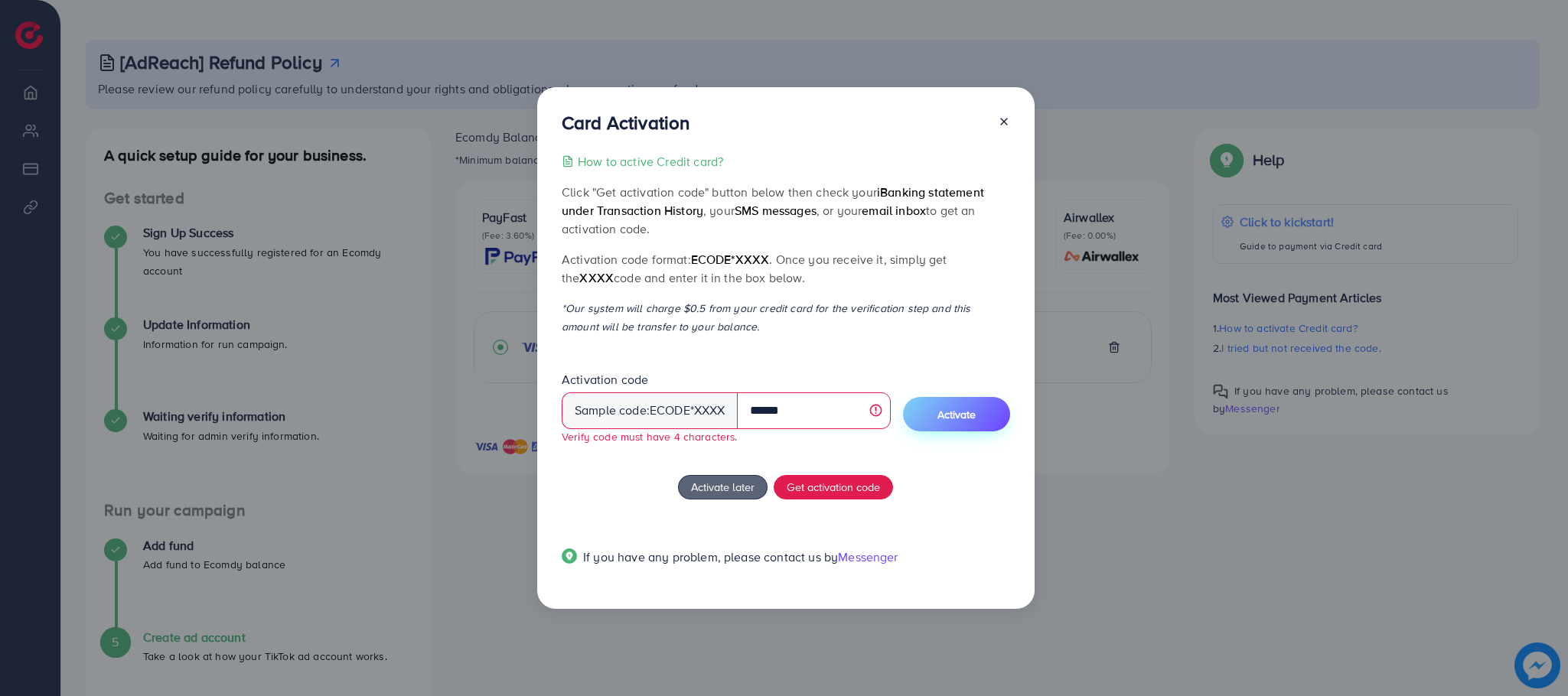
click at [971, 418] on span "Activate" at bounding box center [956, 415] width 38 height 16
click at [946, 421] on span "Activate" at bounding box center [956, 415] width 38 height 16
click at [966, 414] on span "Activate" at bounding box center [956, 415] width 38 height 16
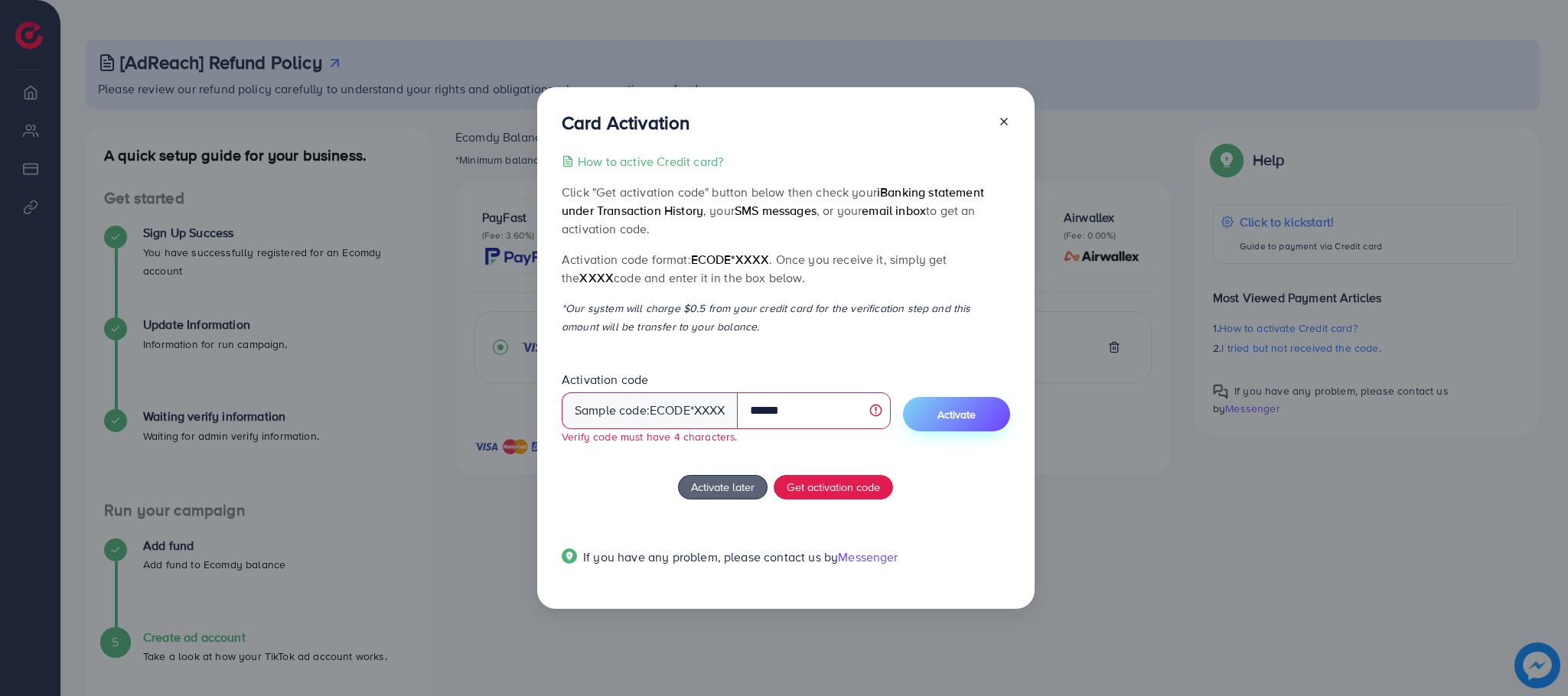
click at [966, 414] on span "Activate" at bounding box center [956, 415] width 38 height 16
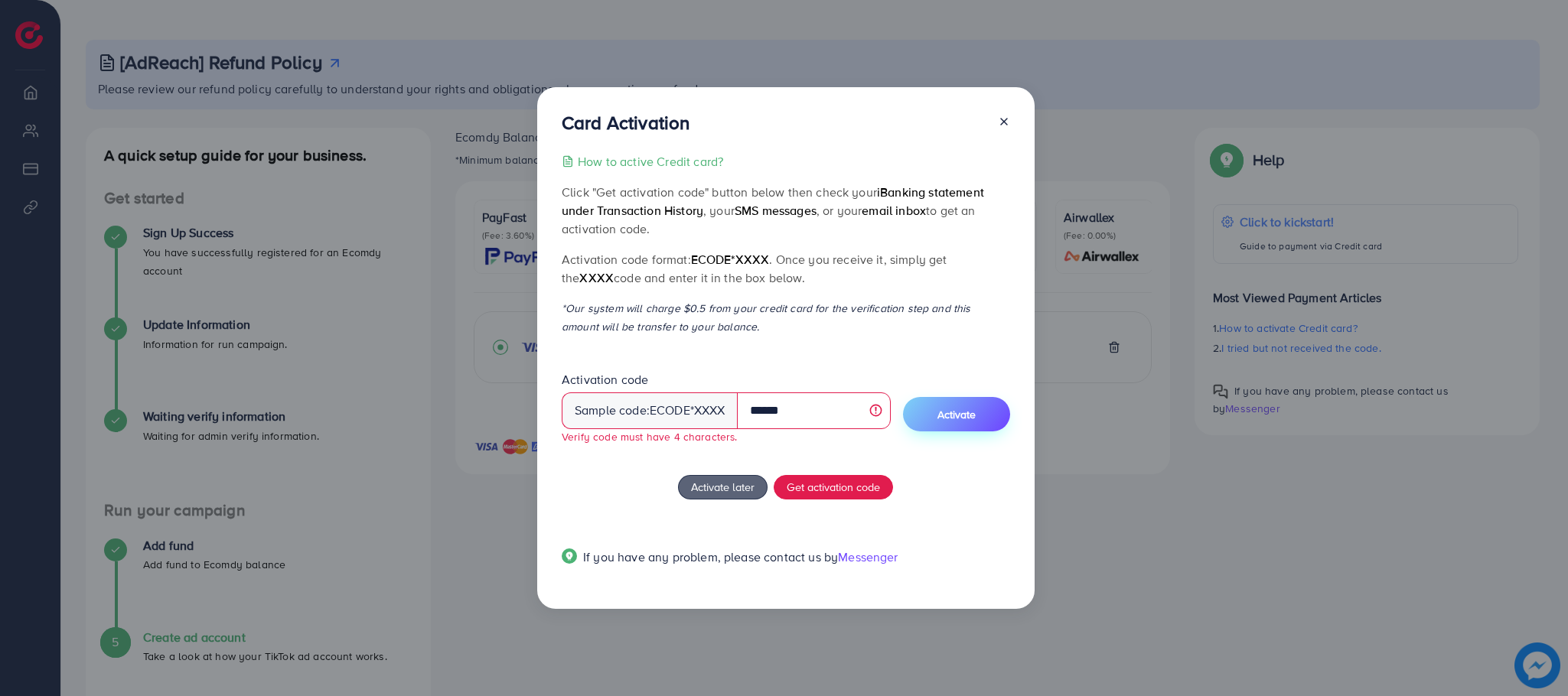
click at [966, 414] on span "Activate" at bounding box center [956, 415] width 38 height 16
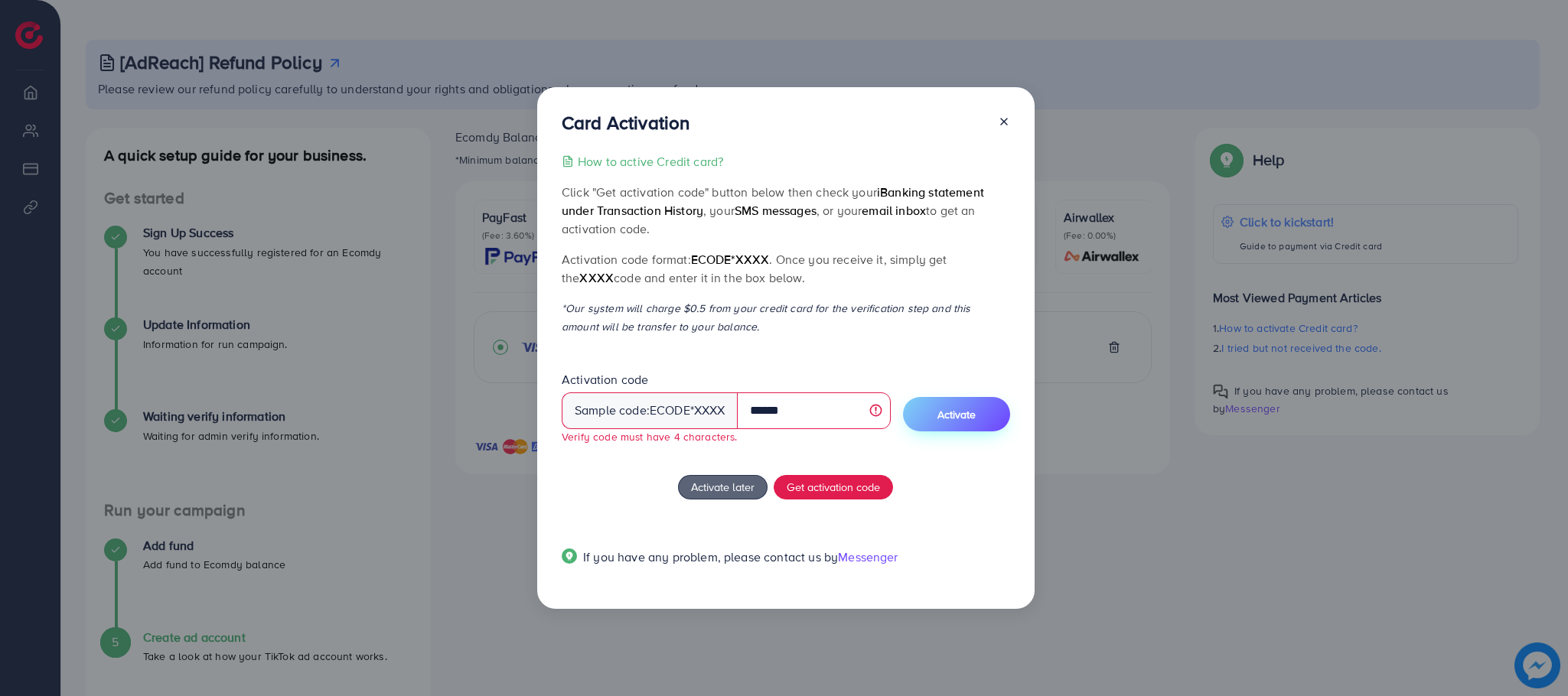
click at [966, 414] on span "Activate" at bounding box center [956, 415] width 38 height 16
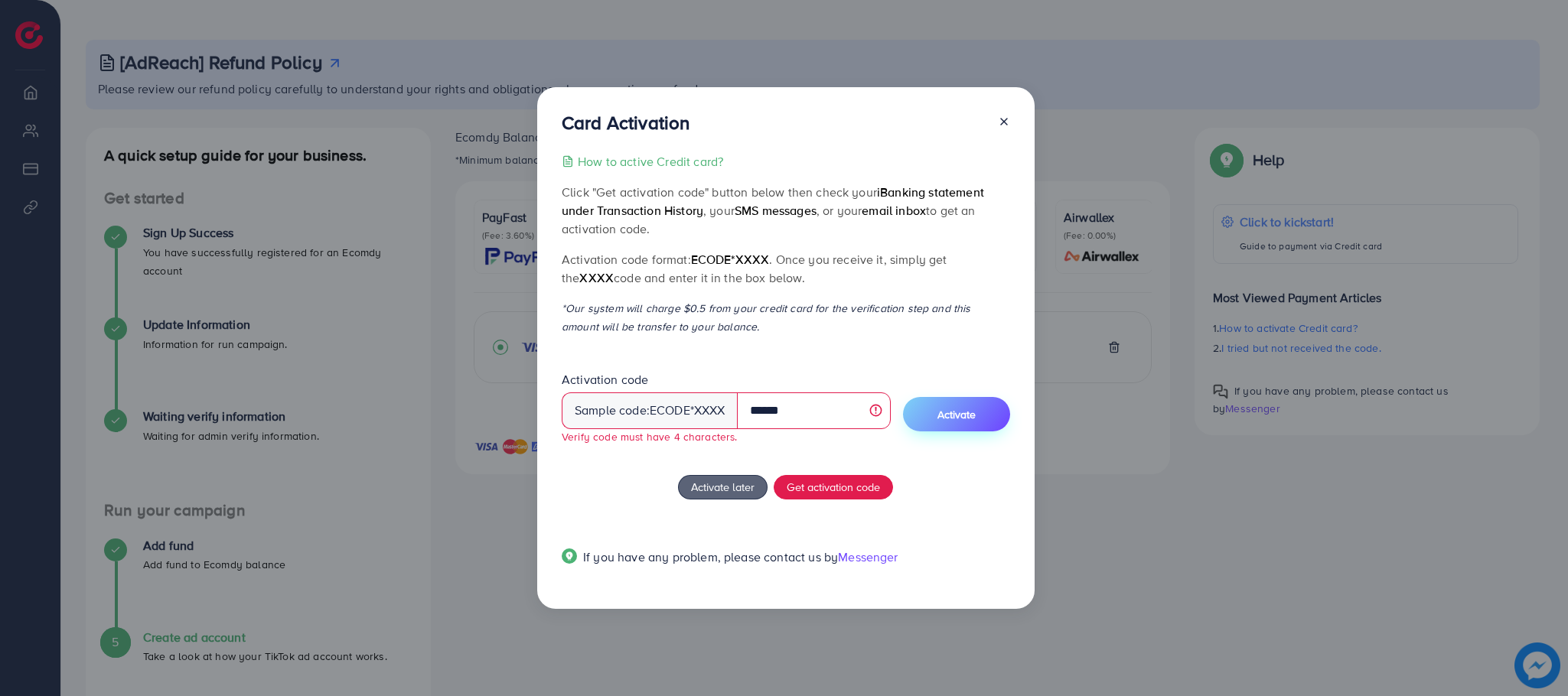
click at [966, 414] on span "Activate" at bounding box center [956, 415] width 38 height 16
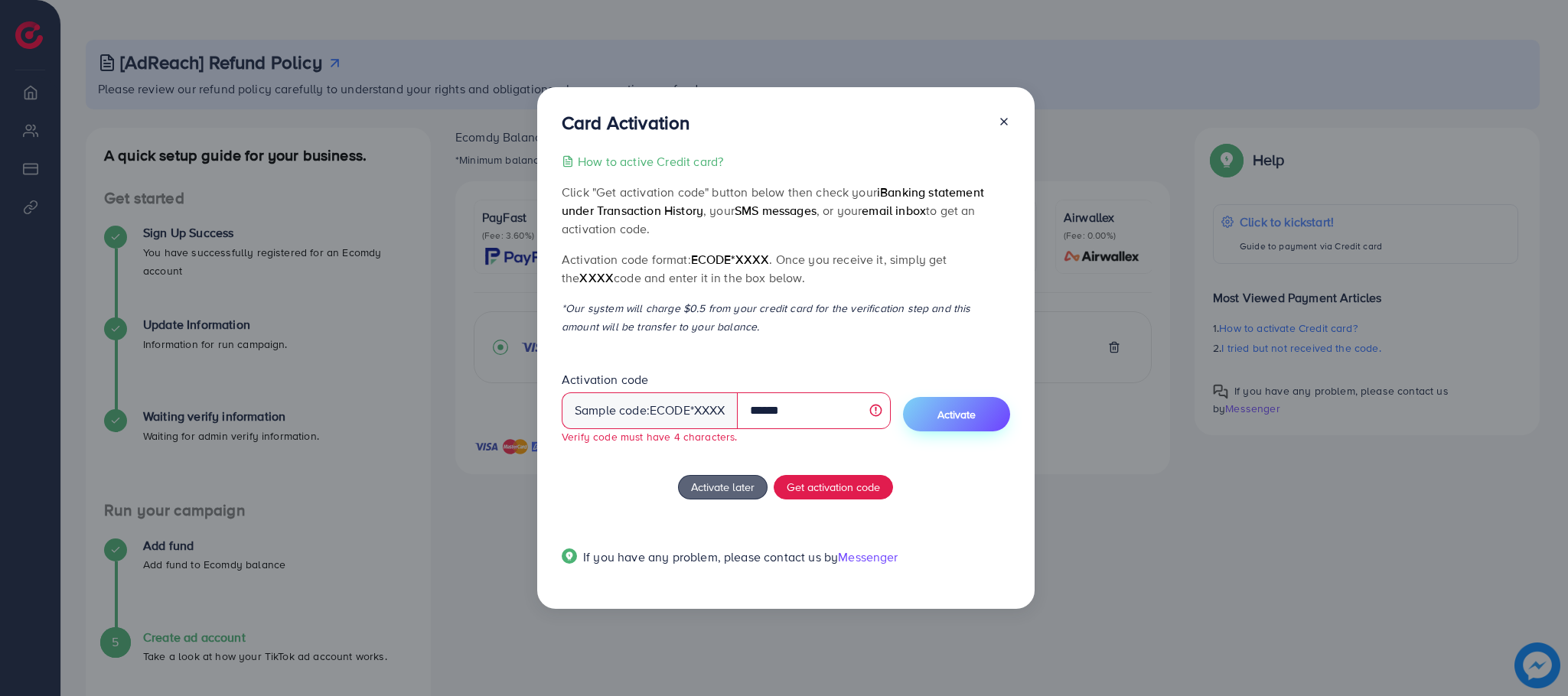
click at [966, 414] on span "Activate" at bounding box center [956, 415] width 38 height 16
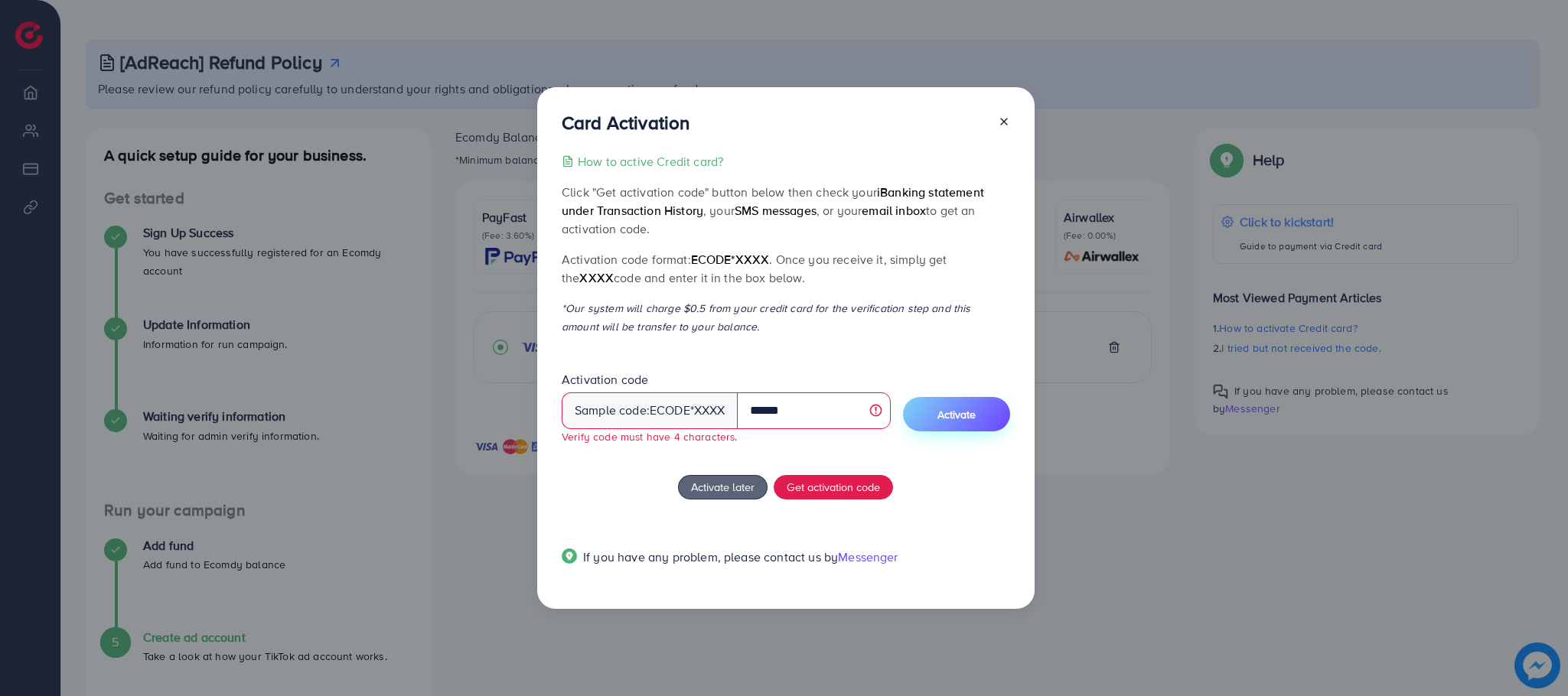
click at [966, 414] on span "Activate" at bounding box center [956, 415] width 38 height 16
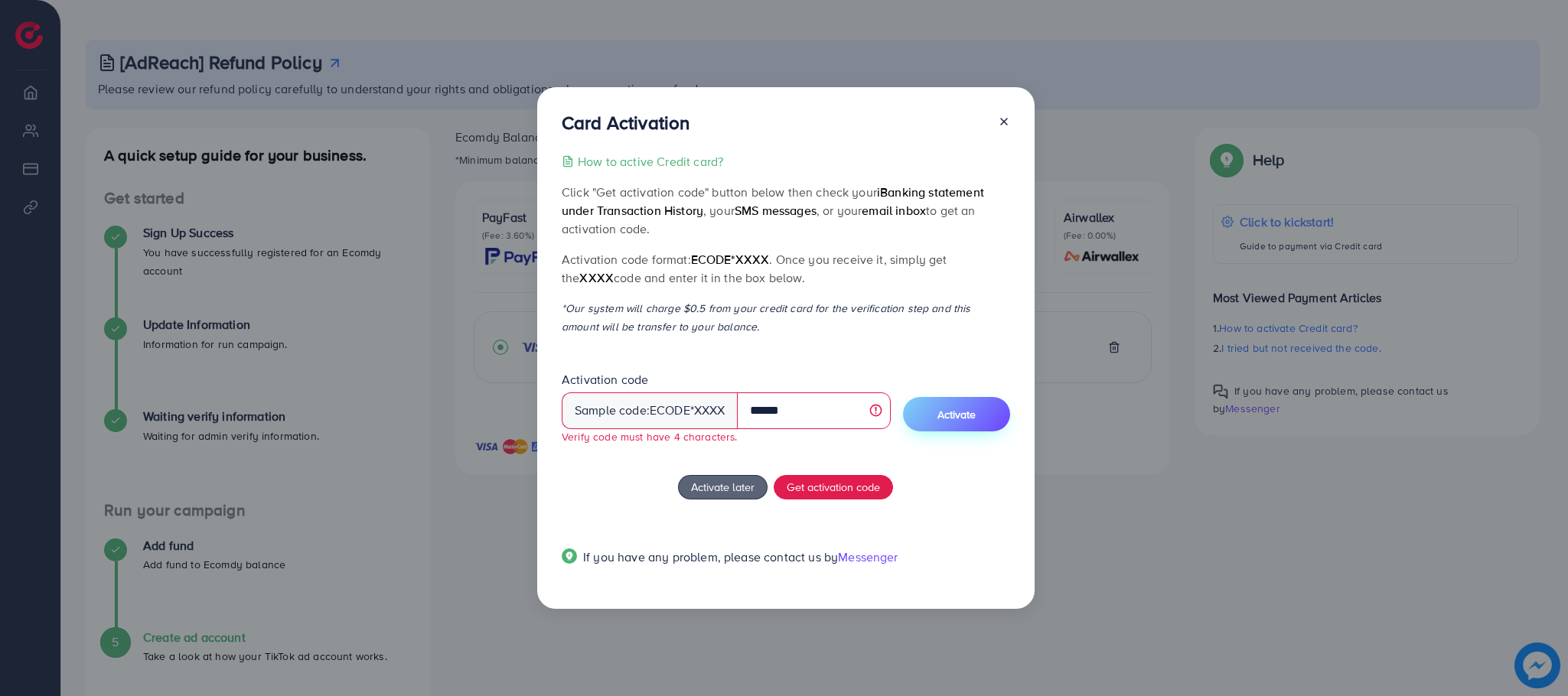
click at [966, 414] on span "Activate" at bounding box center [956, 415] width 38 height 16
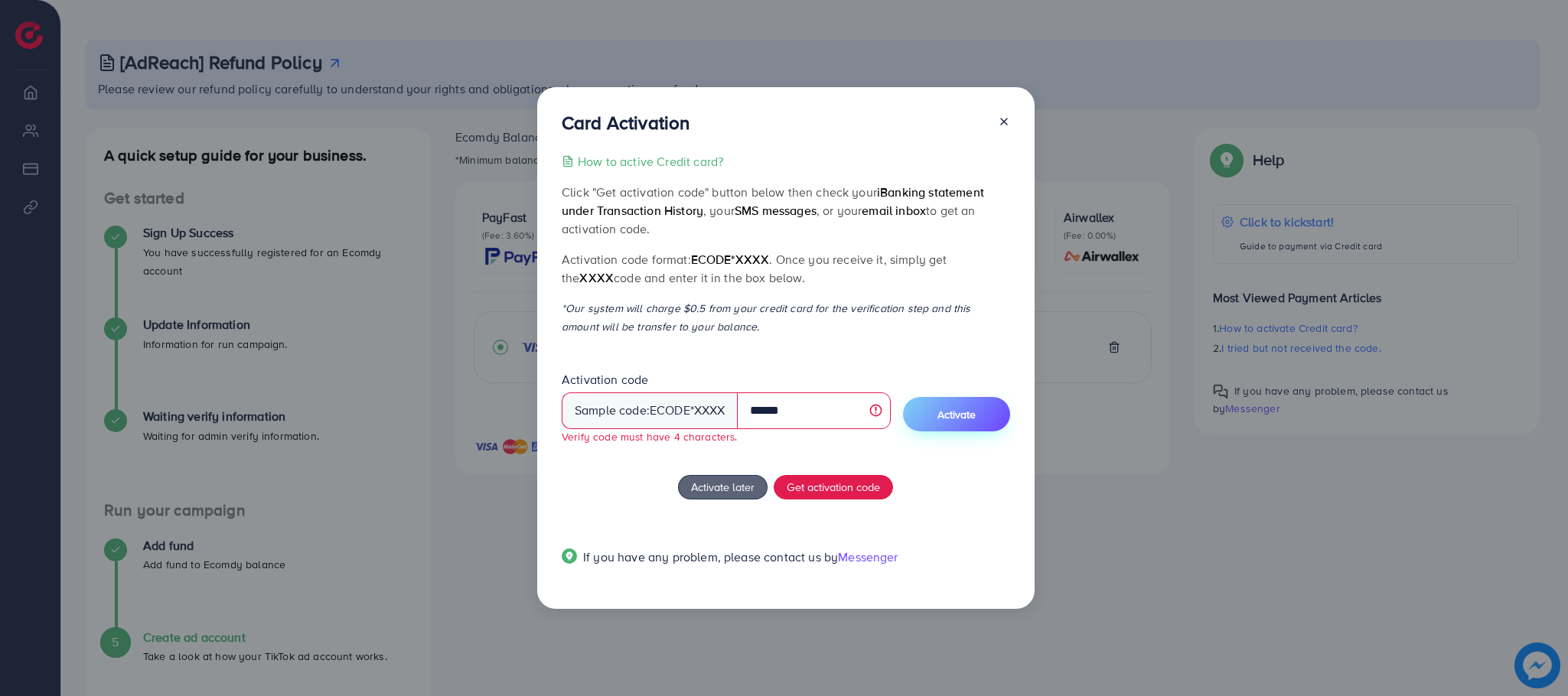
click at [966, 414] on span "Activate" at bounding box center [956, 415] width 38 height 16
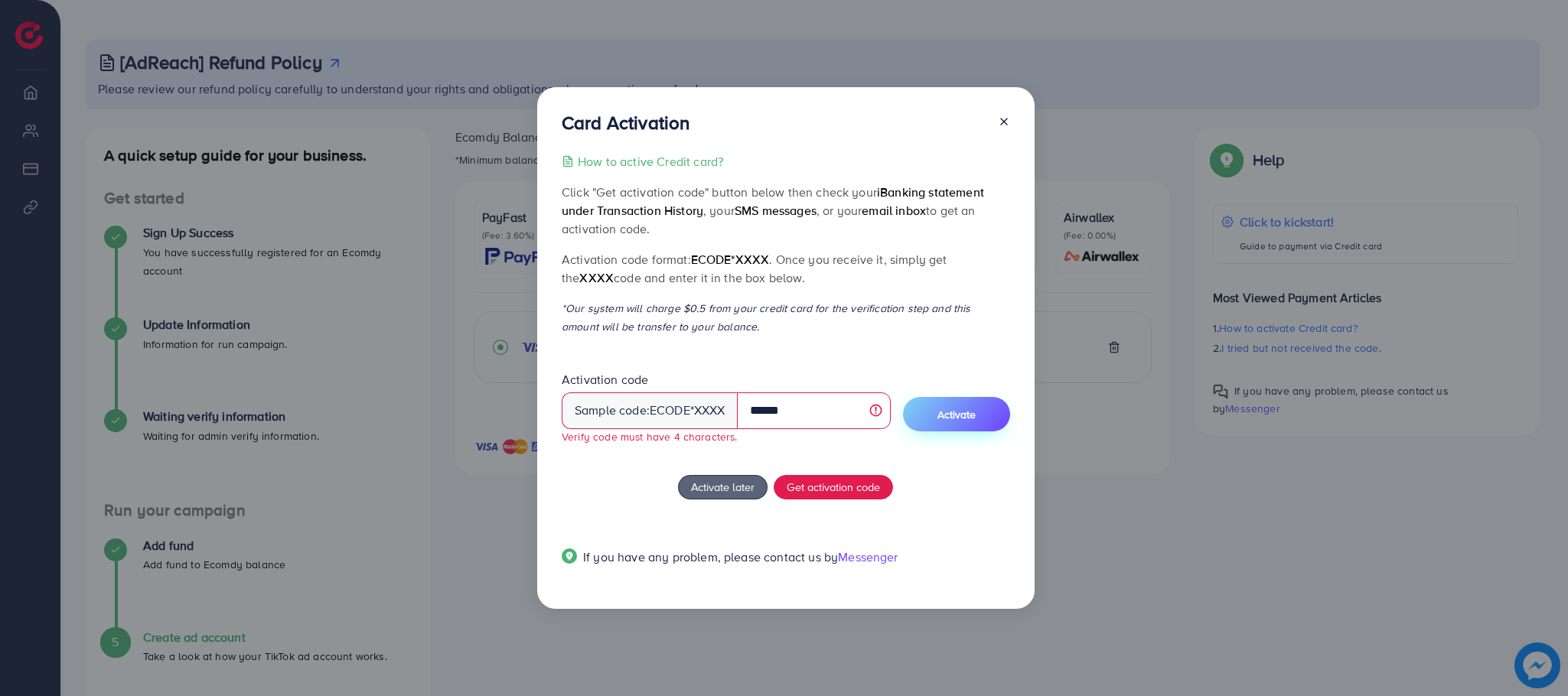
click at [966, 414] on span "Activate" at bounding box center [956, 415] width 38 height 16
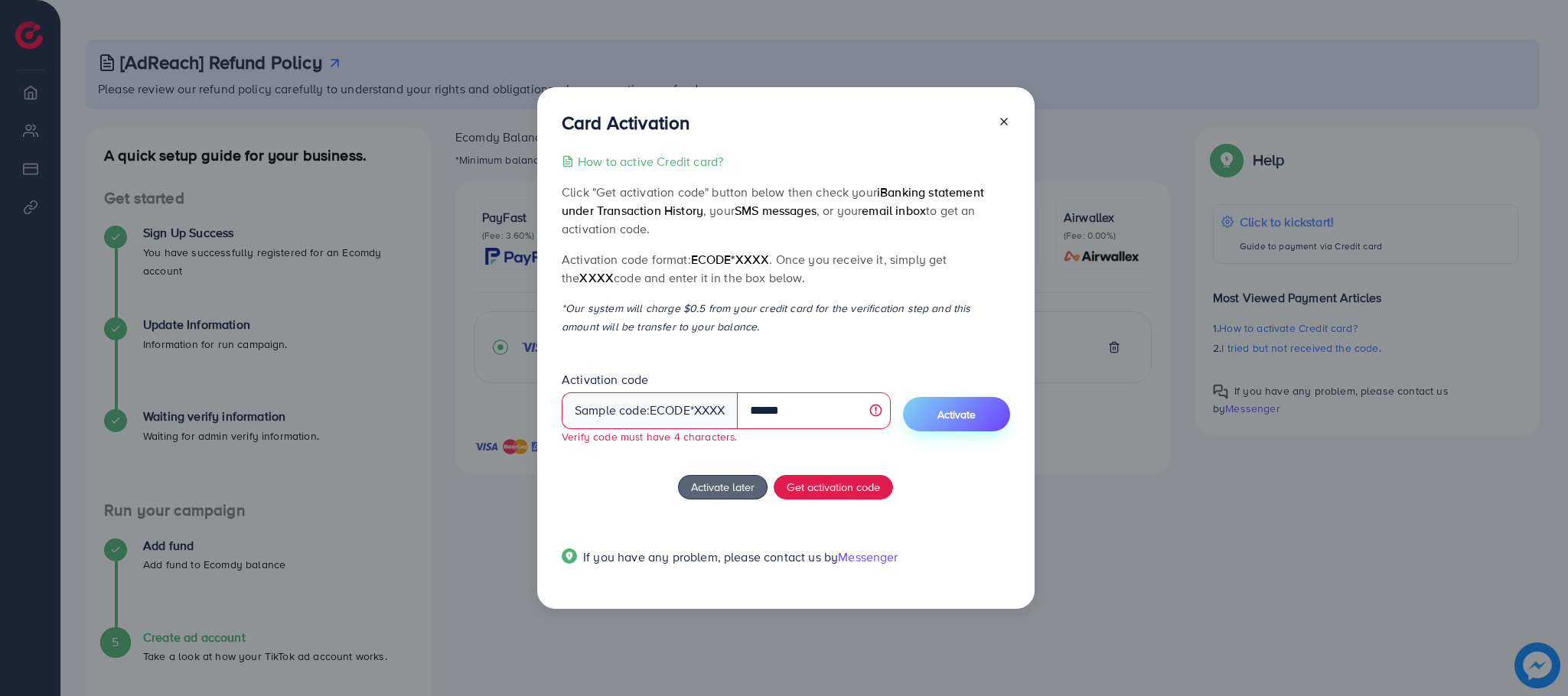
click at [966, 414] on span "Activate" at bounding box center [956, 415] width 38 height 16
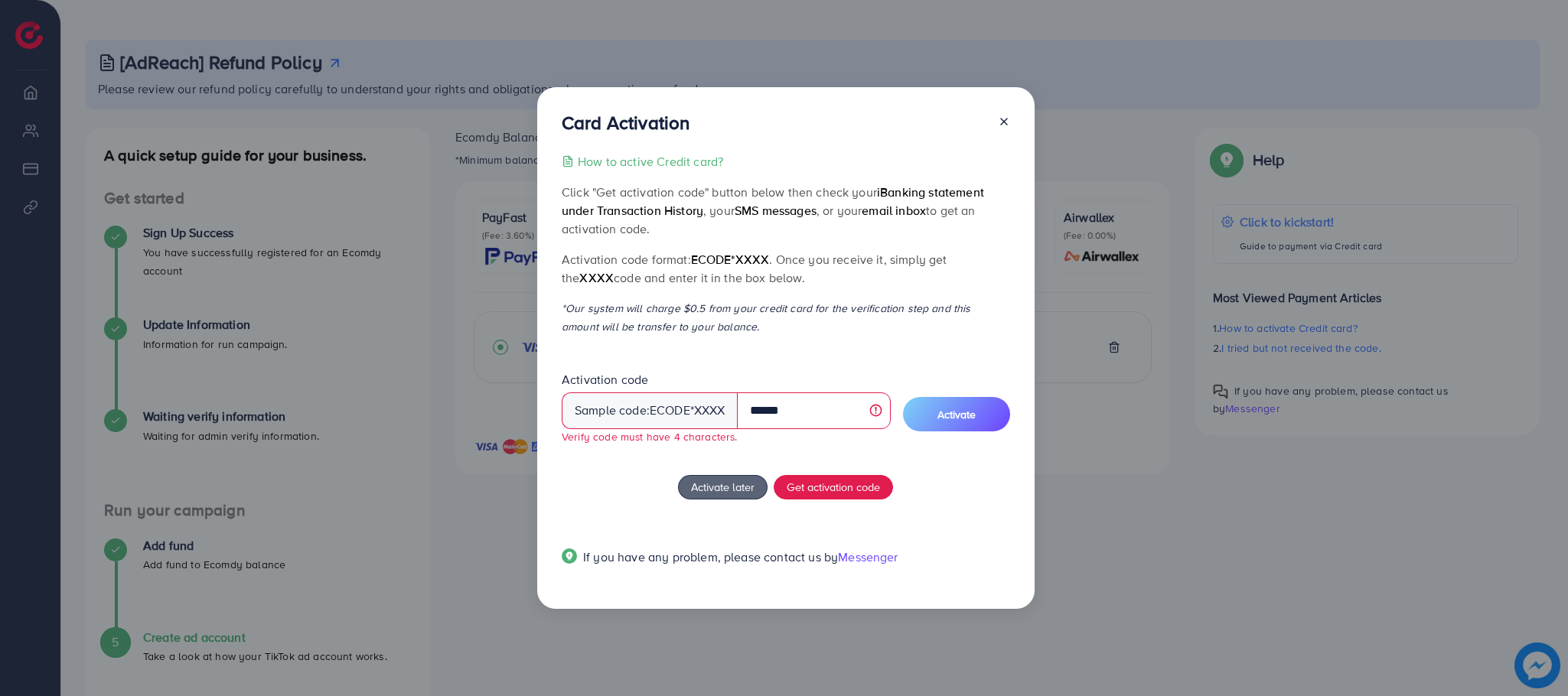
click at [1003, 127] on icon at bounding box center [1003, 122] width 13 height 13
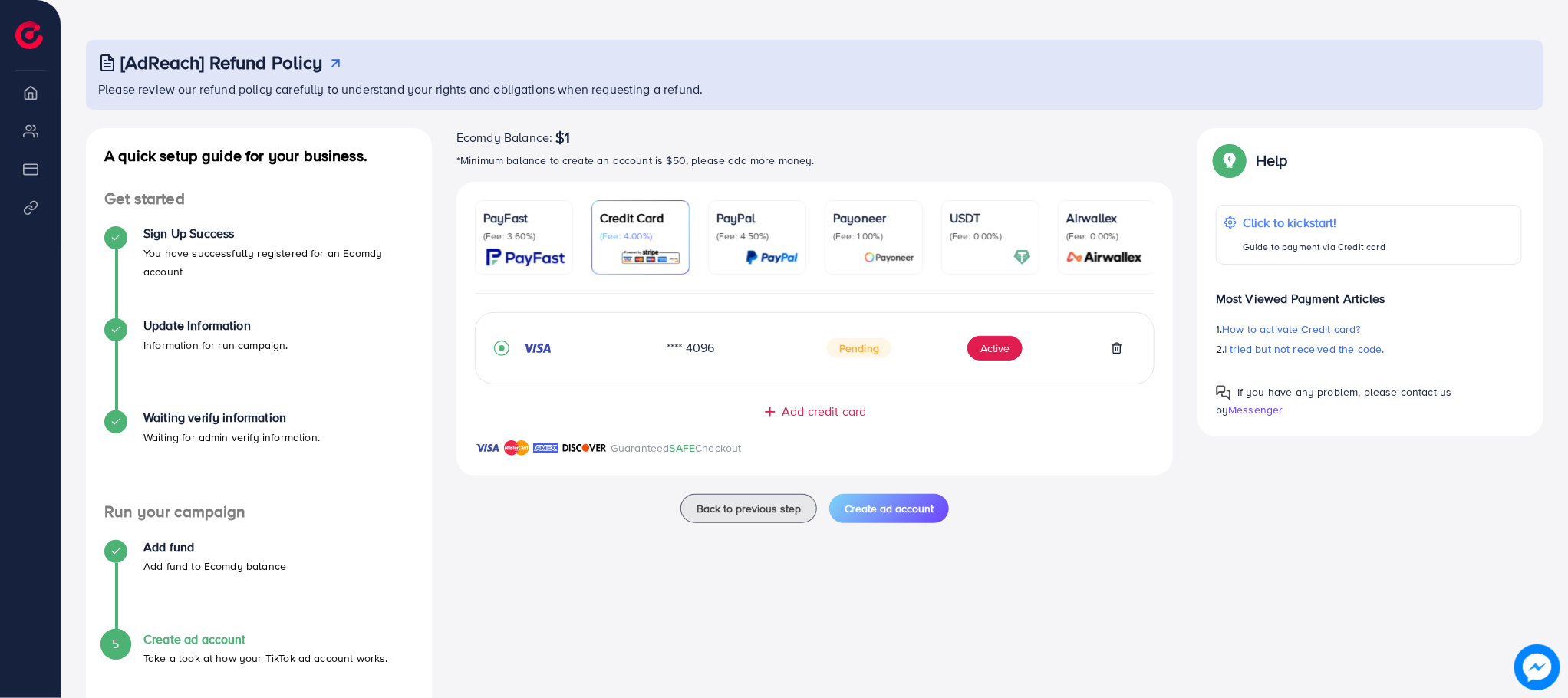
click at [845, 415] on span "Add credit card" at bounding box center [824, 412] width 84 height 18
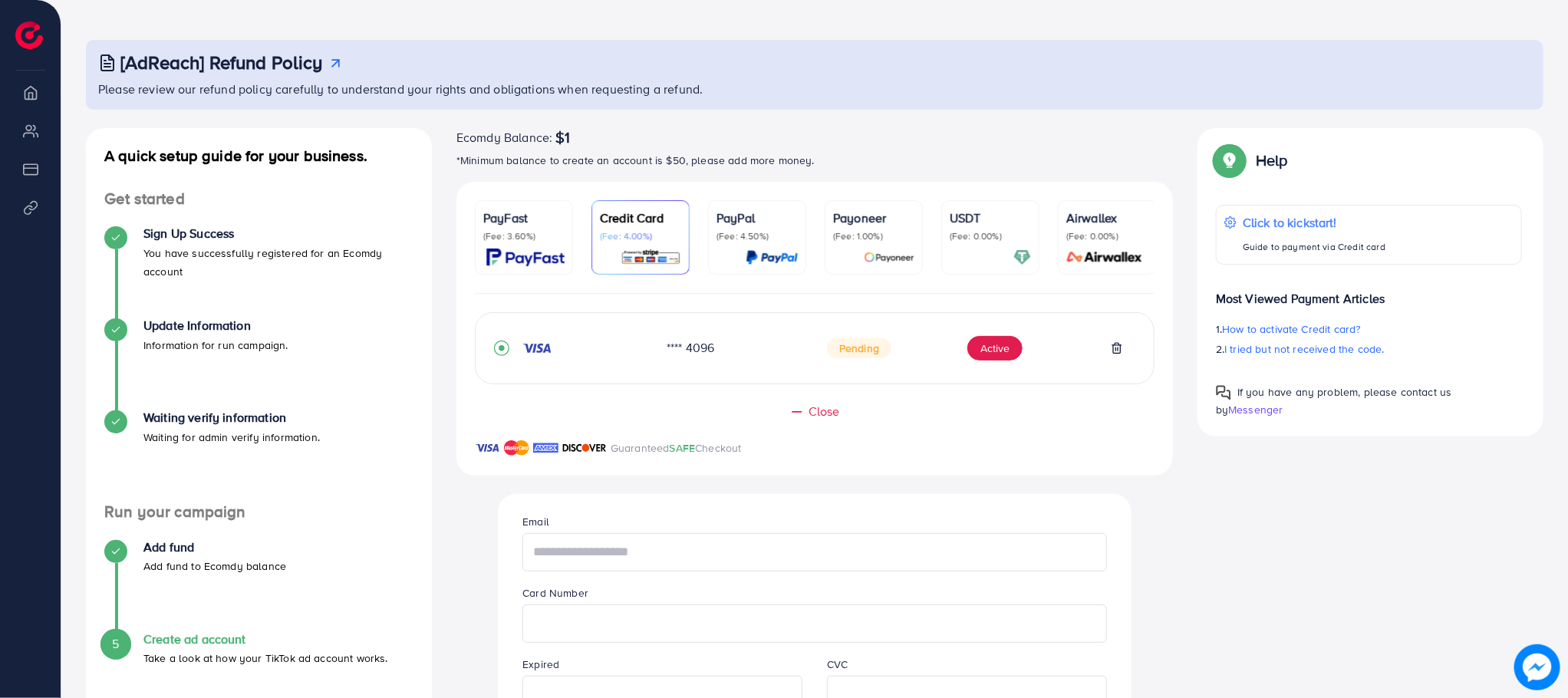
click at [601, 565] on input "text" at bounding box center [814, 552] width 583 height 38
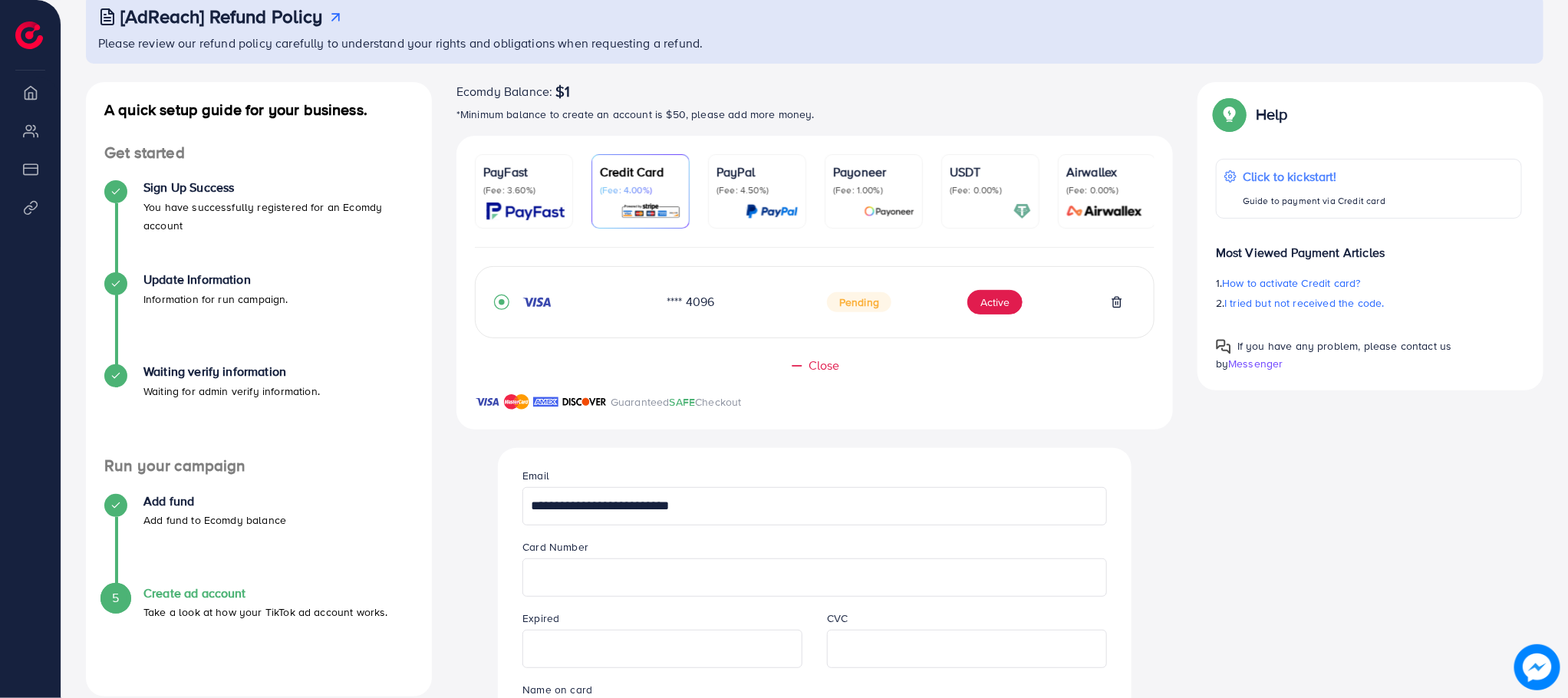
scroll to position [130, 0]
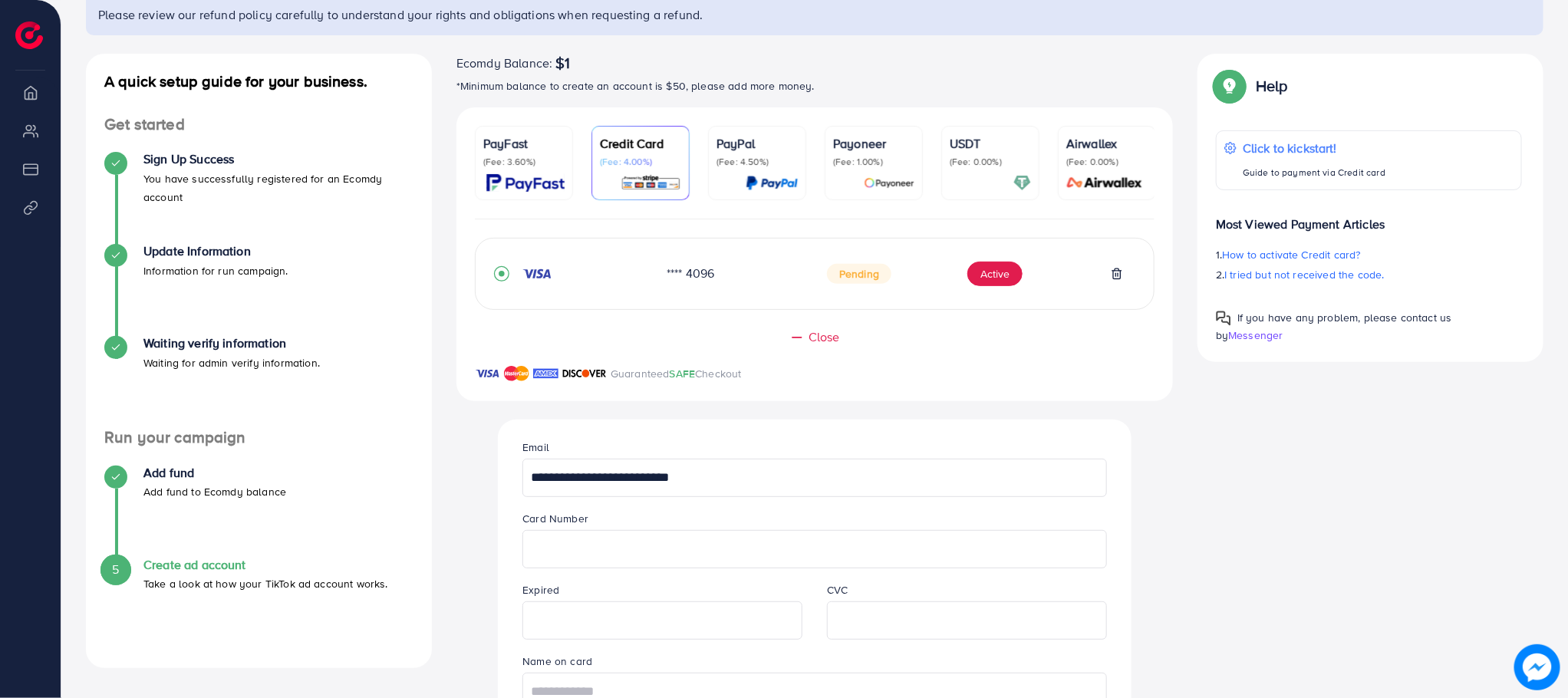
type input "**********"
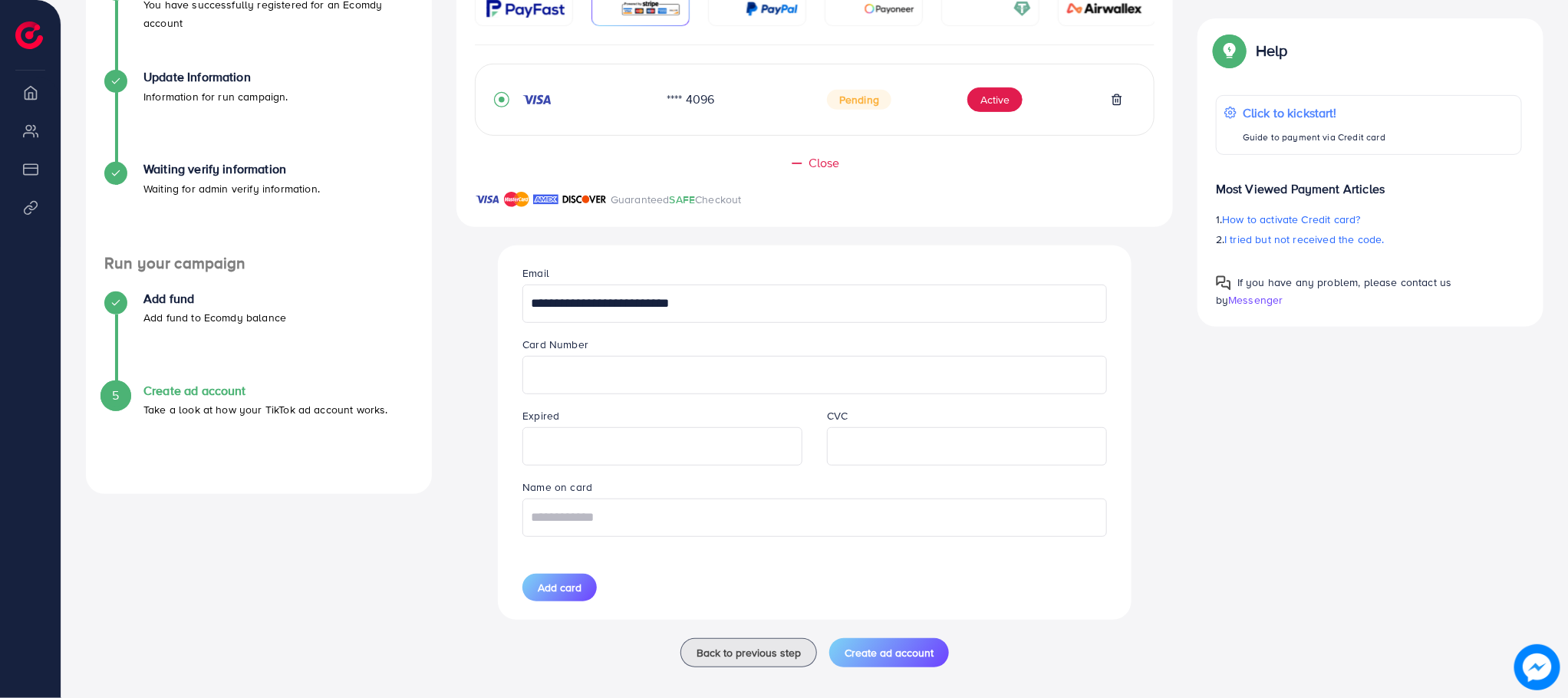
scroll to position [325, 0]
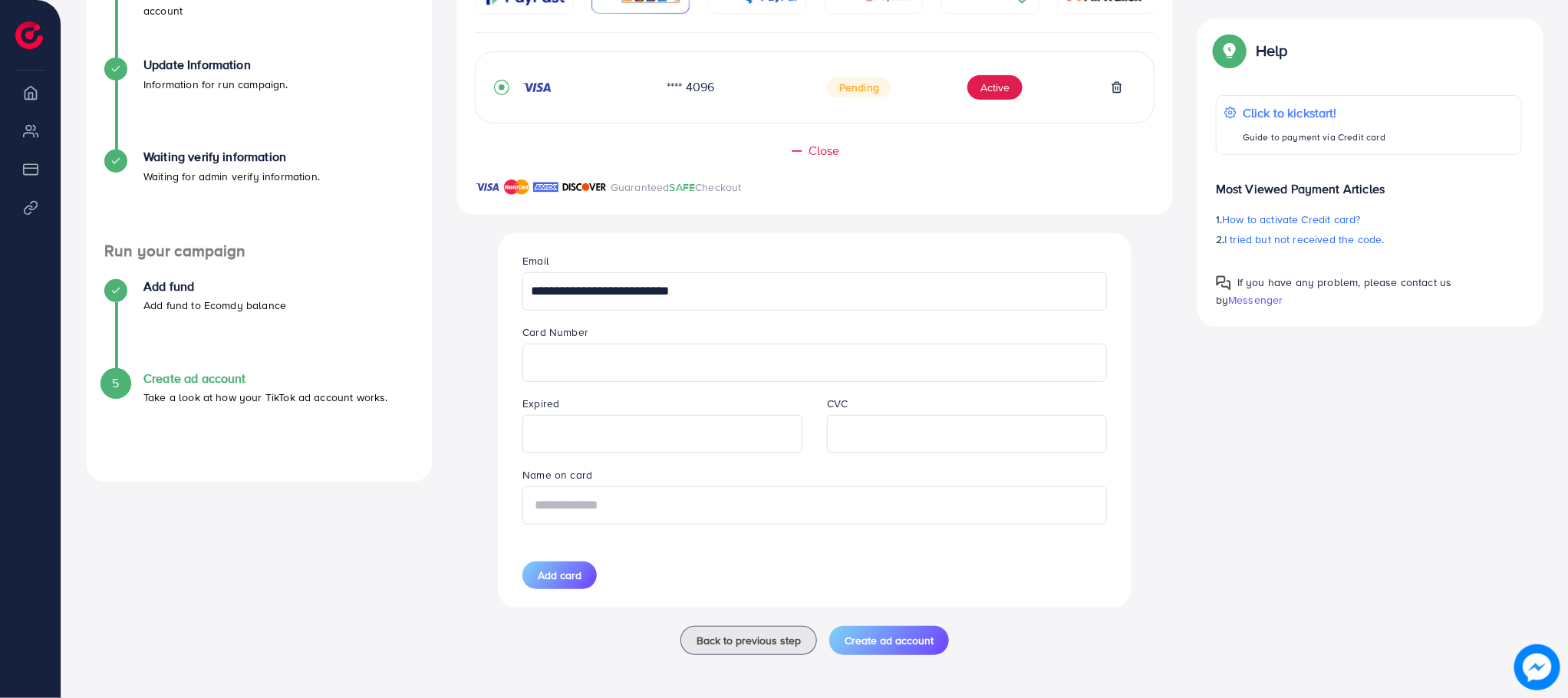
click at [667, 520] on input "text" at bounding box center [814, 505] width 583 height 38
type input "**********"
click at [543, 568] on span "Add card" at bounding box center [559, 576] width 44 height 16
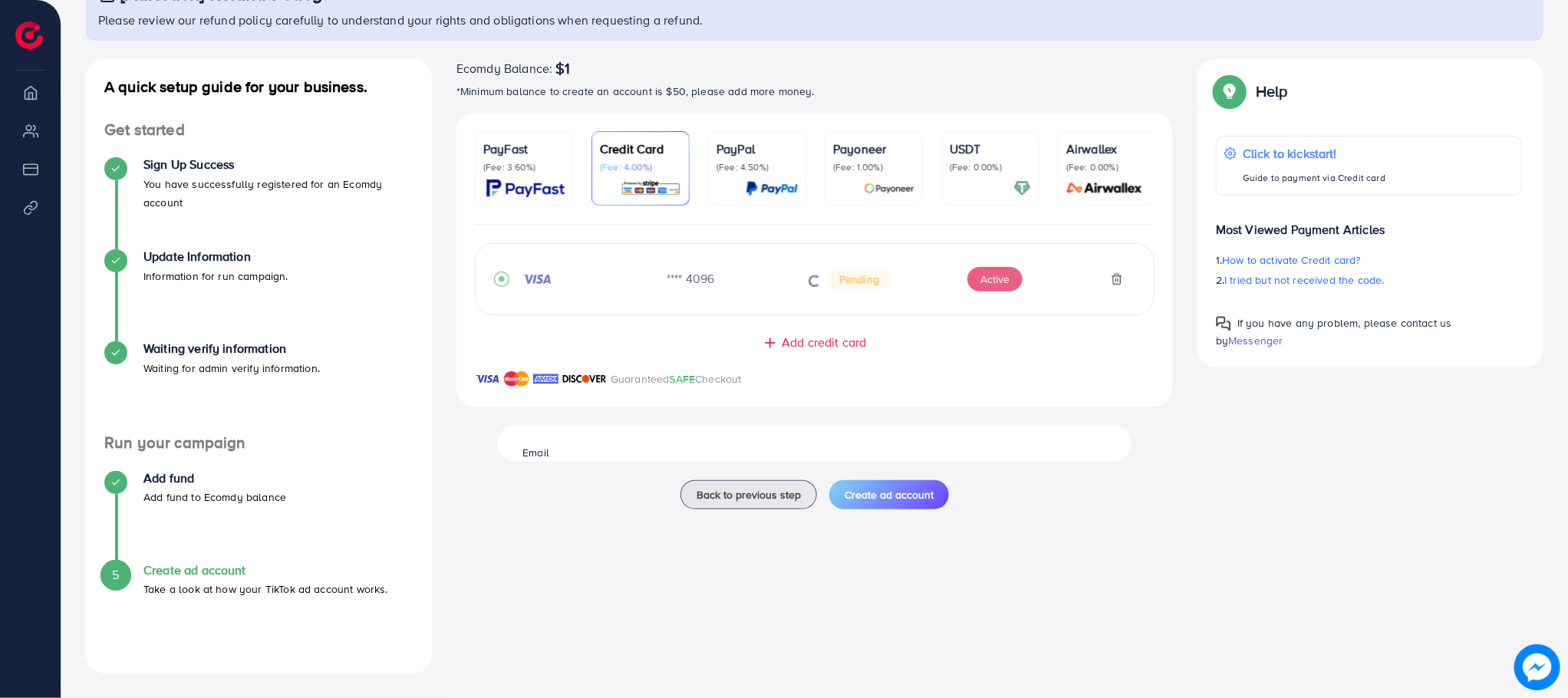
scroll to position [124, 0]
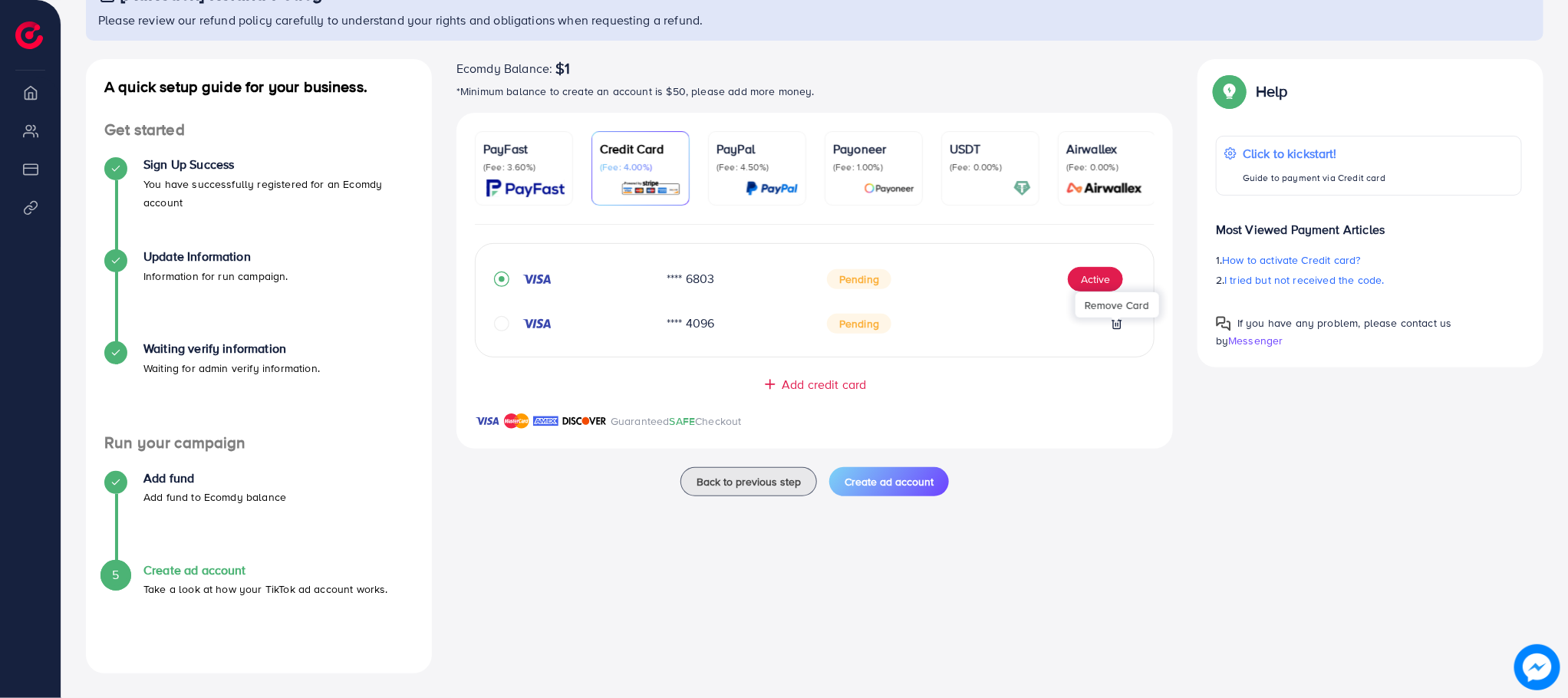
click at [1116, 330] on icon at bounding box center [1116, 323] width 13 height 13
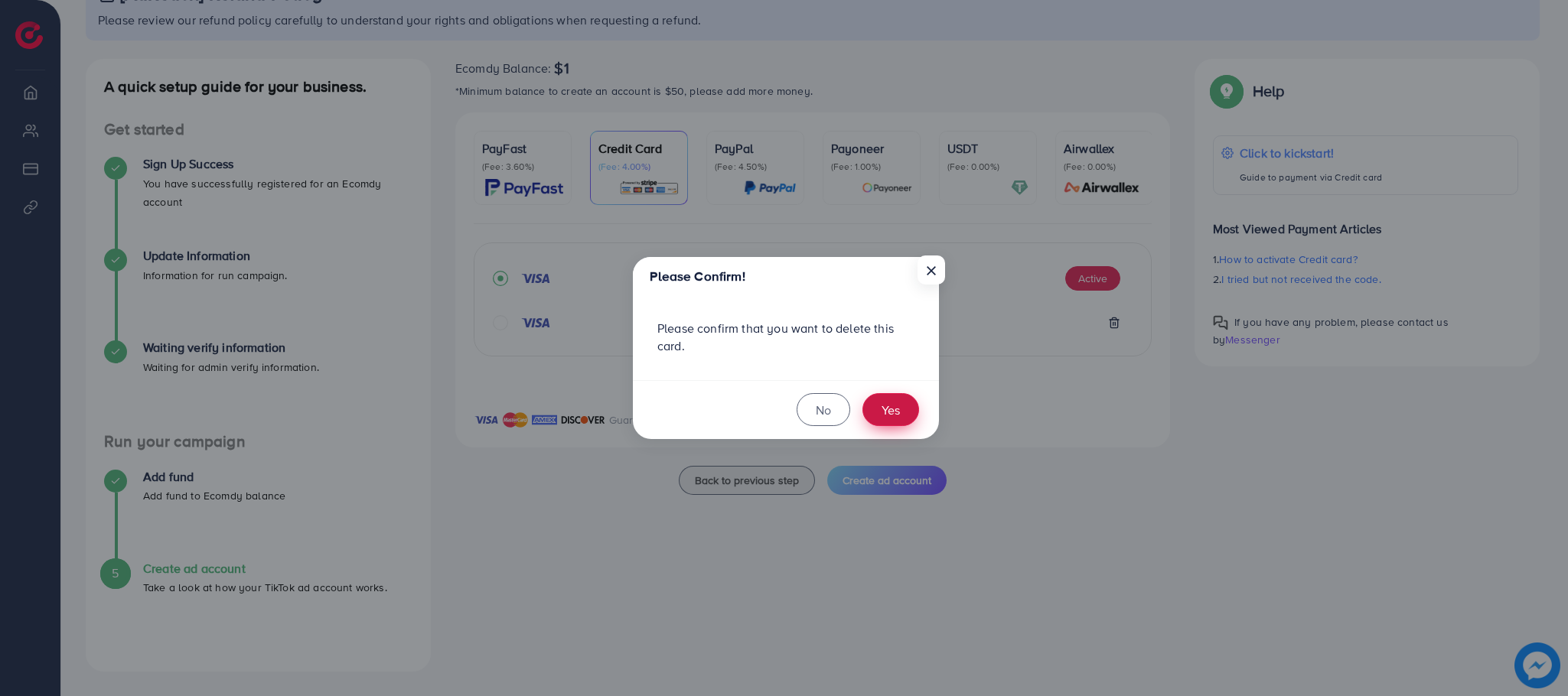
click at [914, 414] on button "Yes" at bounding box center [891, 410] width 56 height 33
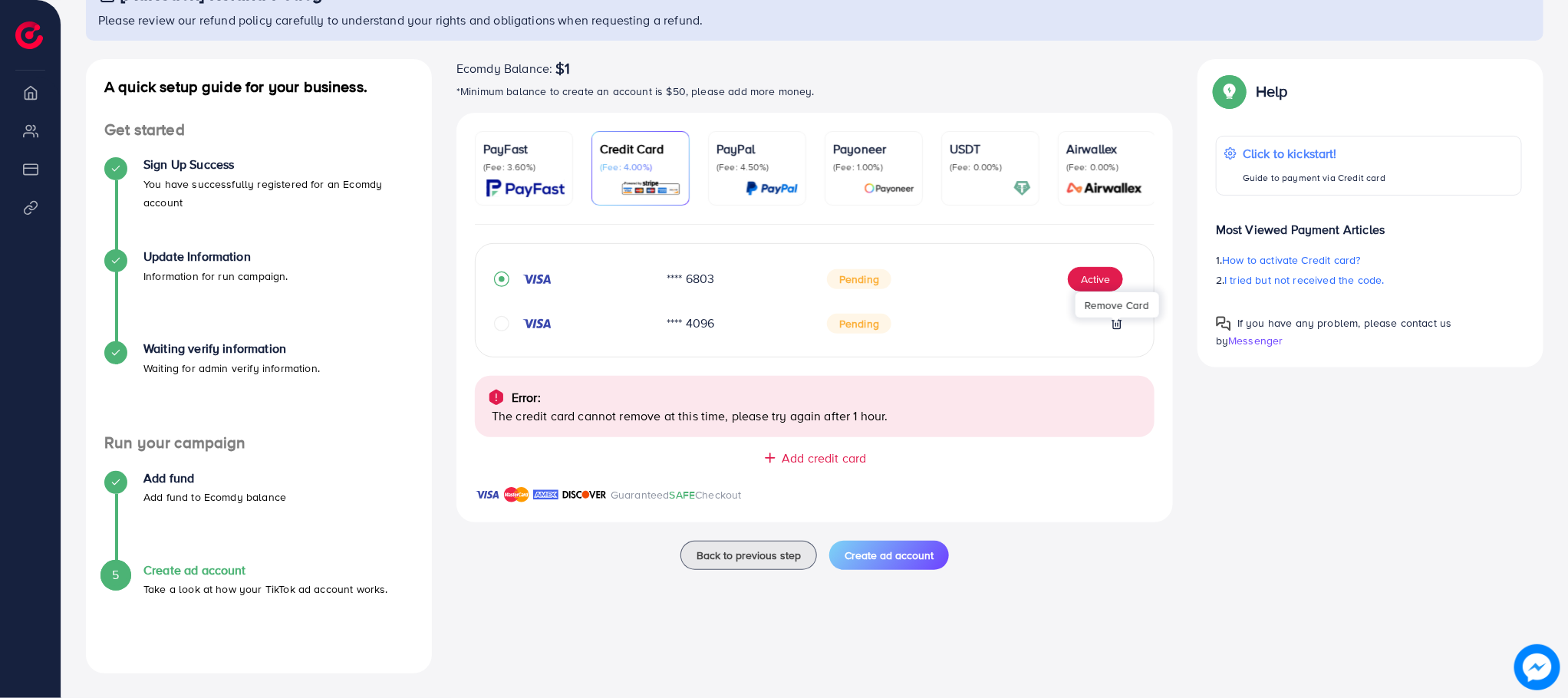
click at [1114, 329] on icon at bounding box center [1116, 323] width 13 height 13
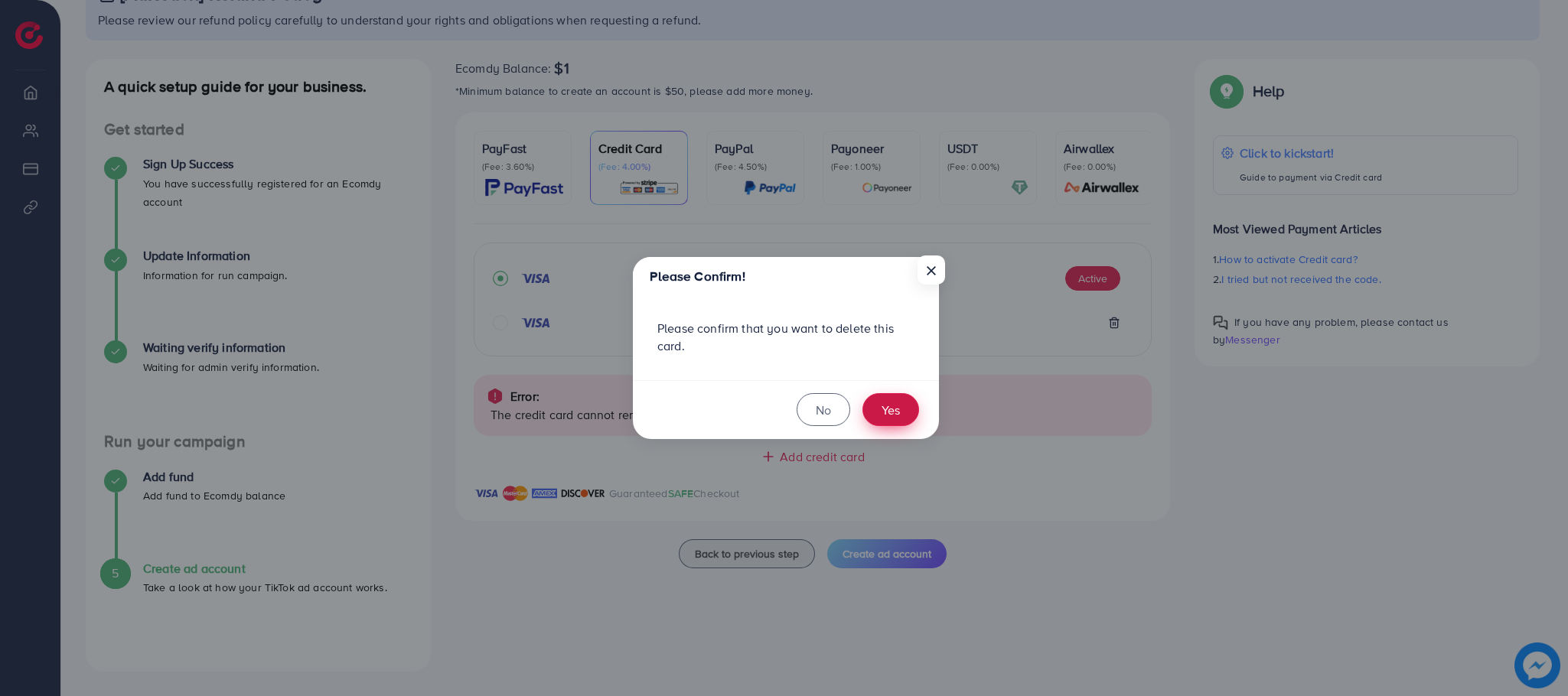
click at [889, 409] on button "Yes" at bounding box center [891, 410] width 56 height 33
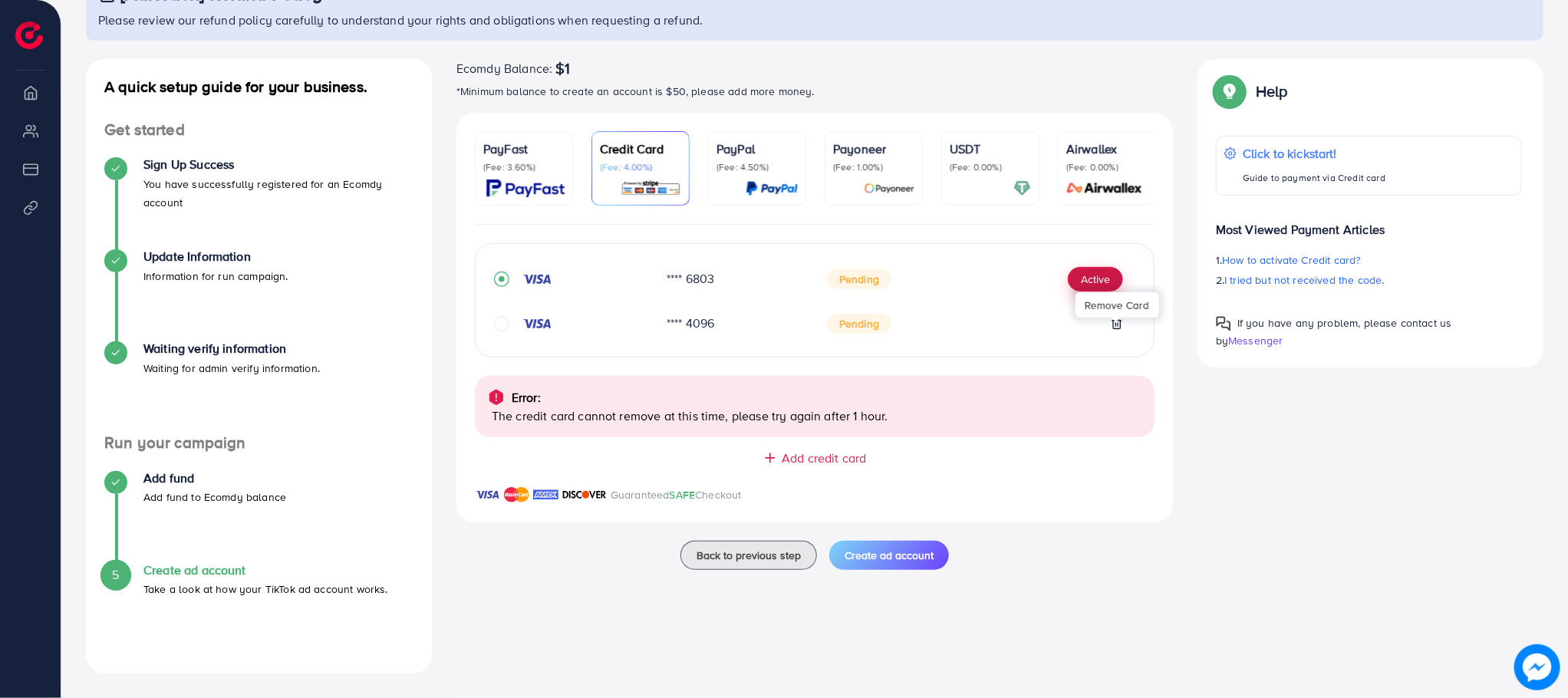
click at [1094, 281] on button "Active" at bounding box center [1095, 279] width 56 height 24
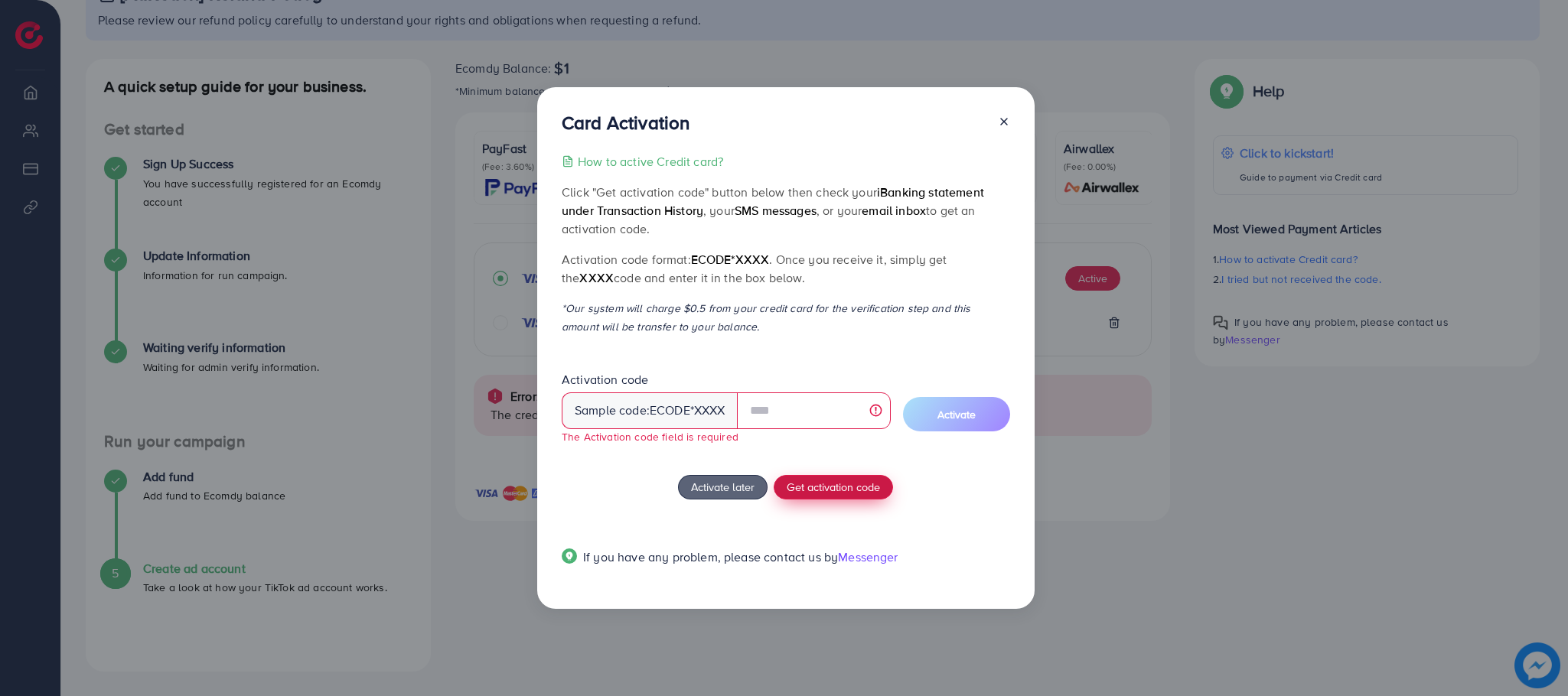
click at [807, 471] on div "How to active Credit card? Click "Get activation code" button below then check …" at bounding box center [785, 368] width 449 height 432
click at [811, 485] on span "Get activation code" at bounding box center [833, 487] width 93 height 17
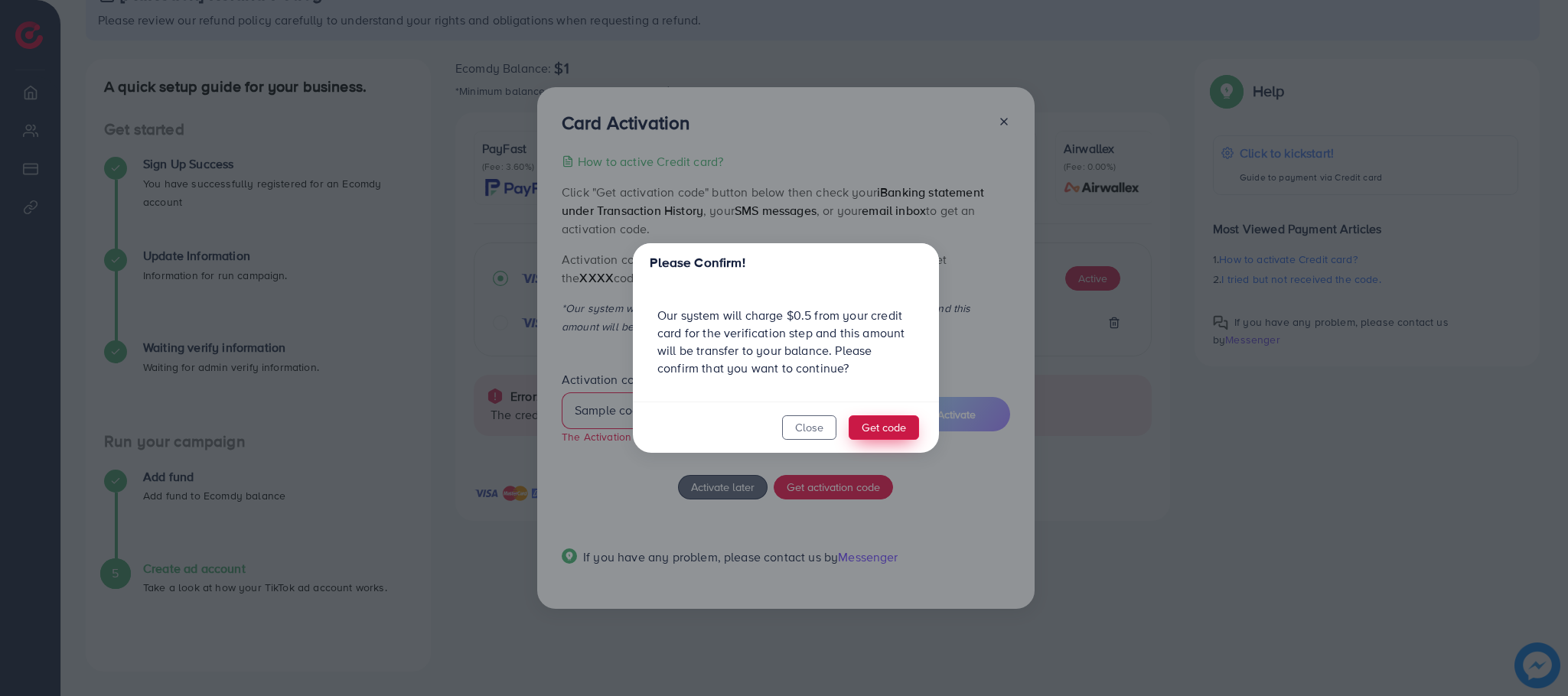
click at [877, 424] on button "Get code" at bounding box center [884, 427] width 70 height 24
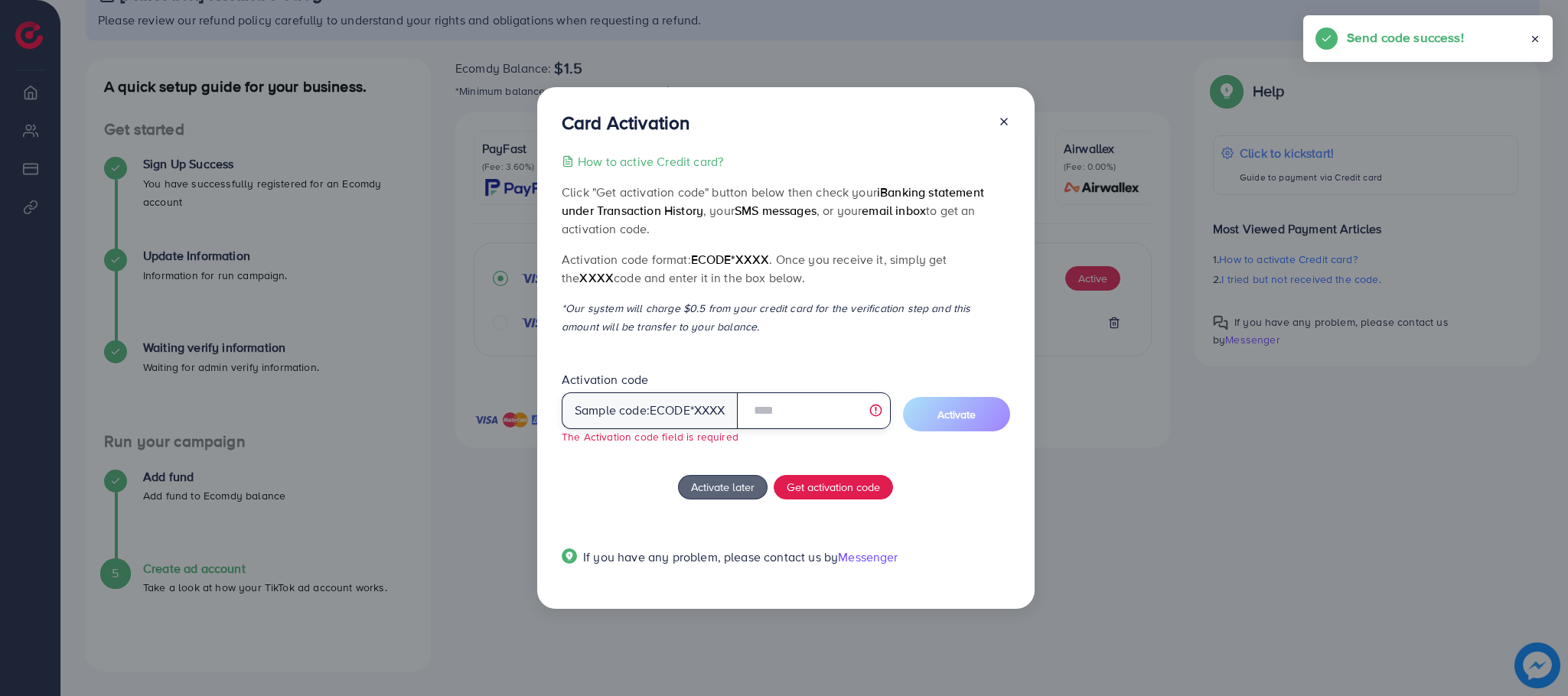
click at [799, 409] on input "text" at bounding box center [814, 411] width 154 height 37
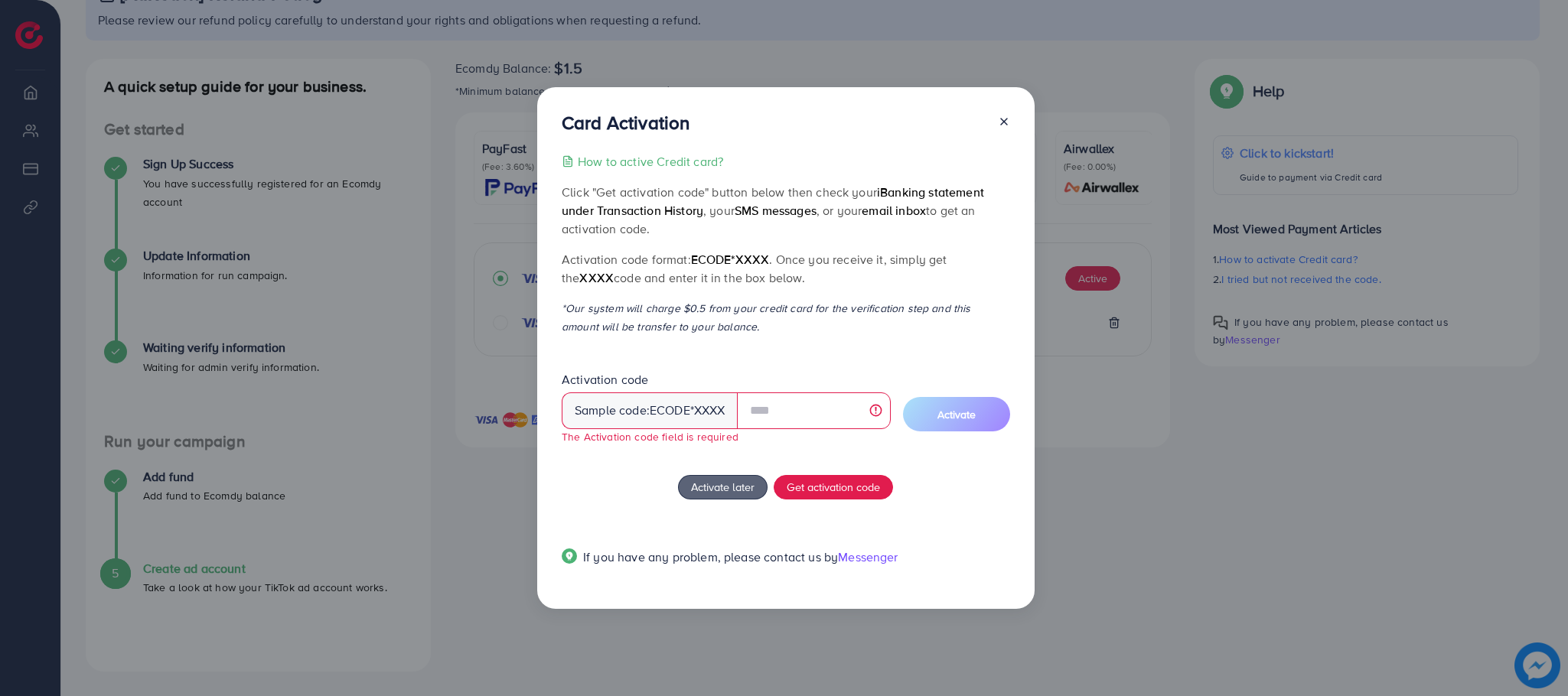
click at [848, 380] on div "Activation code Sample code: ecode *XXXX The Activation code field is required" at bounding box center [726, 407] width 329 height 73
click at [785, 423] on input "text" at bounding box center [814, 411] width 154 height 37
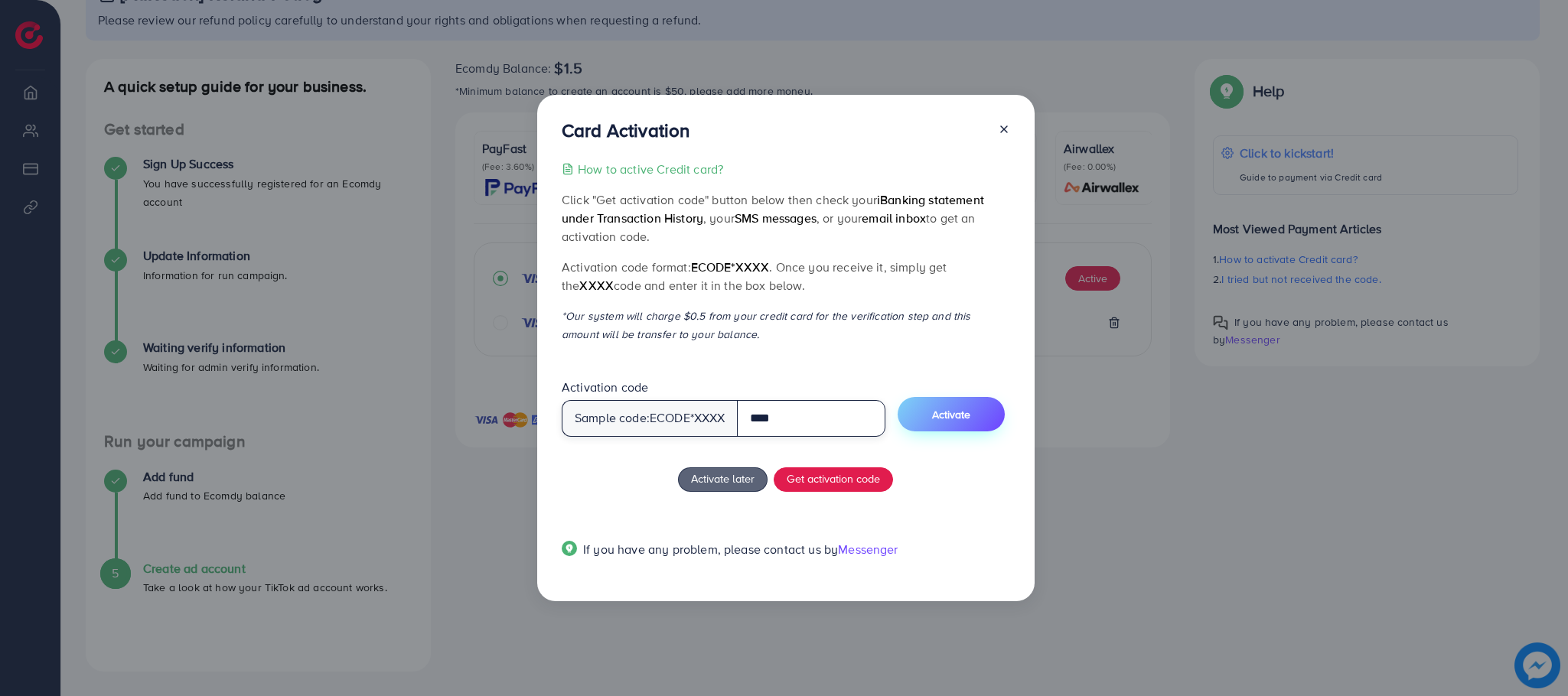
type input "****"
click at [951, 414] on span "Activate" at bounding box center [951, 415] width 38 height 16
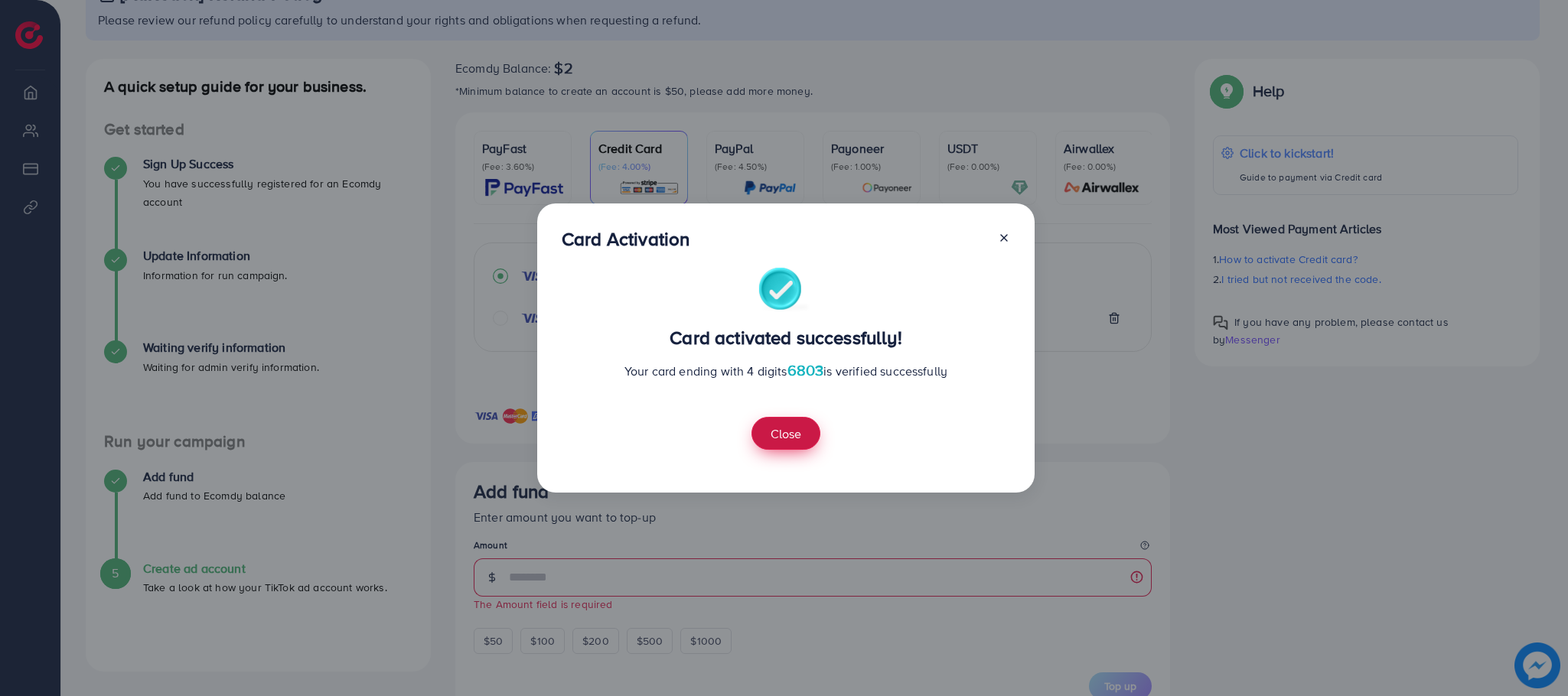
click at [784, 424] on button "Close" at bounding box center [785, 433] width 69 height 33
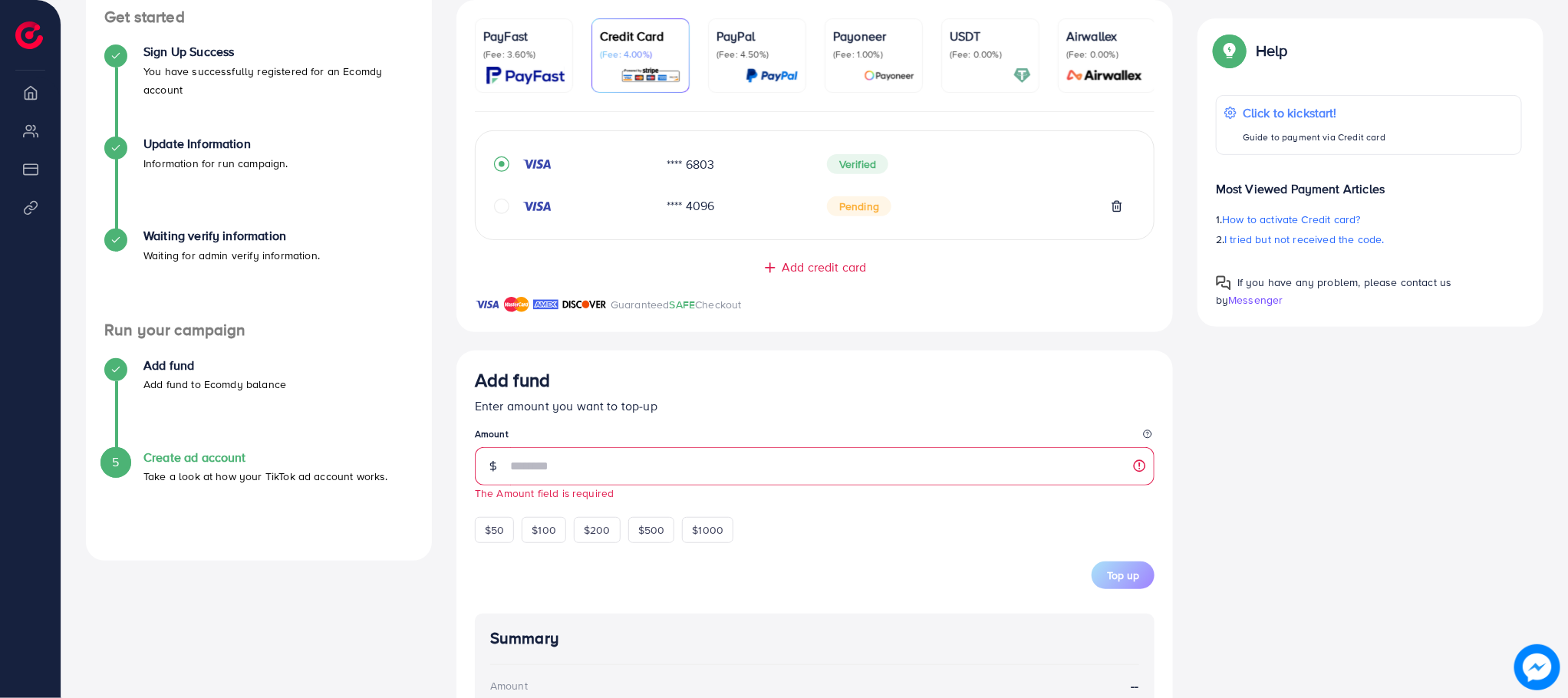
scroll to position [330, 0]
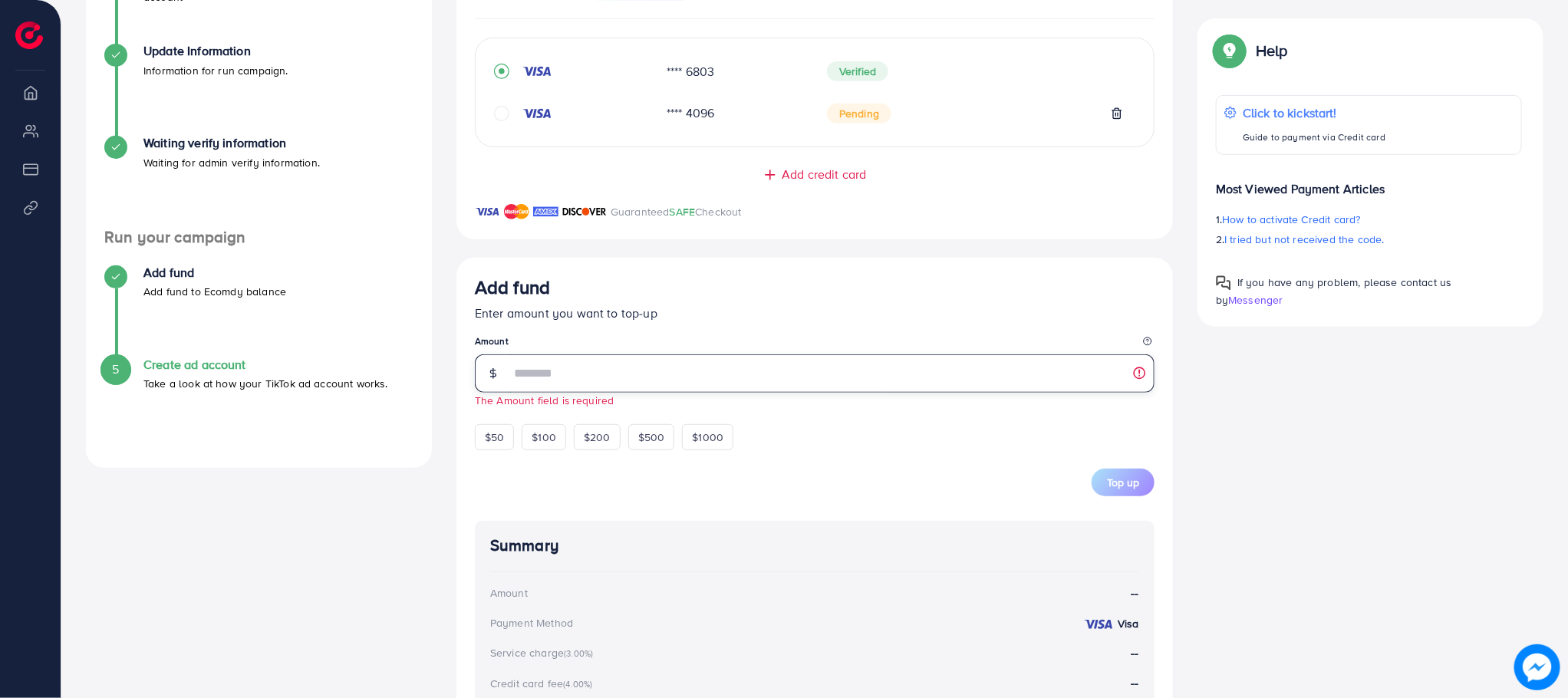
click at [645, 383] on input "number" at bounding box center [832, 373] width 644 height 38
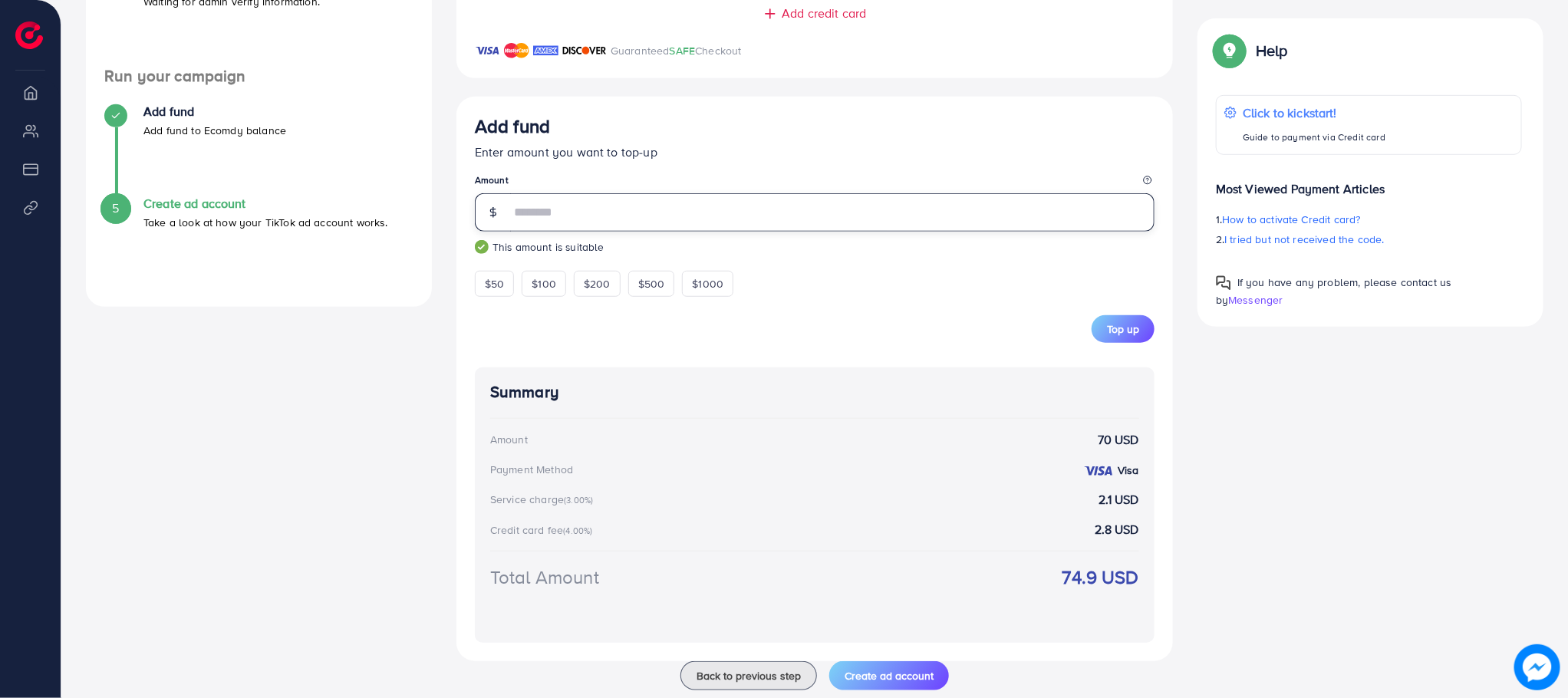
scroll to position [529, 0]
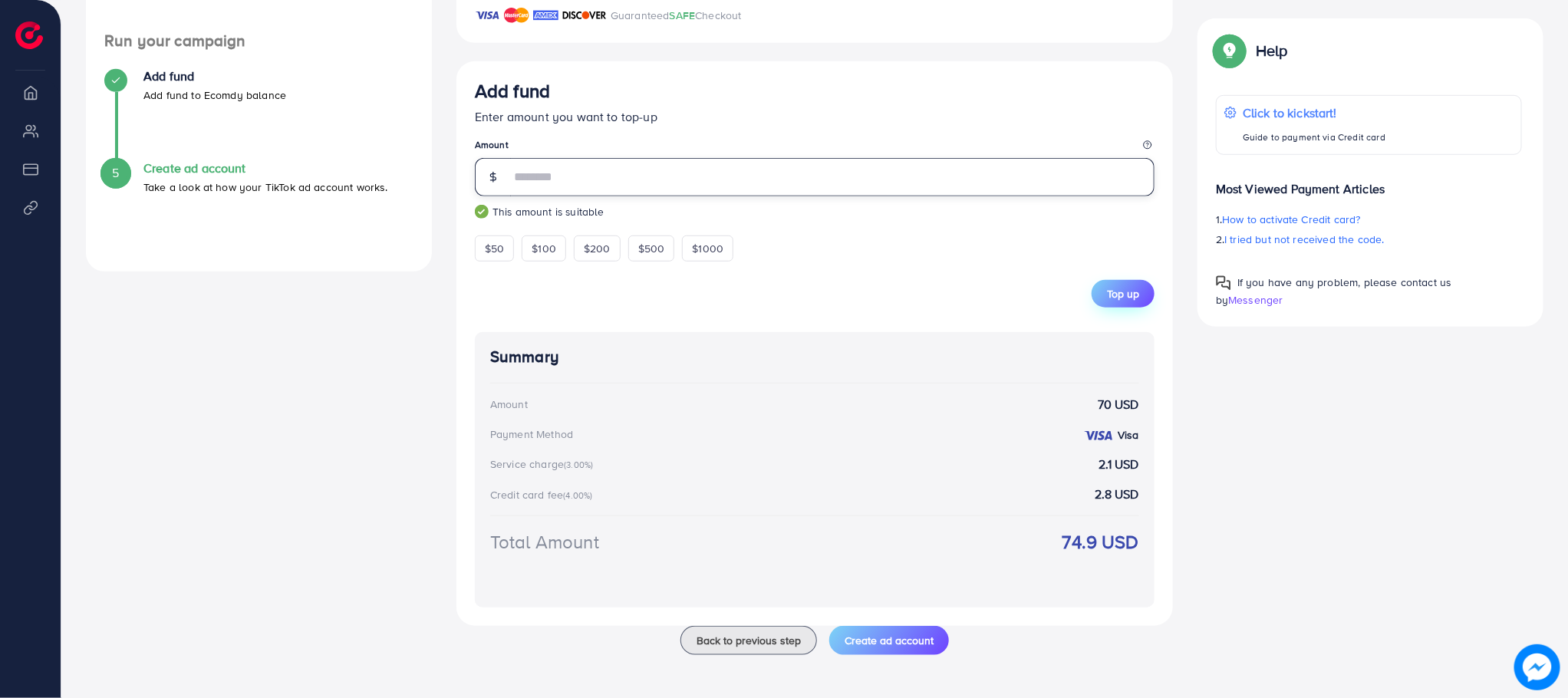
type input "**"
click at [1114, 289] on span "Top up" at bounding box center [1122, 294] width 32 height 16
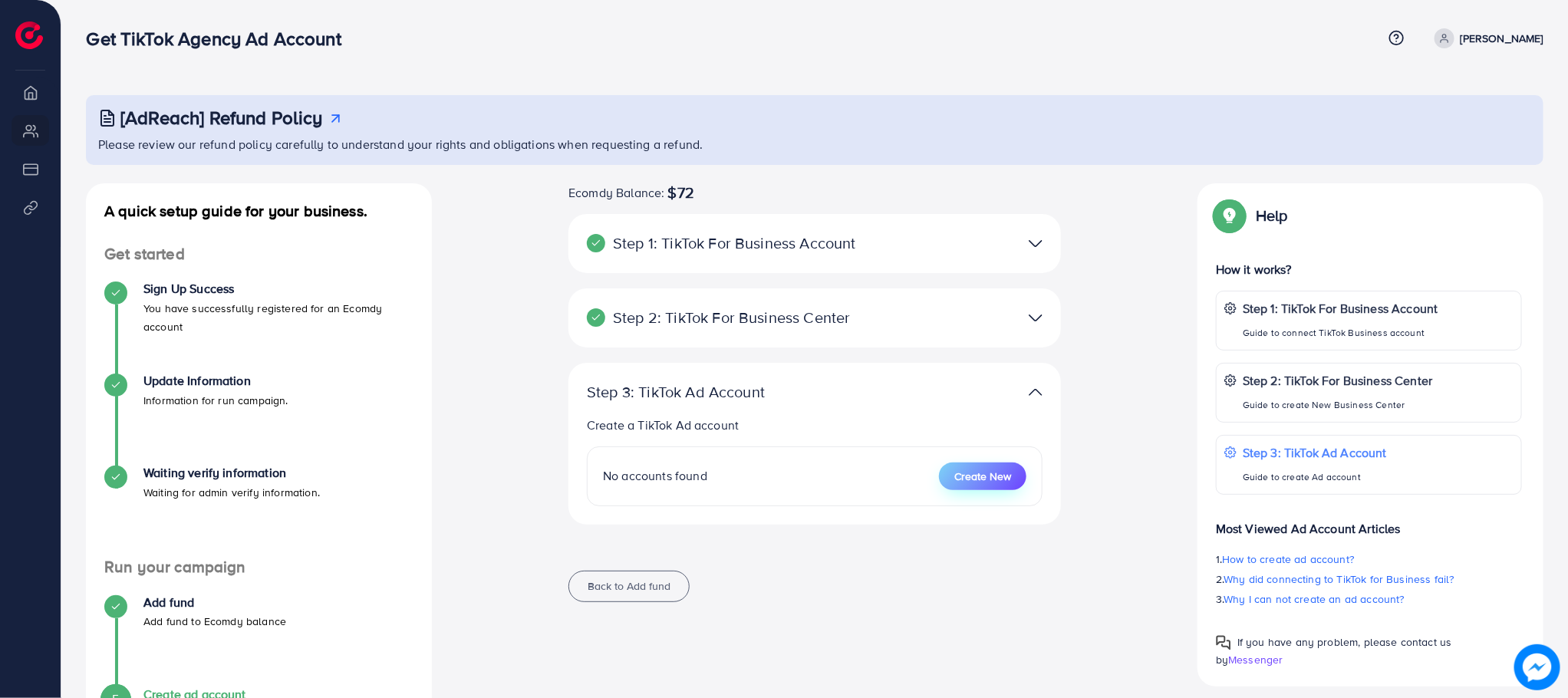
click at [967, 472] on span "Create New" at bounding box center [983, 476] width 57 height 16
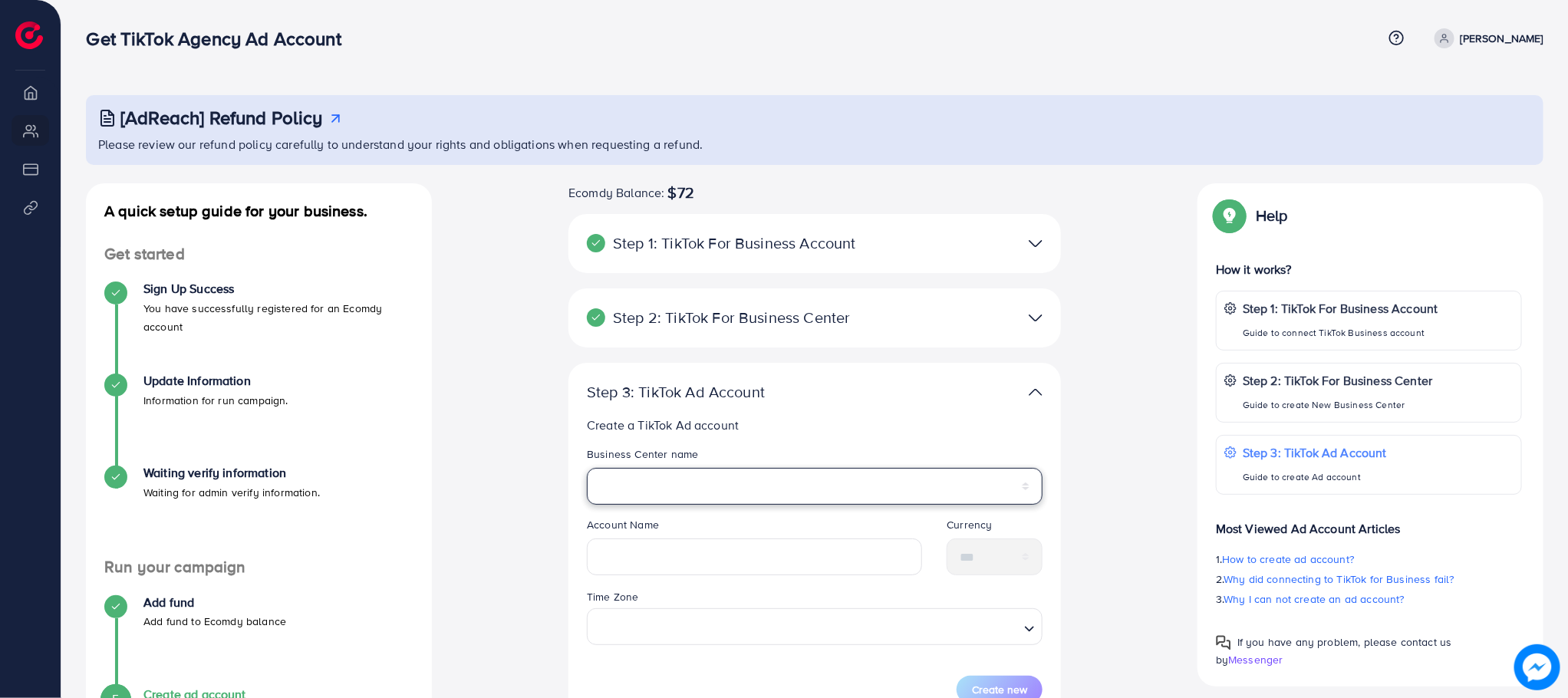
click at [691, 483] on select "**********" at bounding box center [814, 487] width 456 height 37
select select "**********"
click at [586, 469] on select "**********" at bounding box center [814, 487] width 456 height 37
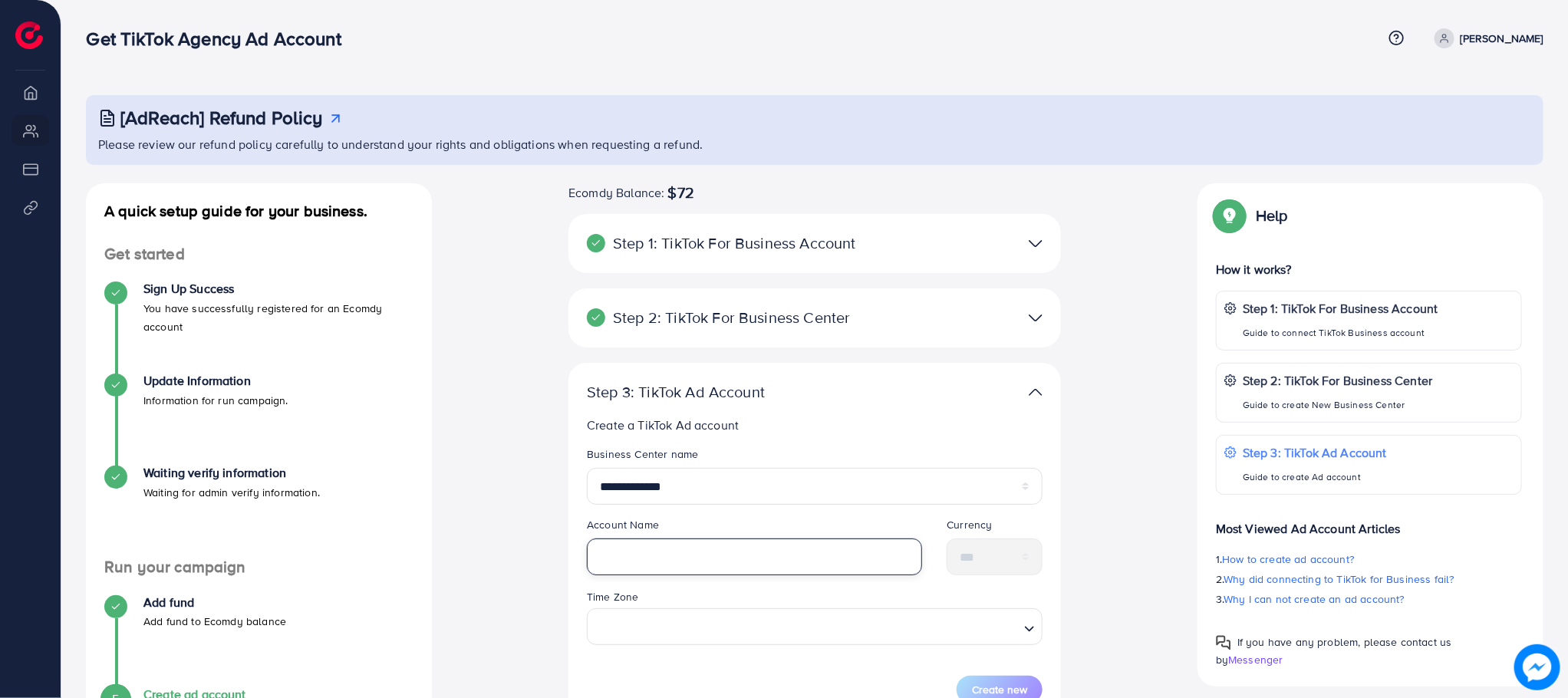
click at [644, 553] on input "text" at bounding box center [754, 557] width 336 height 37
type input "**********"
click at [636, 634] on input "Search for option" at bounding box center [805, 626] width 424 height 28
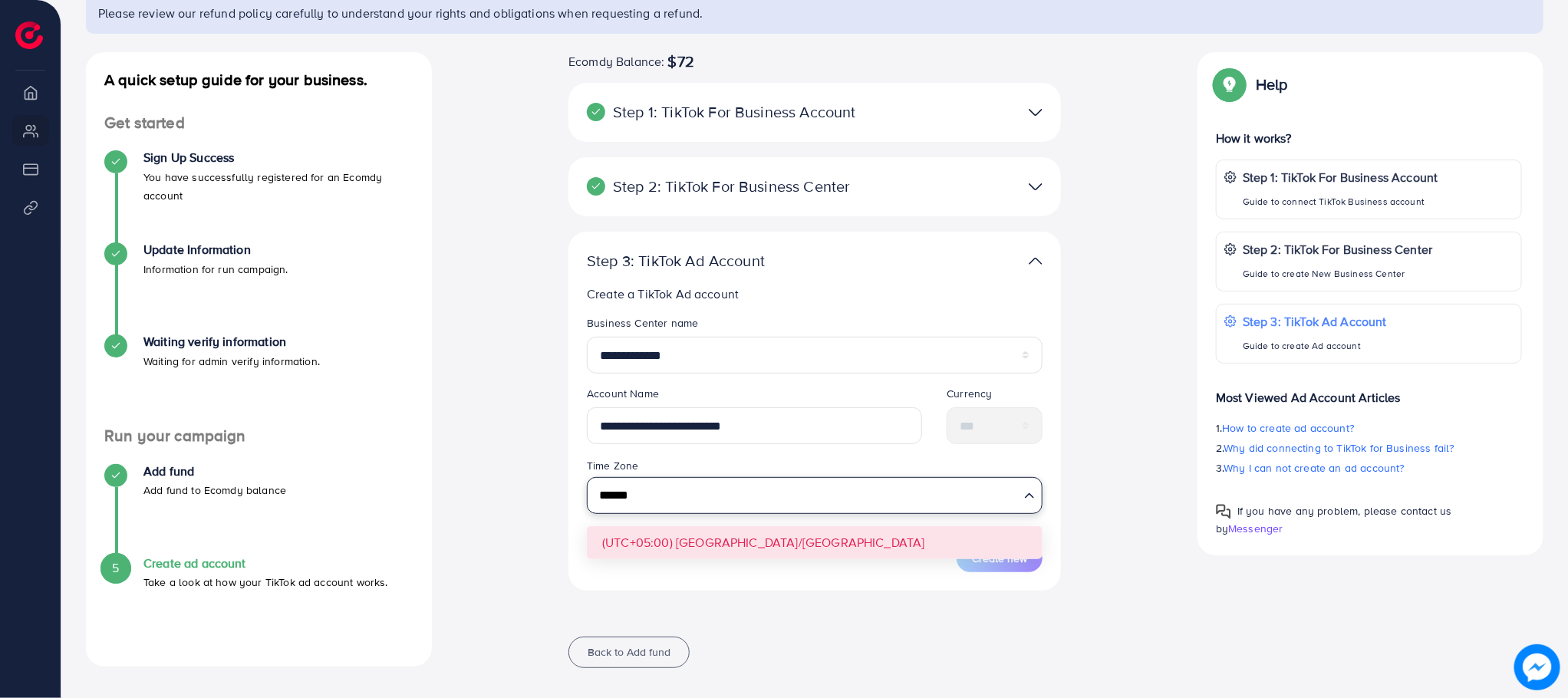
scroll to position [145, 0]
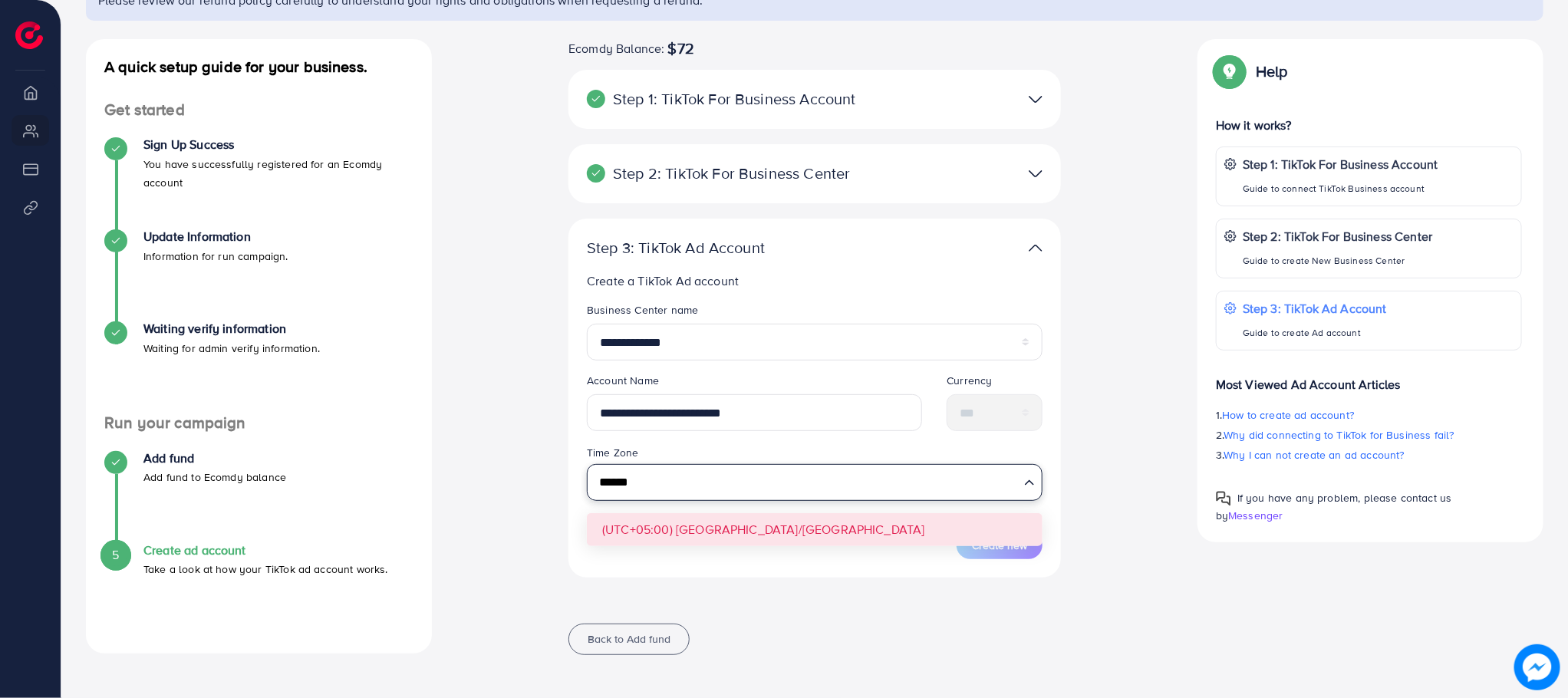
type input "******"
click at [772, 522] on form "**********" at bounding box center [814, 431] width 456 height 257
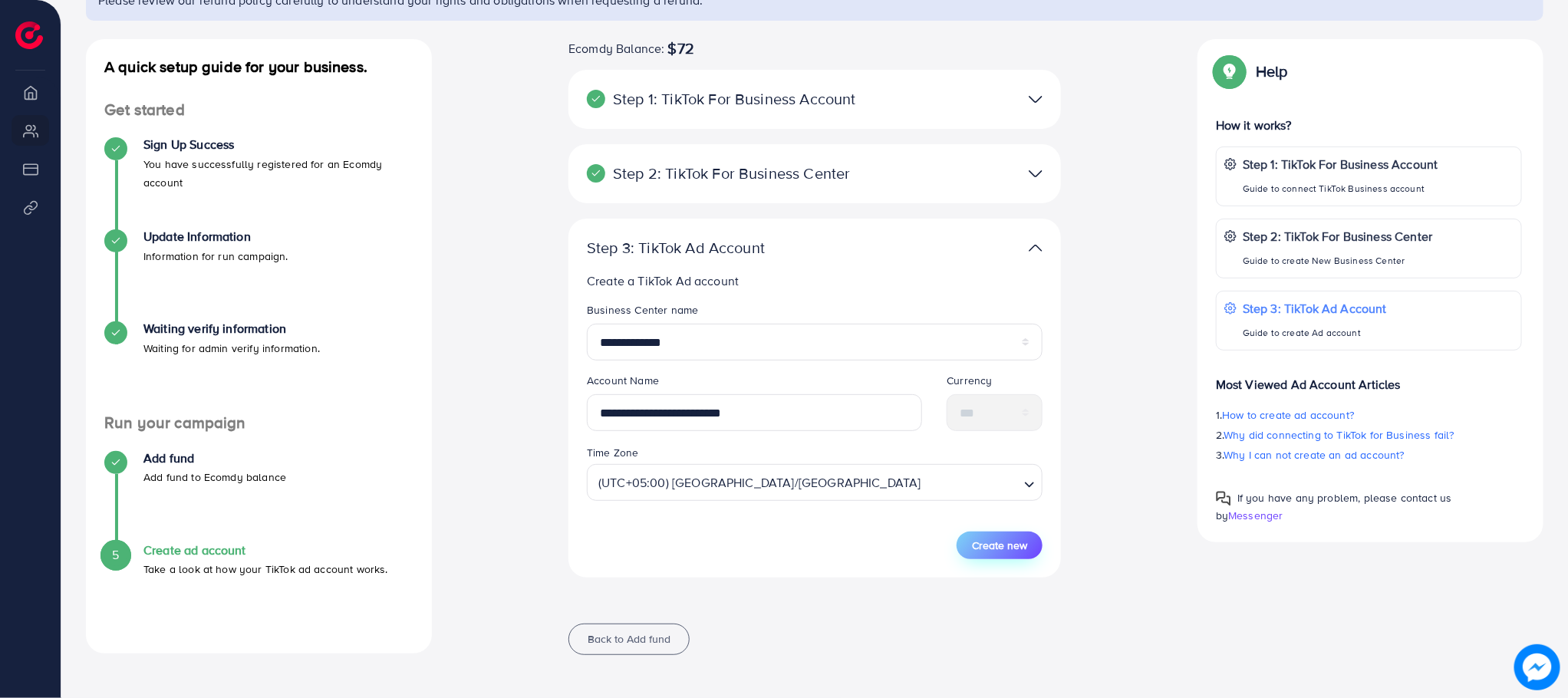
click at [991, 553] on span "Create new" at bounding box center [999, 546] width 56 height 16
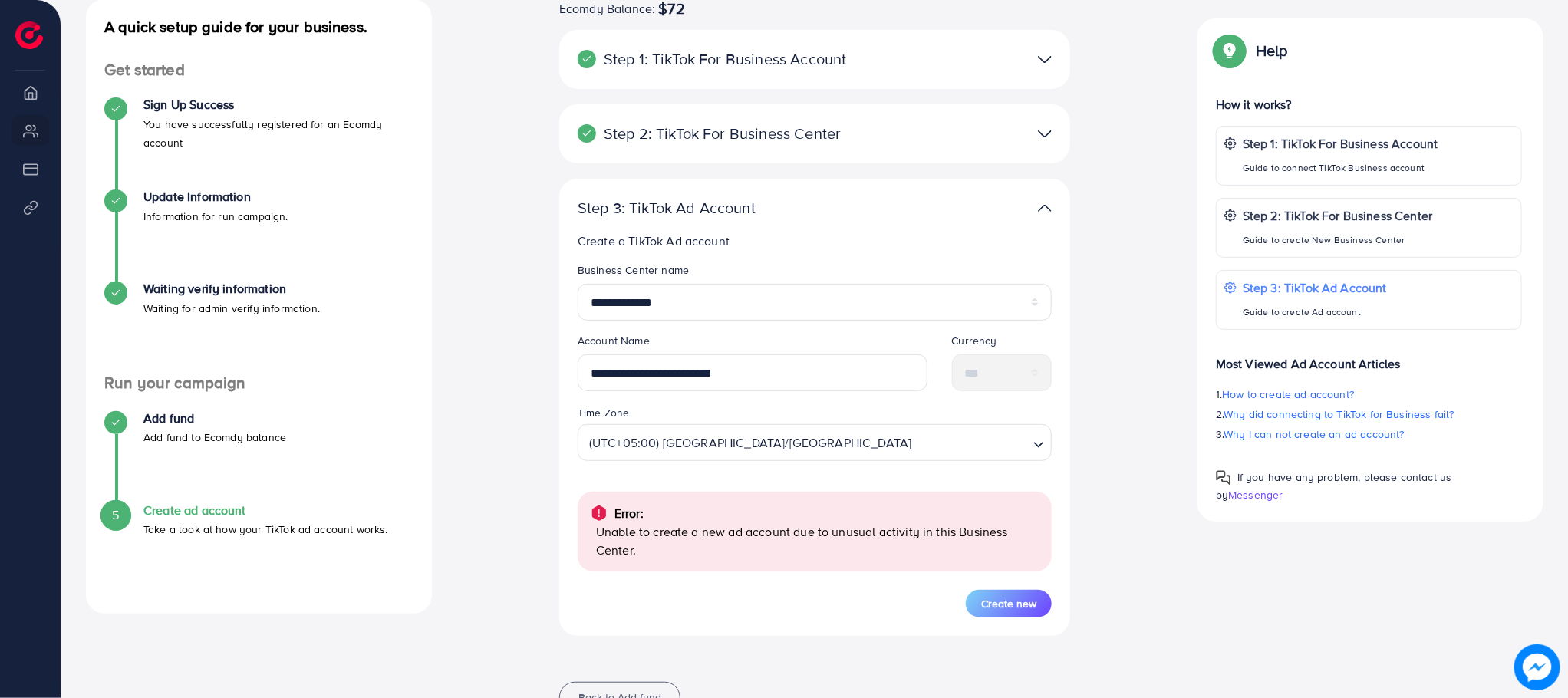
scroll to position [242, 0]
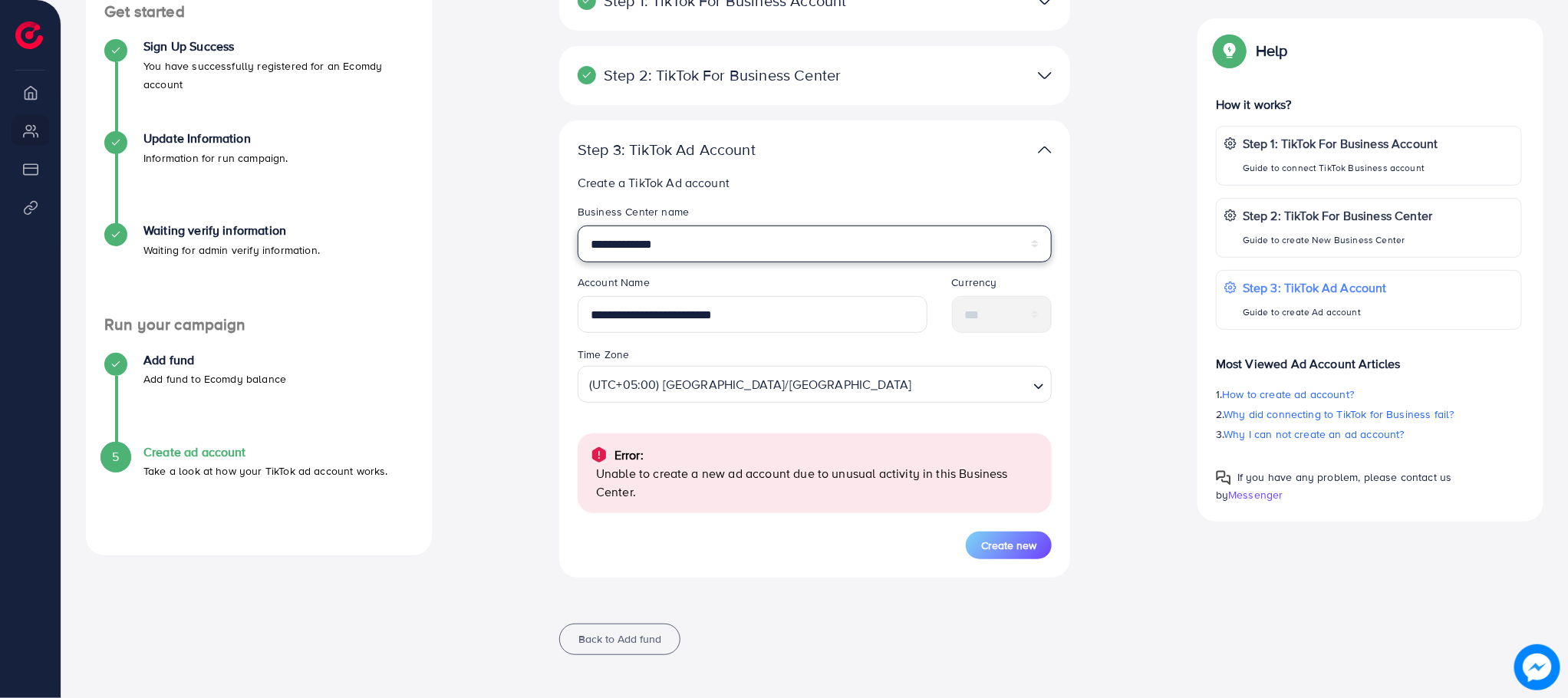
click at [712, 246] on select "**********" at bounding box center [815, 244] width 474 height 37
click at [1010, 540] on span "Create new" at bounding box center [1008, 546] width 56 height 16
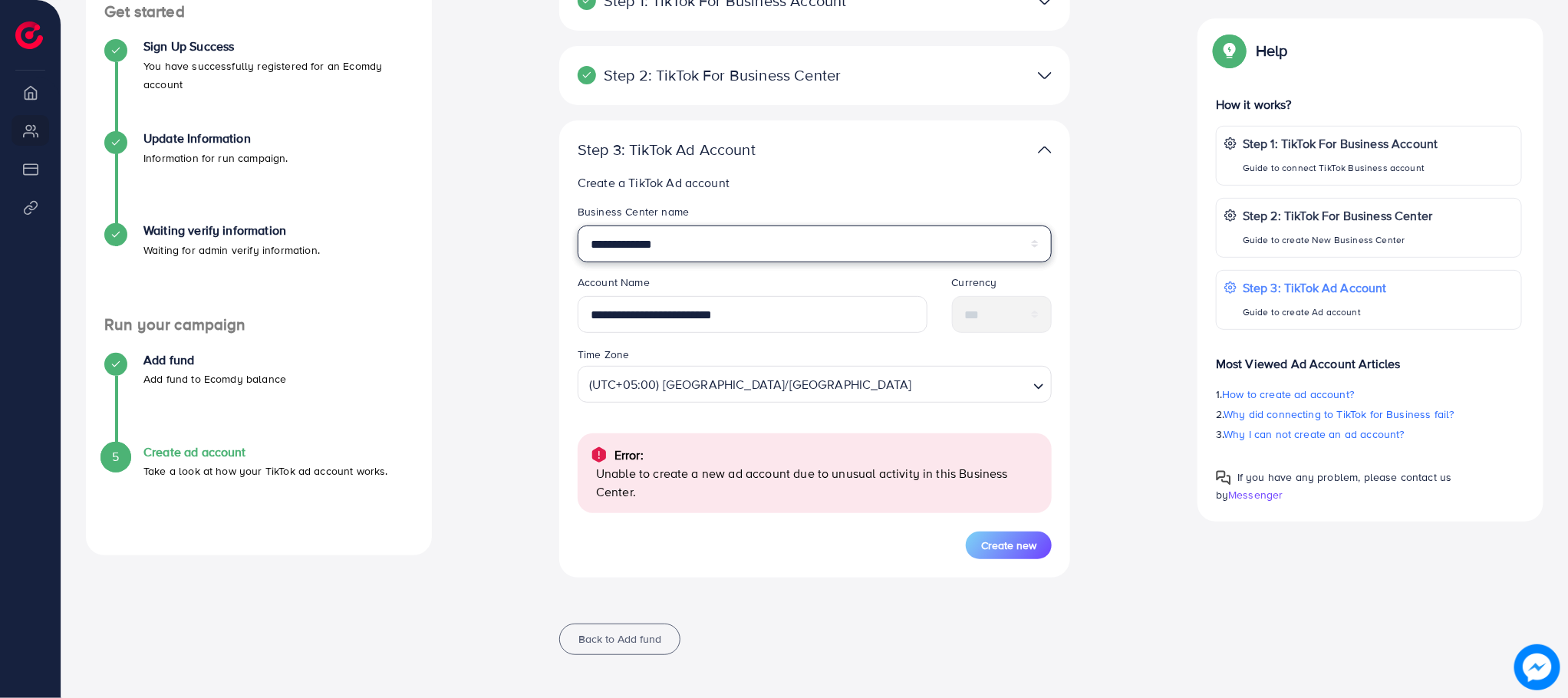
click at [687, 240] on select "**********" at bounding box center [815, 244] width 474 height 37
click at [835, 305] on input "**********" at bounding box center [752, 314] width 349 height 37
click at [1021, 554] on button "Create new" at bounding box center [1009, 546] width 86 height 27
click at [1316, 291] on p "Step 3: TikTok Ad Account" at bounding box center [1313, 287] width 145 height 19
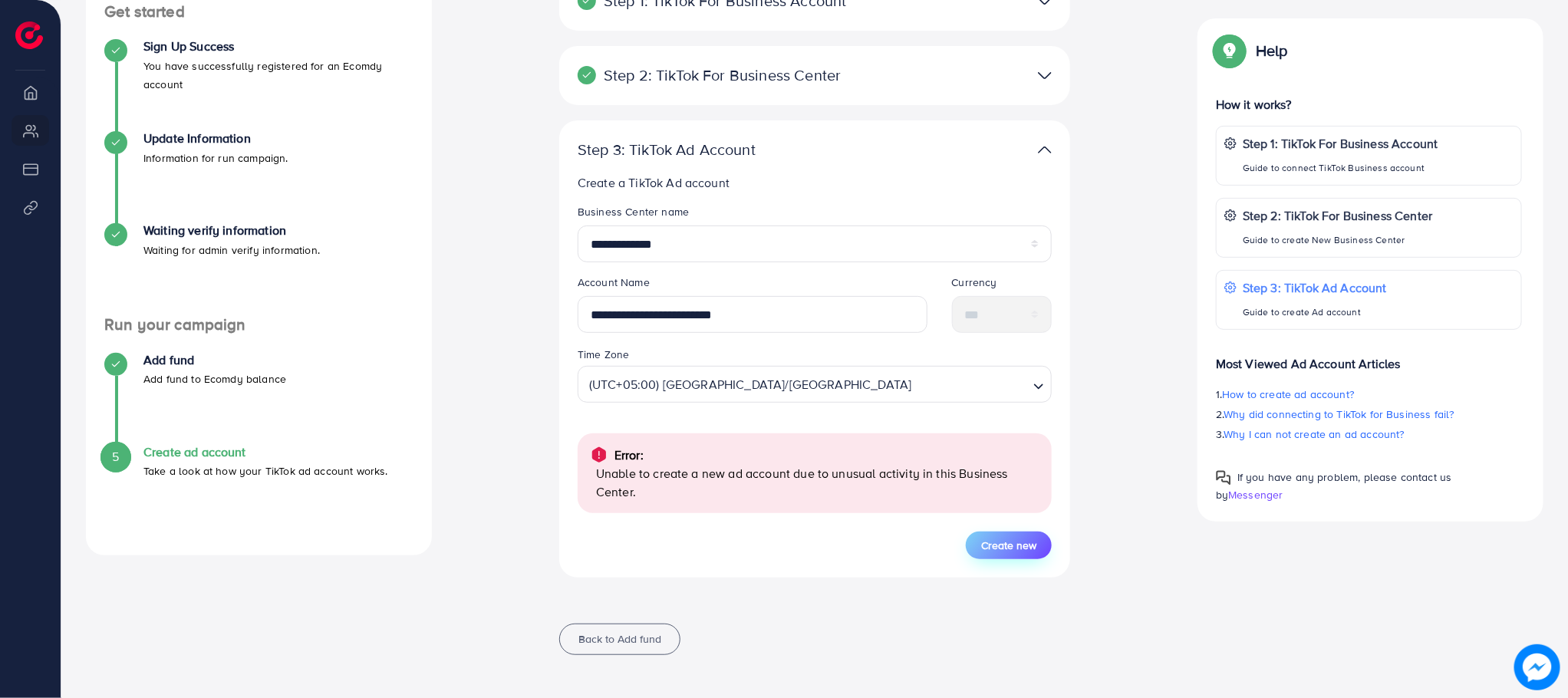
click at [994, 549] on span "Create new" at bounding box center [1008, 546] width 56 height 16
click at [210, 451] on h4 "Create ad account" at bounding box center [265, 452] width 245 height 15
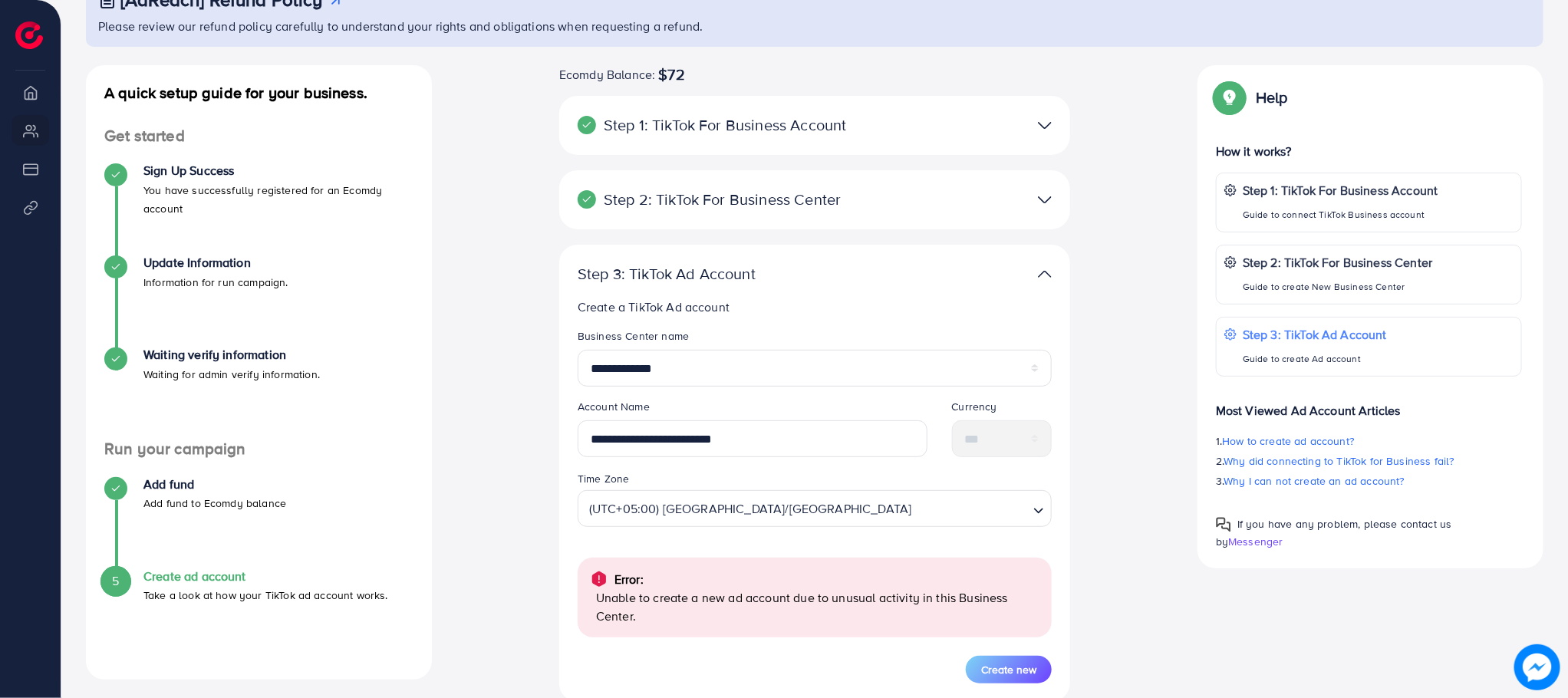
scroll to position [56, 0]
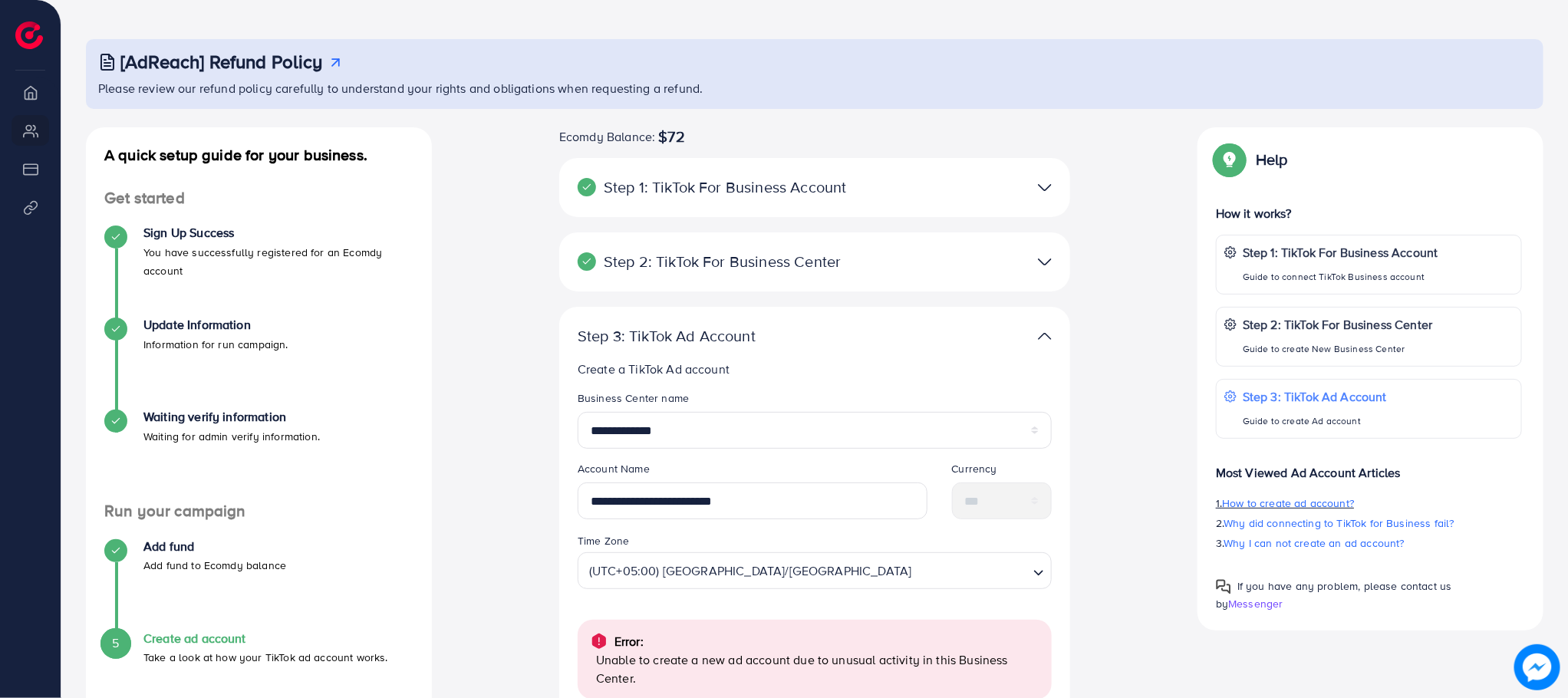
click at [1294, 509] on span "How to create ad account?" at bounding box center [1287, 504] width 132 height 16
click at [864, 191] on p "Step 1: TikTok For Business Account" at bounding box center [731, 186] width 307 height 19
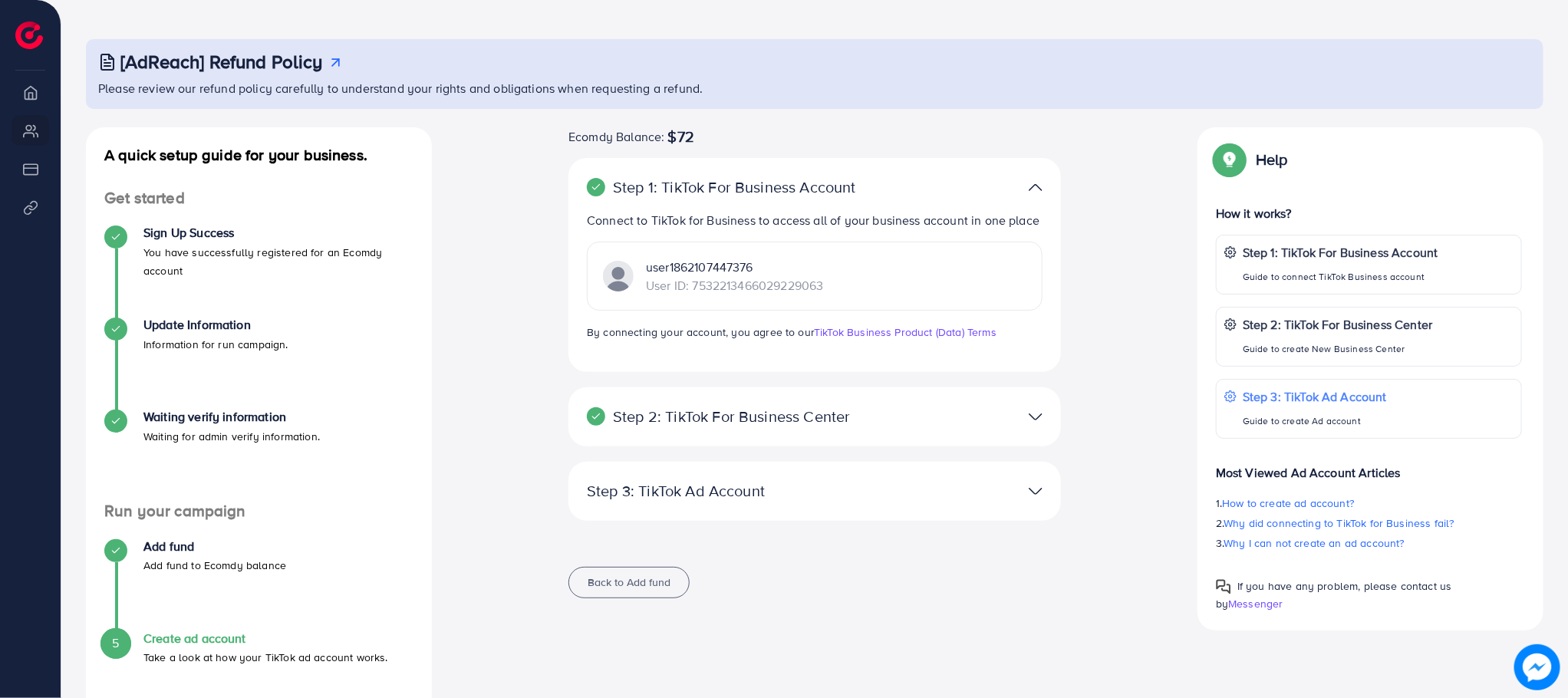
click at [852, 403] on div "Step 2: TikTok For Business Center Business Center is a powerful business manag…" at bounding box center [815, 417] width 493 height 60
click at [855, 415] on p "Step 2: TikTok For Business Center" at bounding box center [734, 416] width 296 height 19
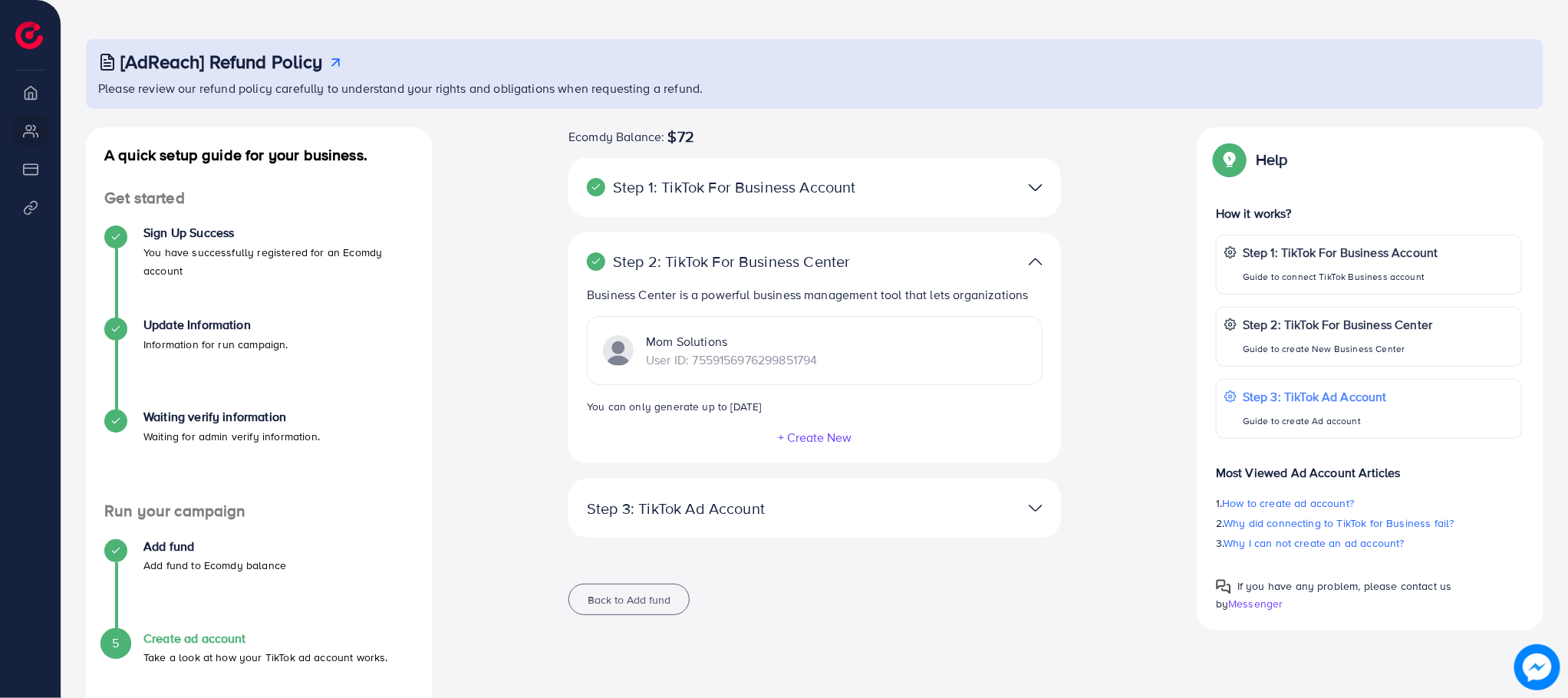
click at [974, 181] on div at bounding box center [975, 187] width 160 height 22
click at [1029, 182] on img at bounding box center [1035, 187] width 14 height 22
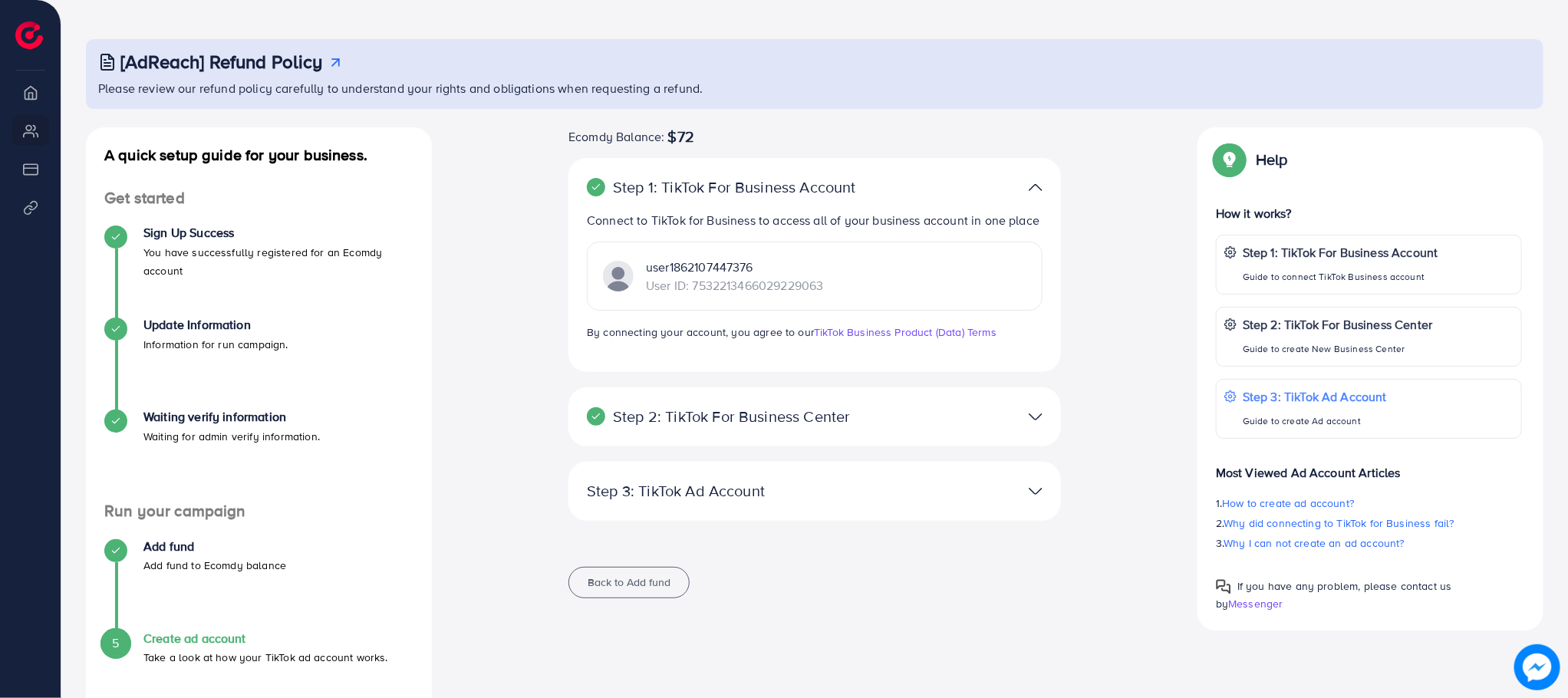
click at [796, 493] on p "Step 3: TikTok Ad Account" at bounding box center [734, 491] width 296 height 19
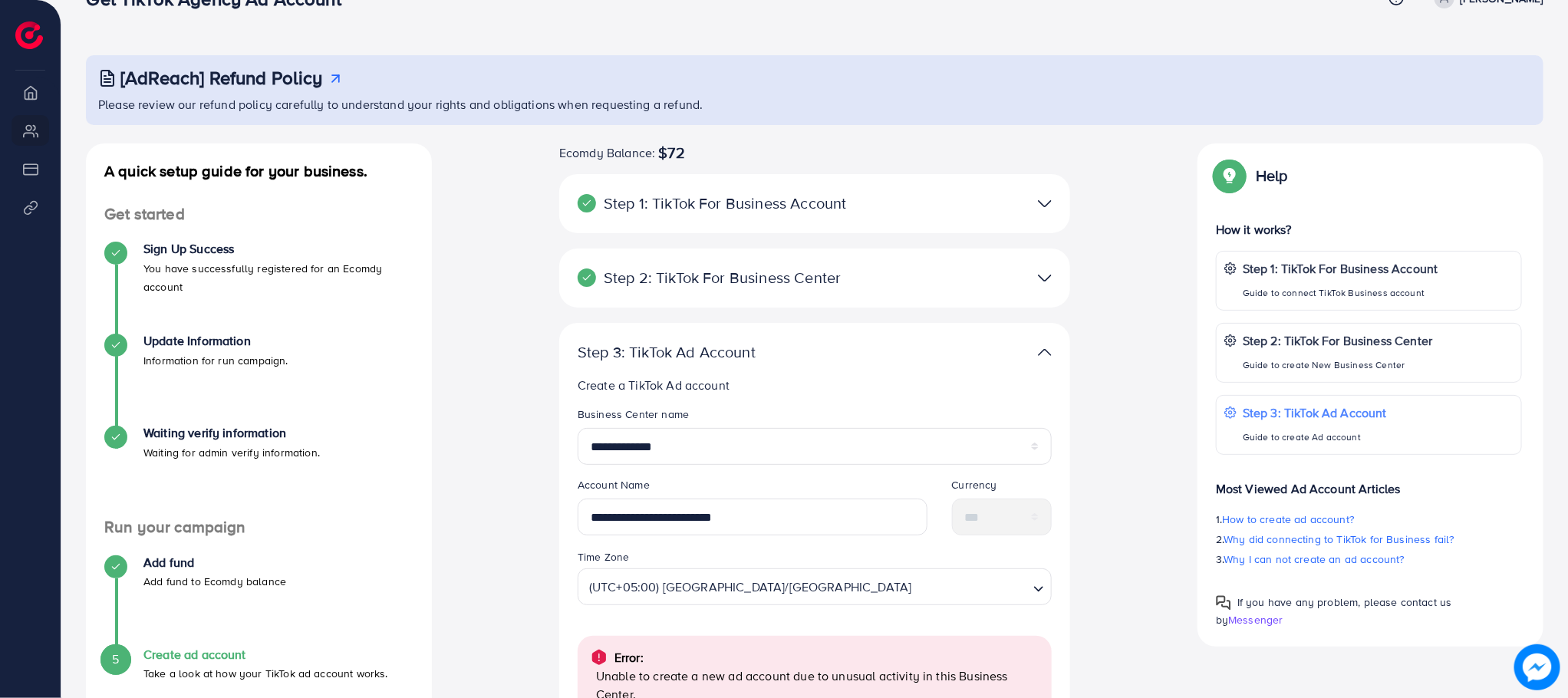
scroll to position [0, 0]
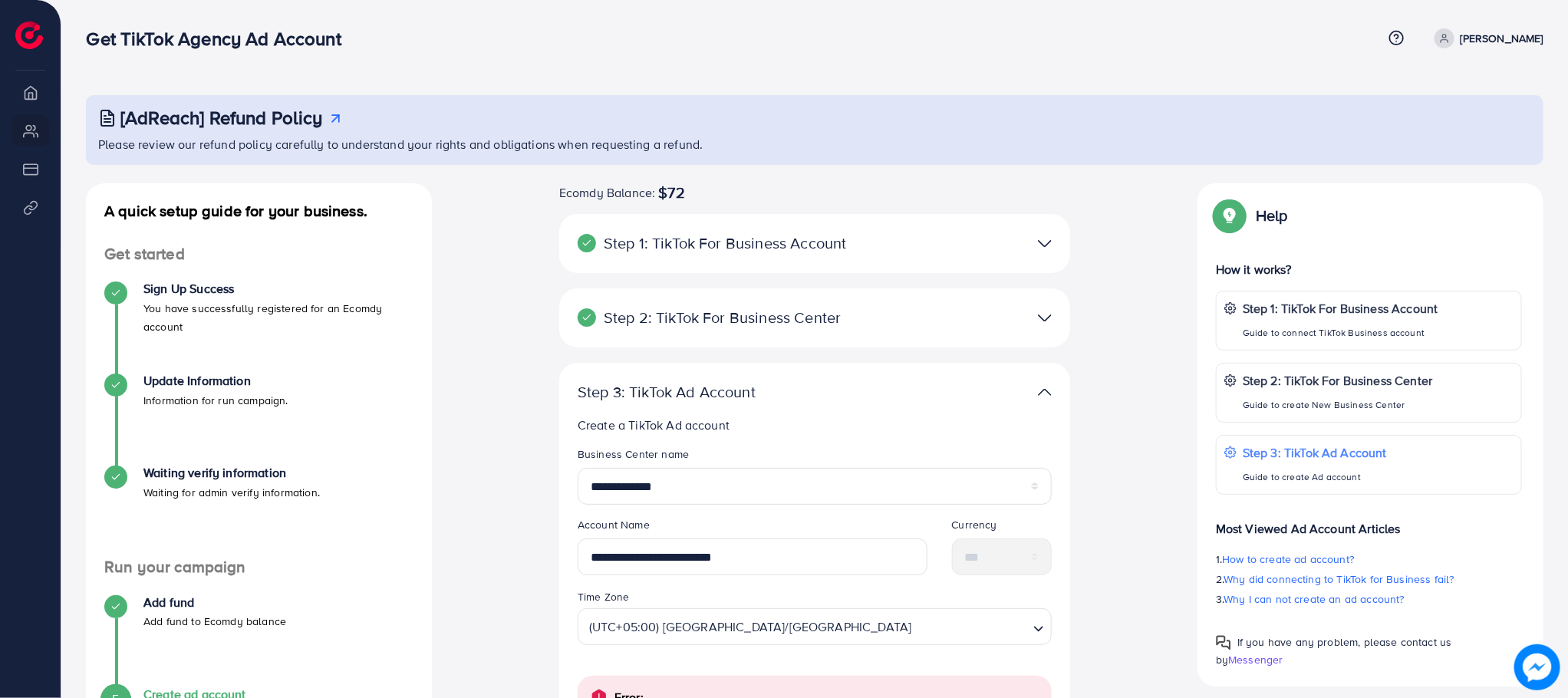
click at [865, 249] on p "Step 1: TikTok For Business Account" at bounding box center [731, 243] width 307 height 19
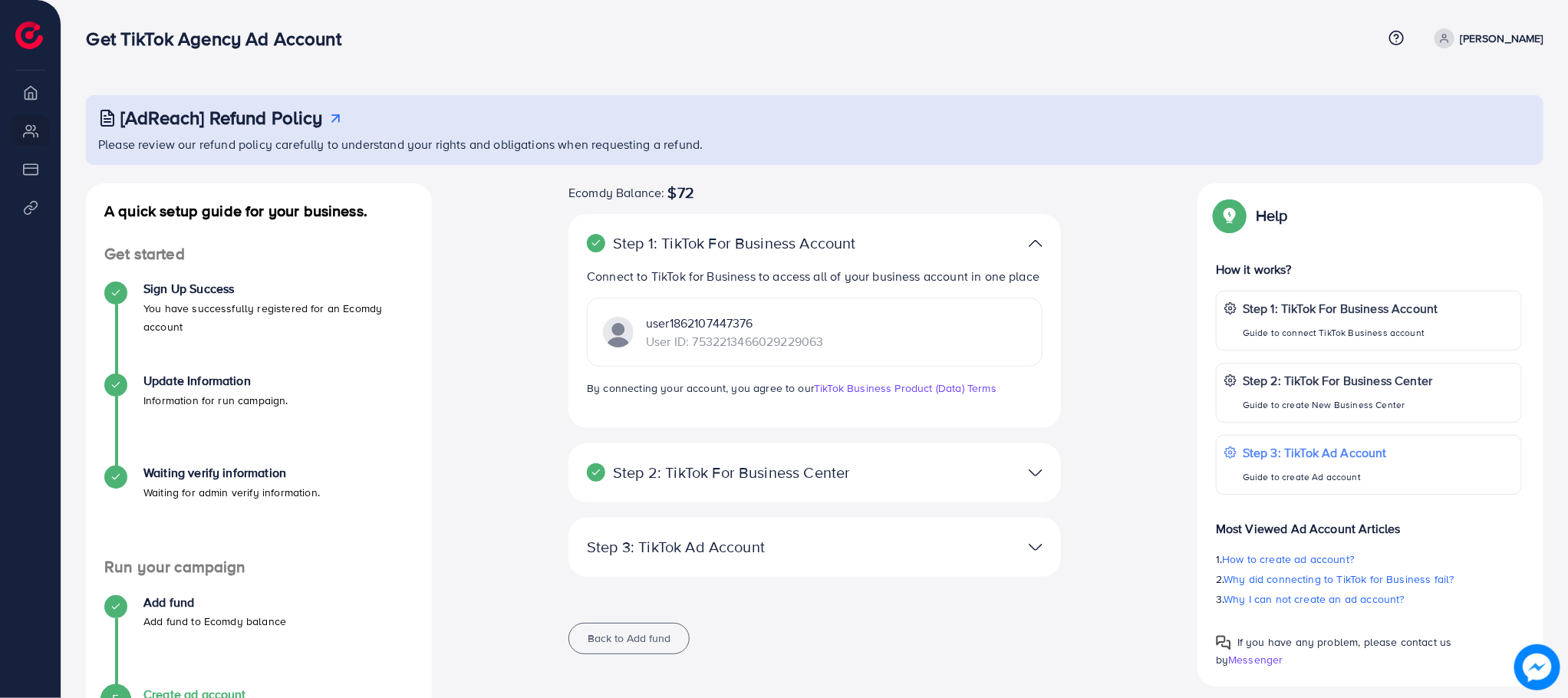
click at [1515, 35] on p "[PERSON_NAME]" at bounding box center [1502, 38] width 83 height 19
click at [834, 472] on p "Step 2: TikTok For Business Center" at bounding box center [734, 472] width 296 height 19
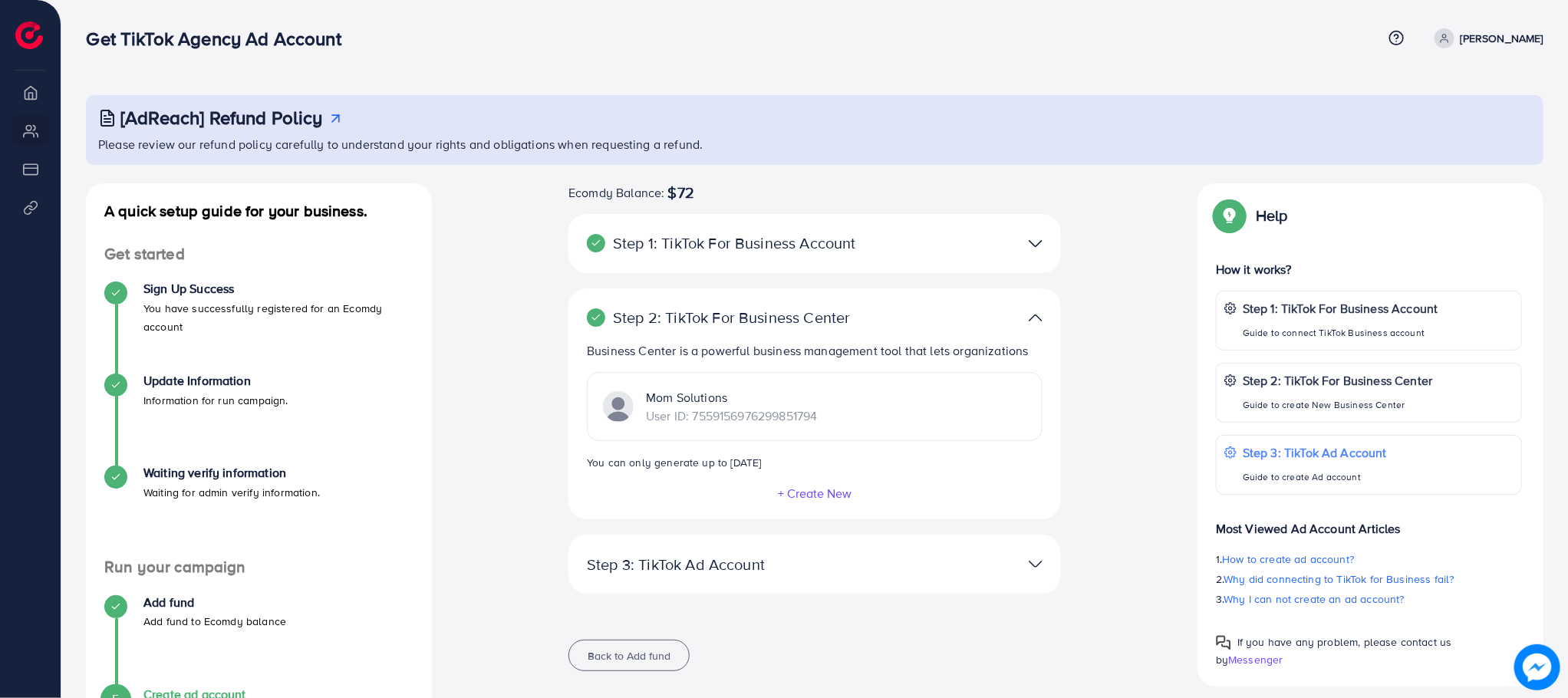
drag, startPoint x: 830, startPoint y: 410, endPoint x: 640, endPoint y: 392, distance: 190.9
click at [640, 392] on div "Mom Solutions User ID: 7559156976299851794" at bounding box center [814, 406] width 456 height 69
copy div "Mom Solutions User ID: 7559156976299851794"
